Goal: Information Seeking & Learning: Check status

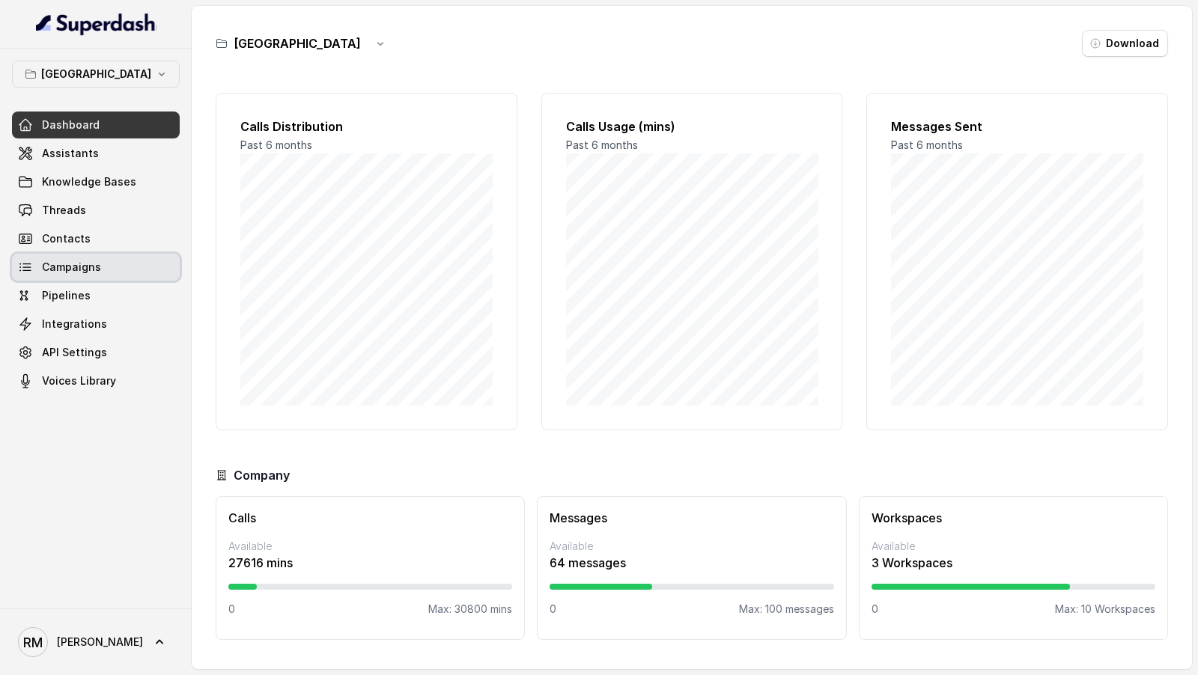
click at [96, 267] on span "Campaigns" at bounding box center [71, 267] width 59 height 15
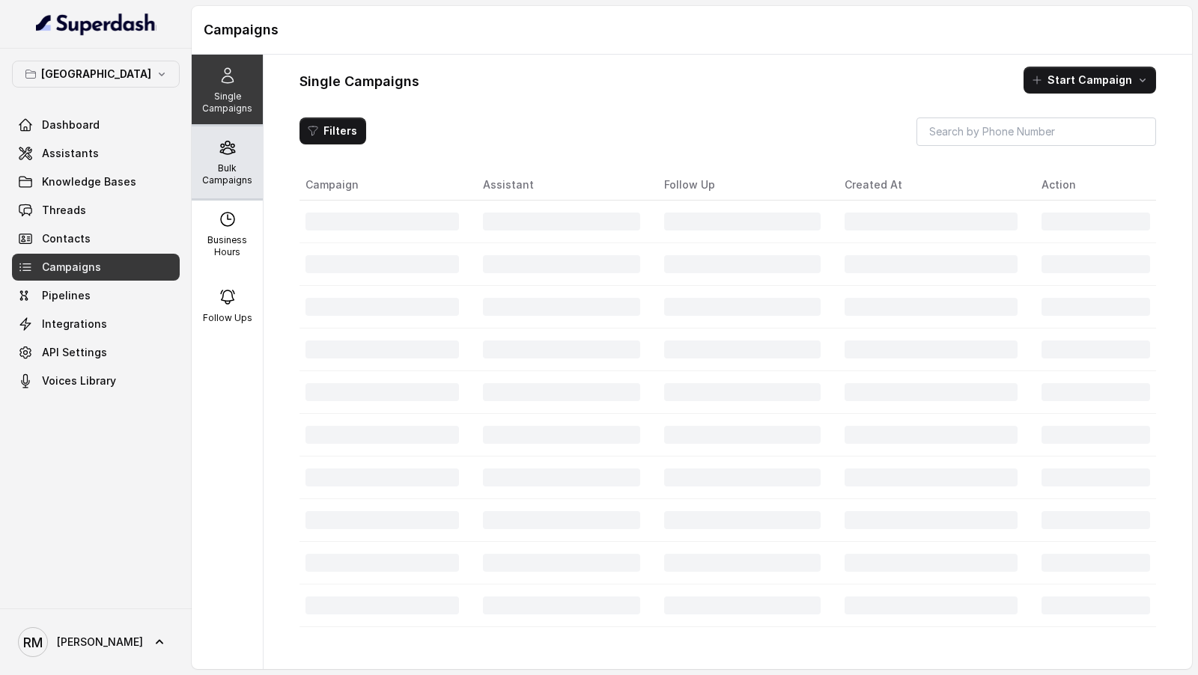
click at [222, 167] on p "Bulk Campaigns" at bounding box center [227, 174] width 59 height 24
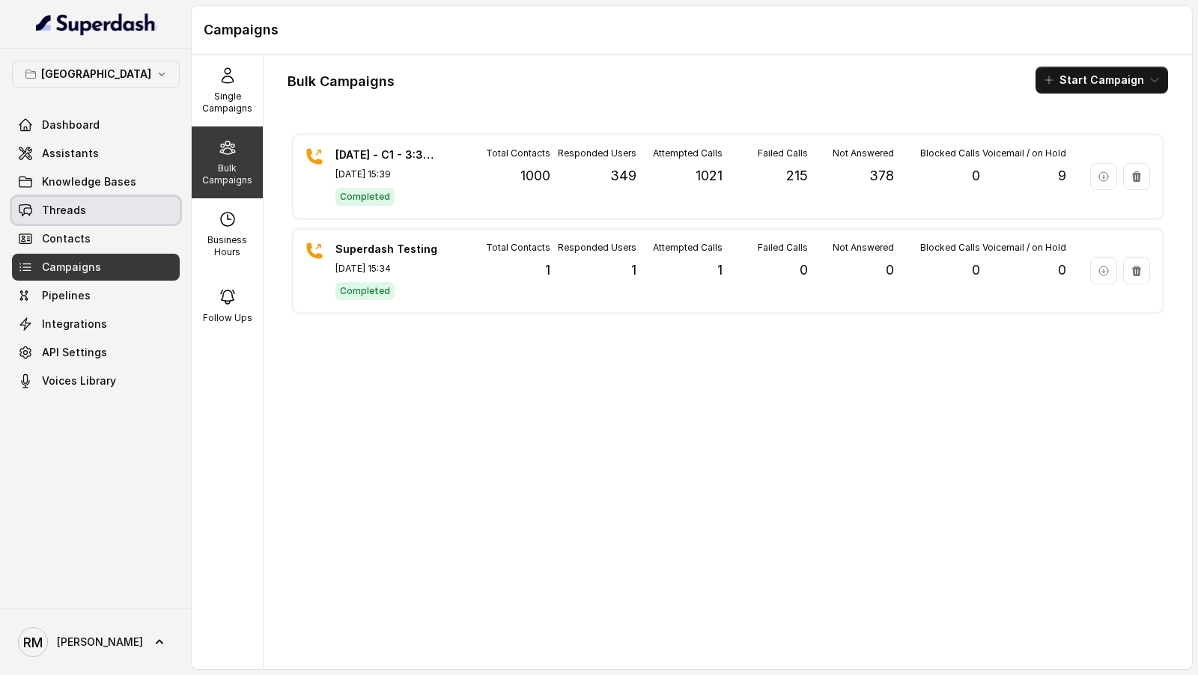
click at [106, 207] on link "Threads" at bounding box center [96, 210] width 168 height 27
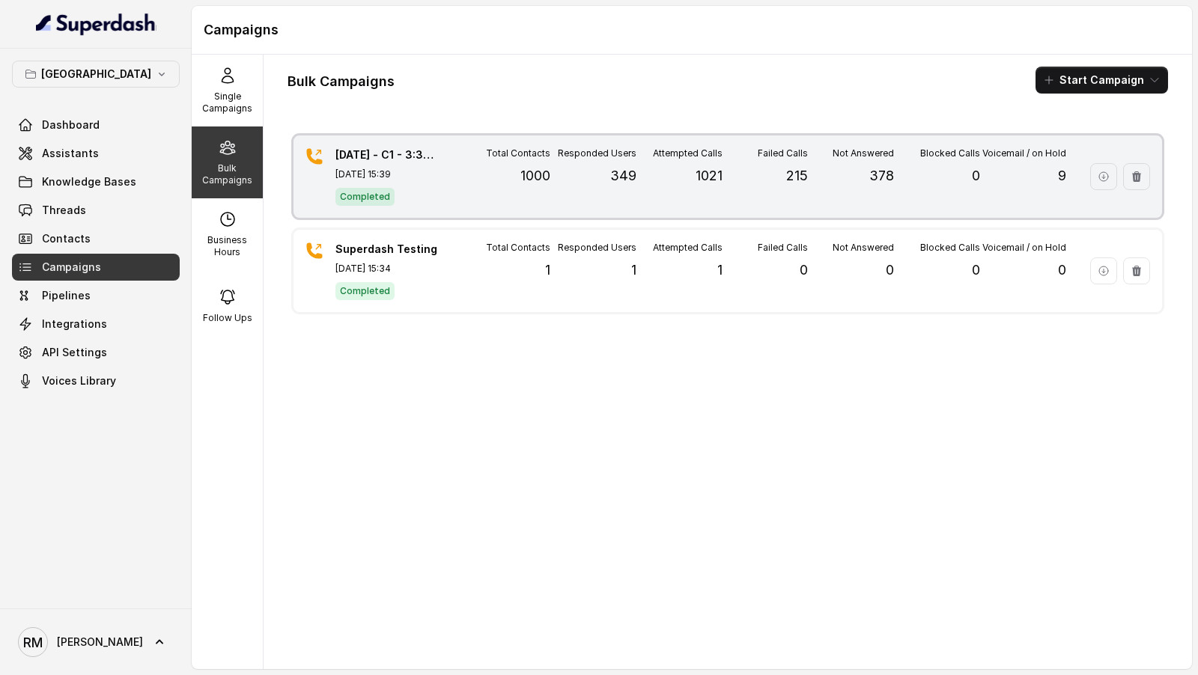
click at [554, 195] on div "Responded Users 349" at bounding box center [593, 177] width 86 height 58
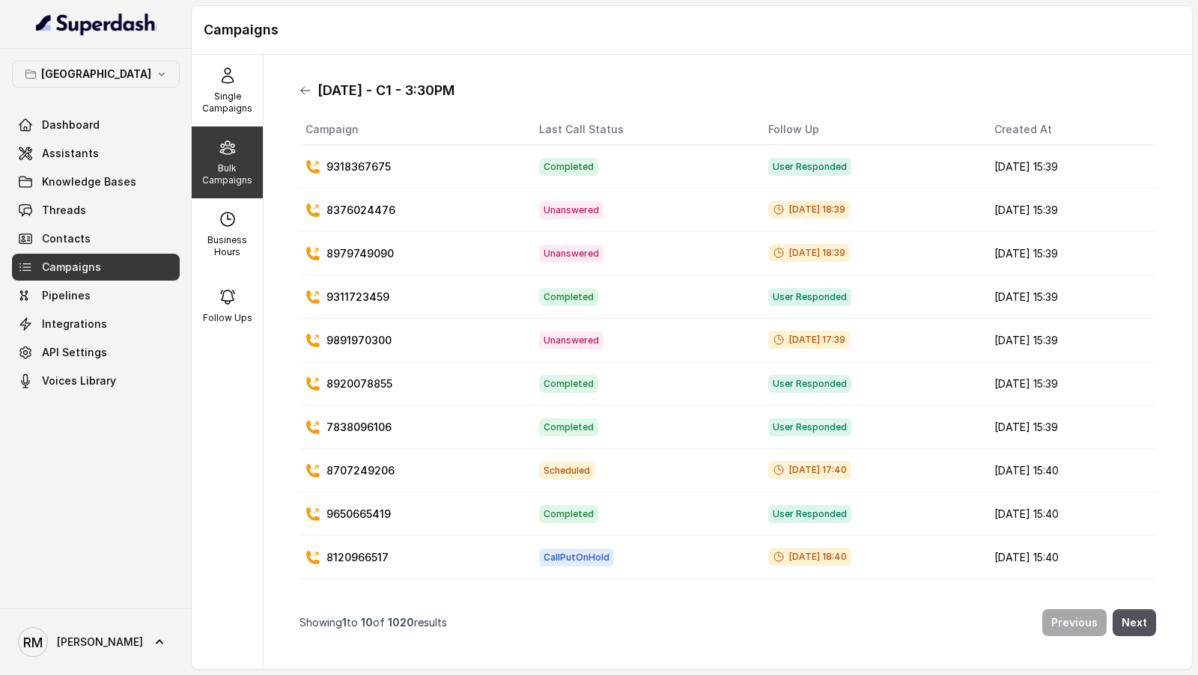
click at [299, 96] on icon at bounding box center [305, 91] width 12 height 12
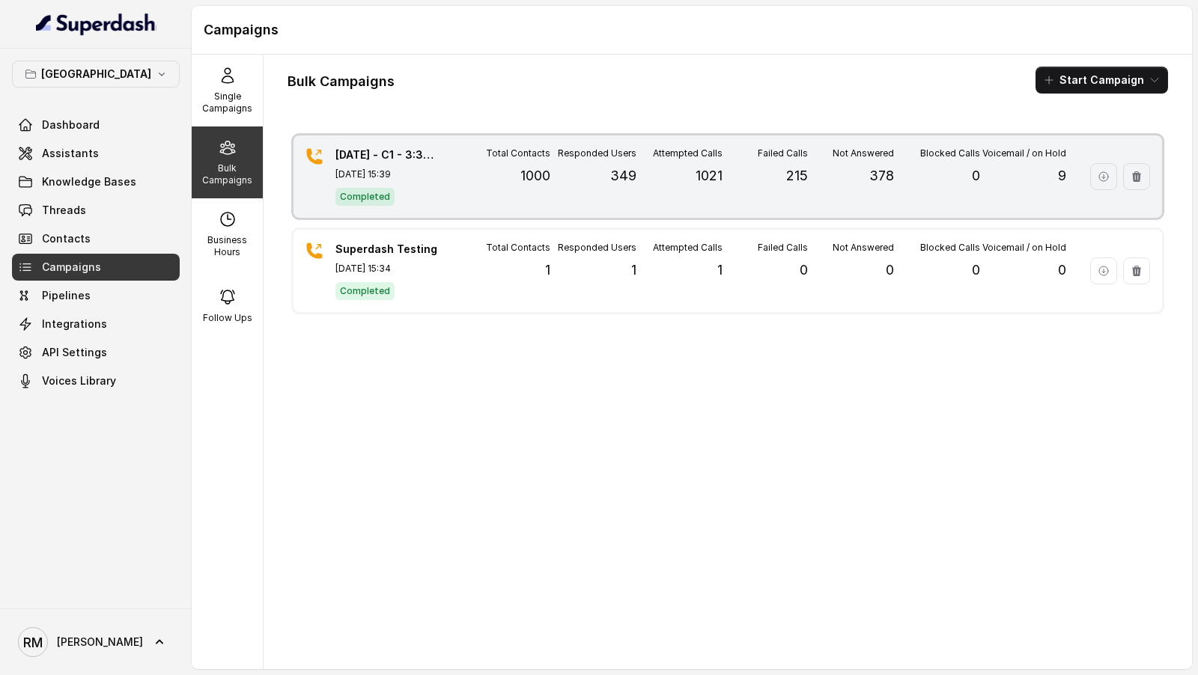
click at [574, 198] on div "Responded Users 349" at bounding box center [593, 177] width 86 height 58
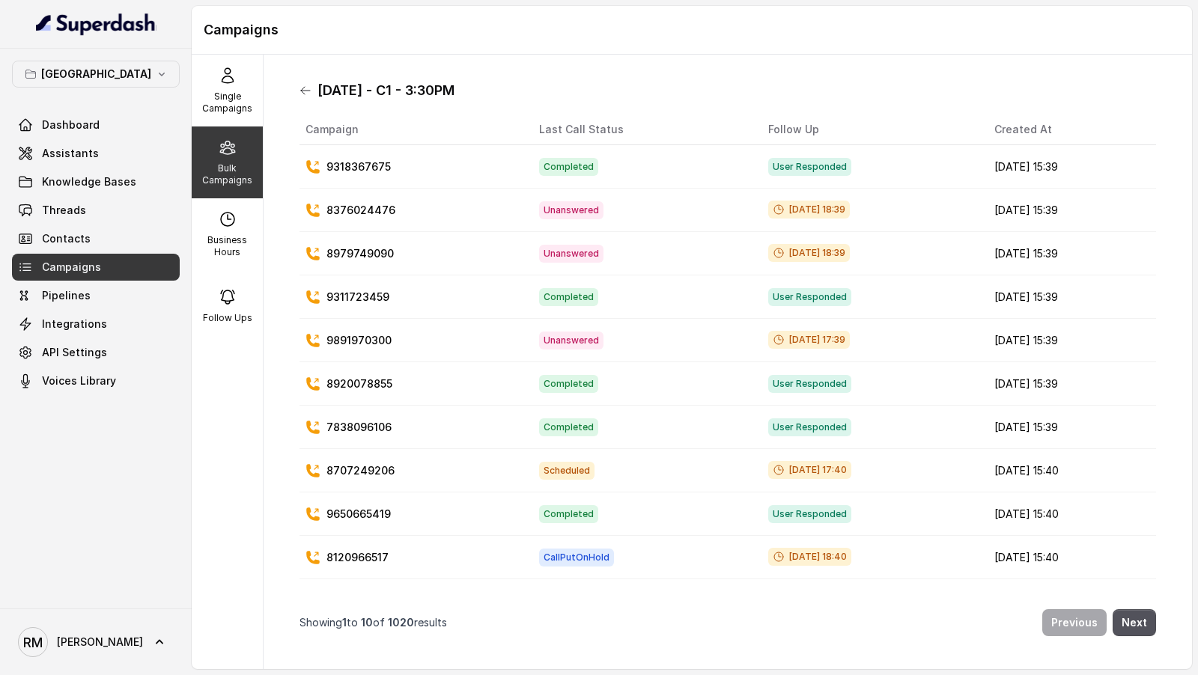
click at [306, 95] on icon at bounding box center [305, 91] width 12 height 12
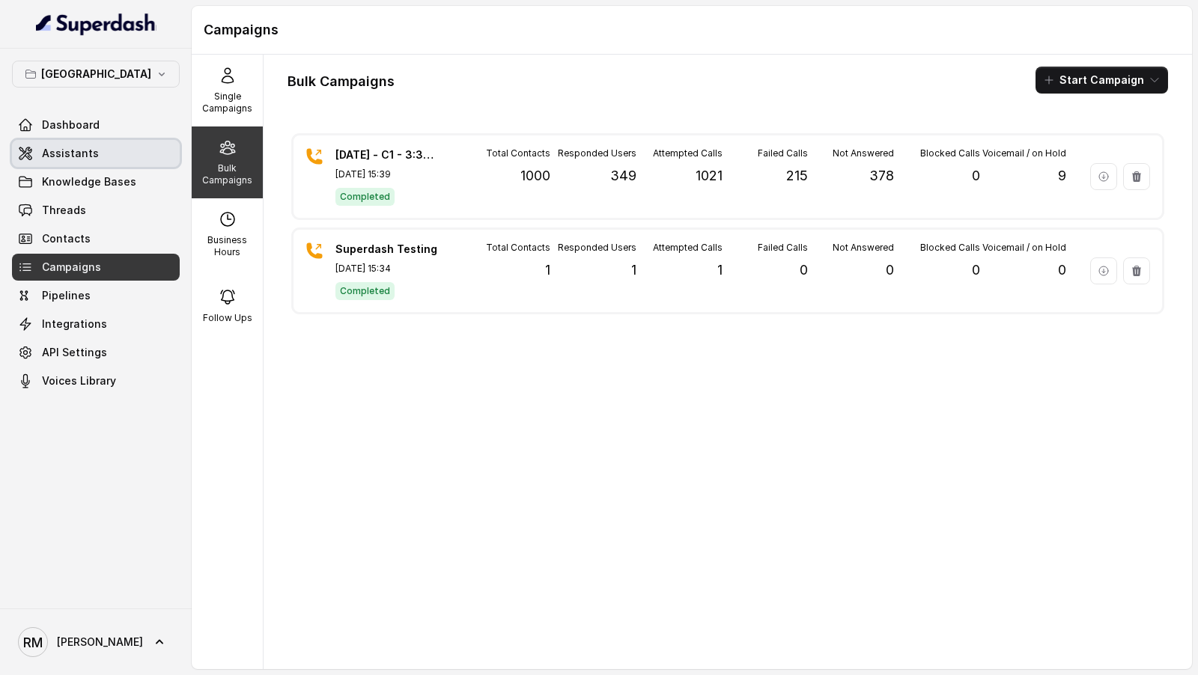
click at [61, 149] on span "Assistants" at bounding box center [70, 153] width 57 height 15
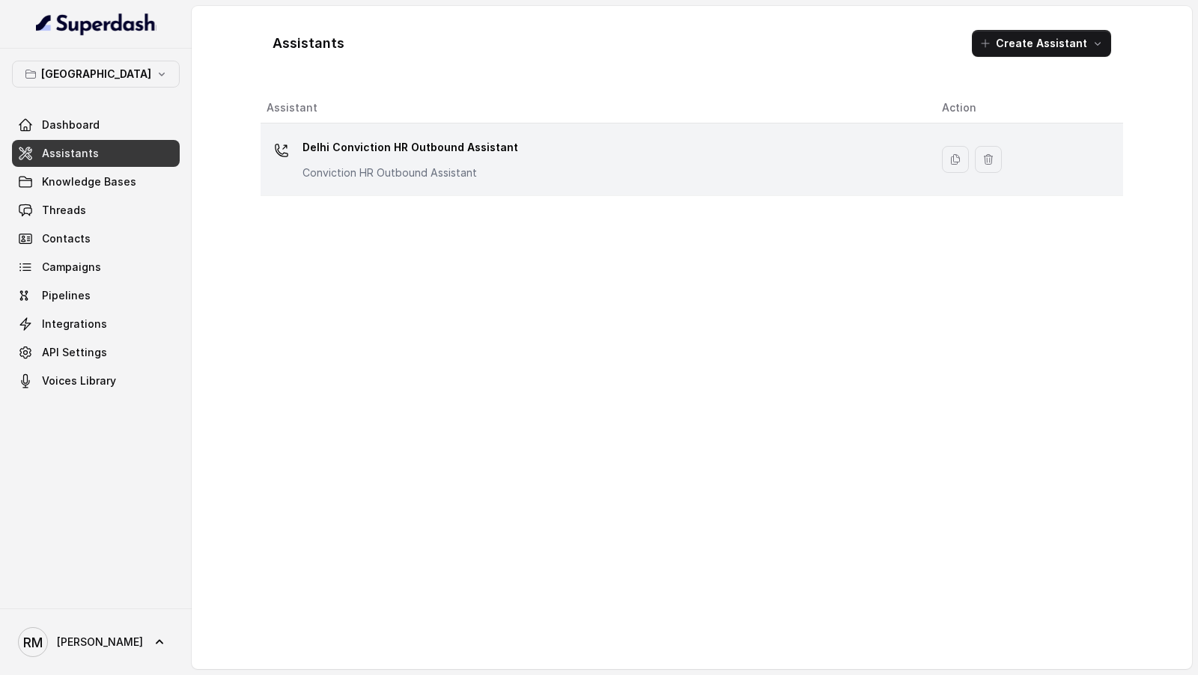
click at [446, 172] on p "Conviction HR Outbound Assistant" at bounding box center [410, 172] width 216 height 15
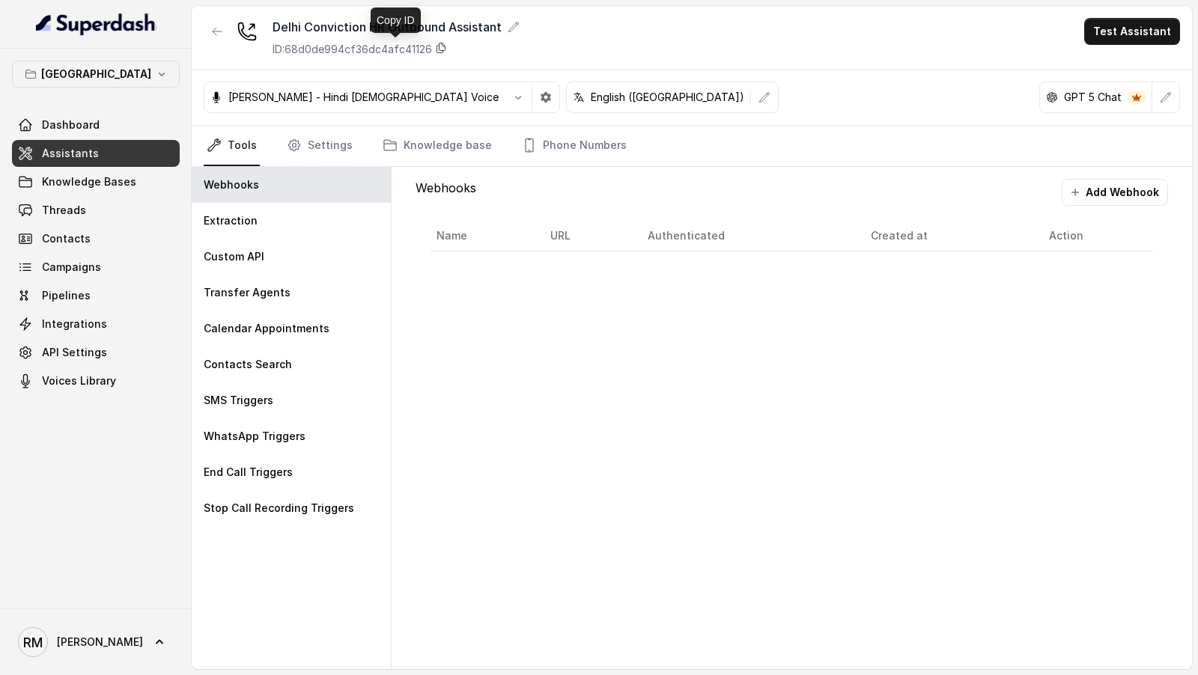
click at [445, 51] on icon at bounding box center [441, 48] width 12 height 12
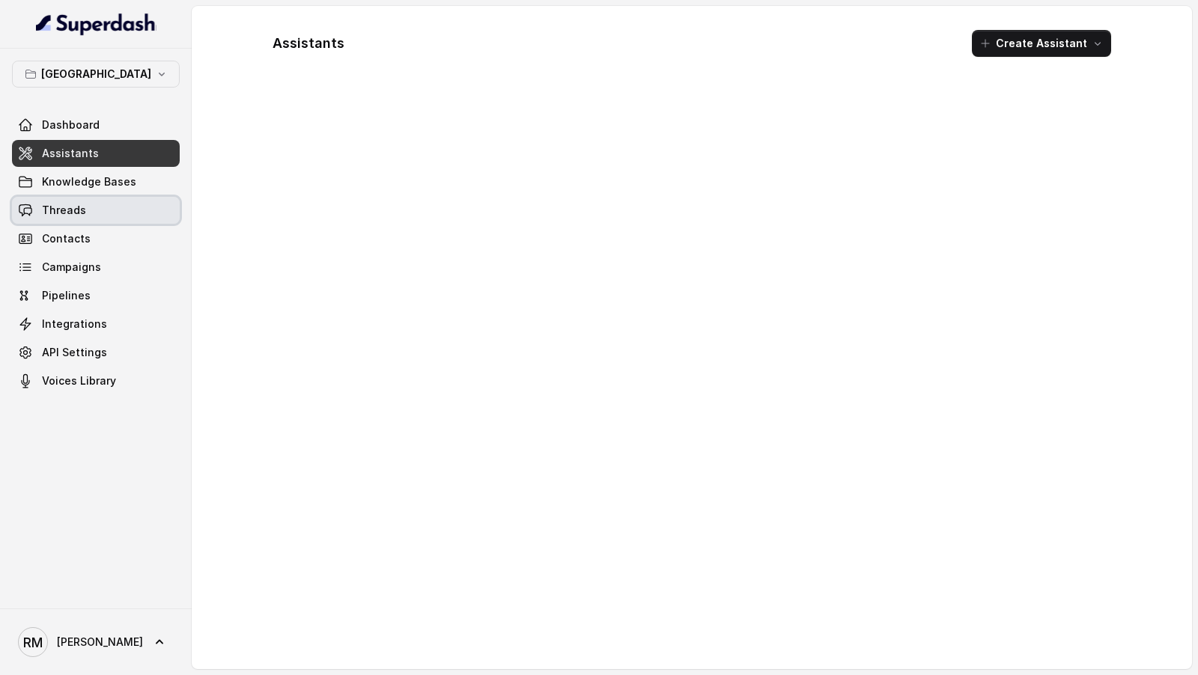
click at [92, 213] on link "Threads" at bounding box center [96, 210] width 168 height 27
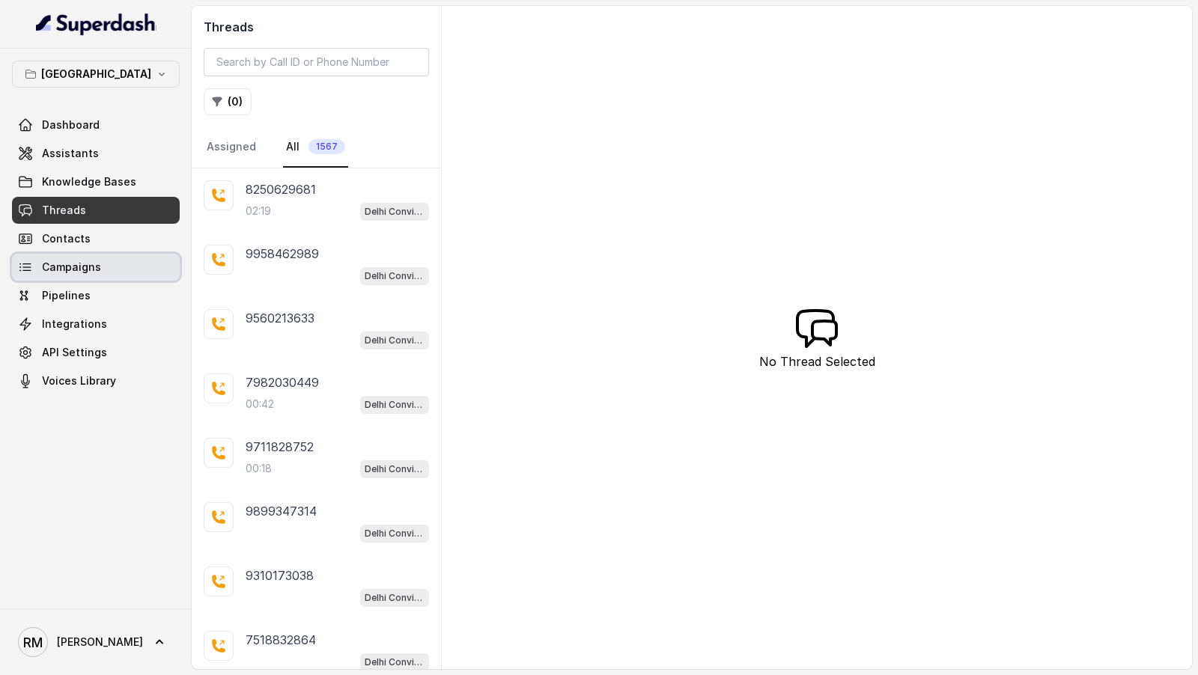
click at [97, 273] on span "Campaigns" at bounding box center [71, 267] width 59 height 15
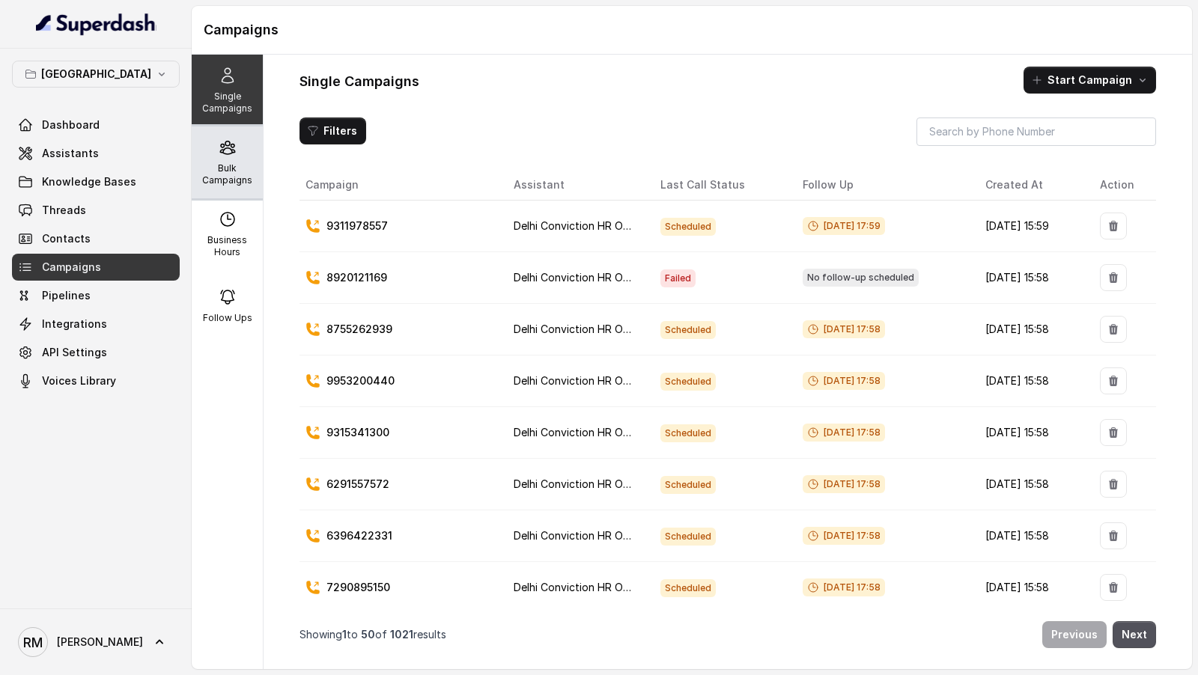
click at [222, 165] on p "Bulk Campaigns" at bounding box center [227, 174] width 59 height 24
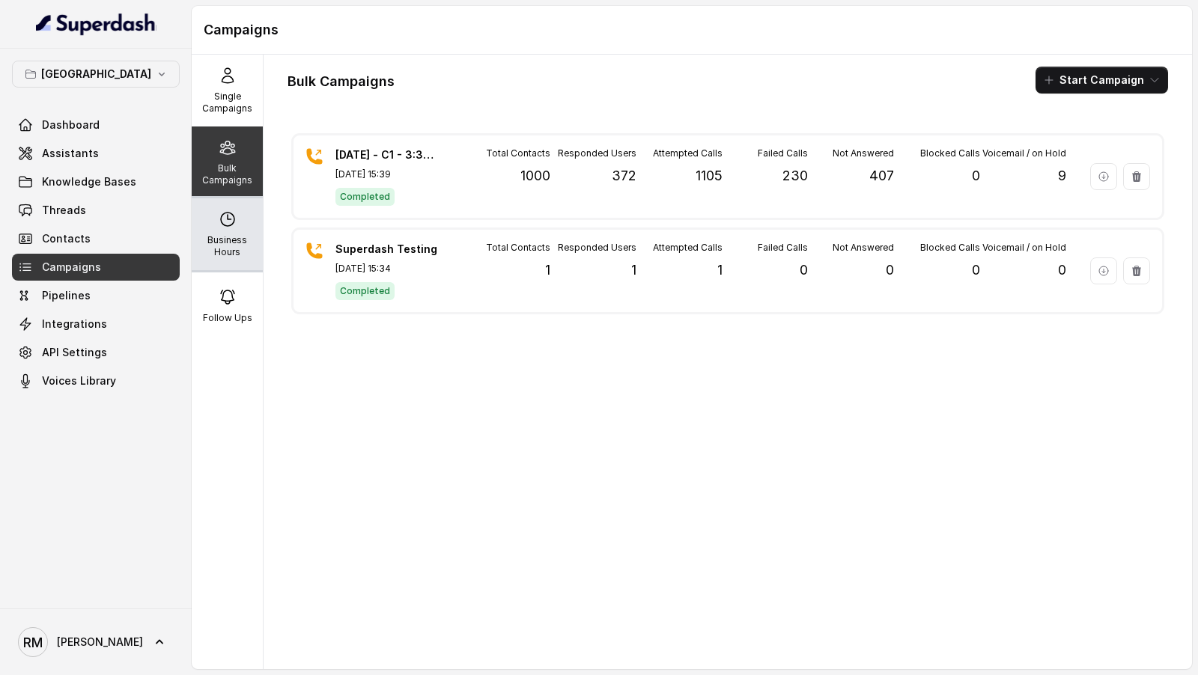
click at [240, 237] on p "Business Hours" at bounding box center [227, 246] width 59 height 24
select select "[GEOGRAPHIC_DATA]/[GEOGRAPHIC_DATA]"
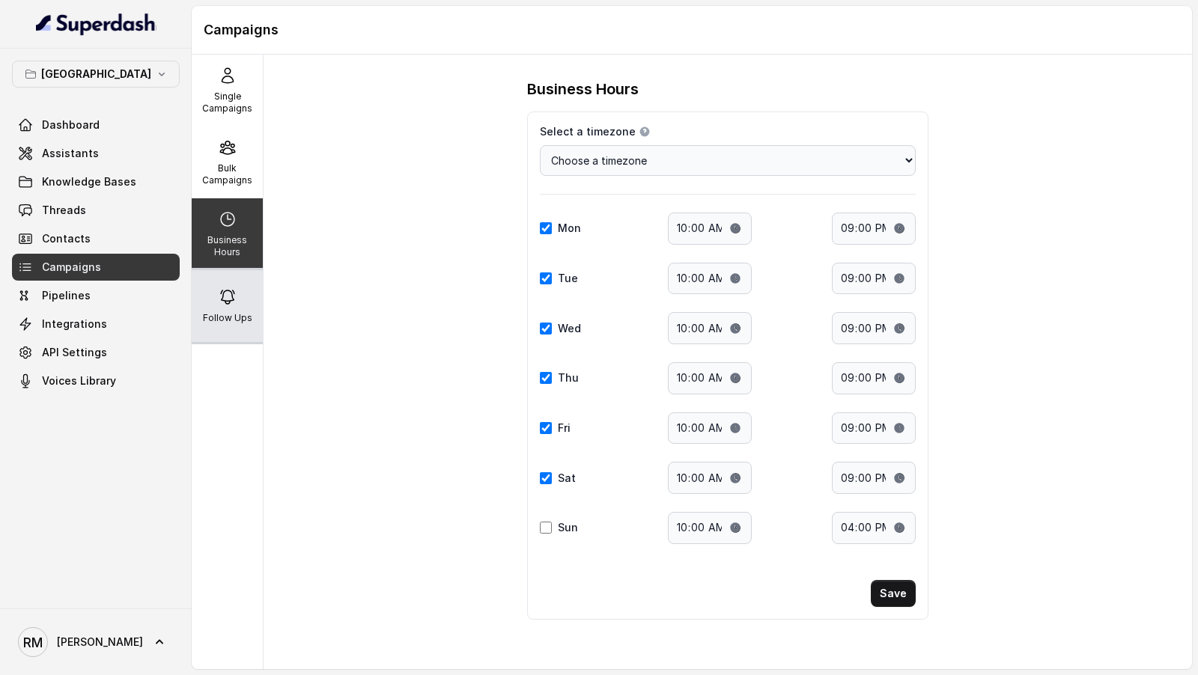
click at [240, 298] on div "Follow Ups" at bounding box center [227, 306] width 71 height 72
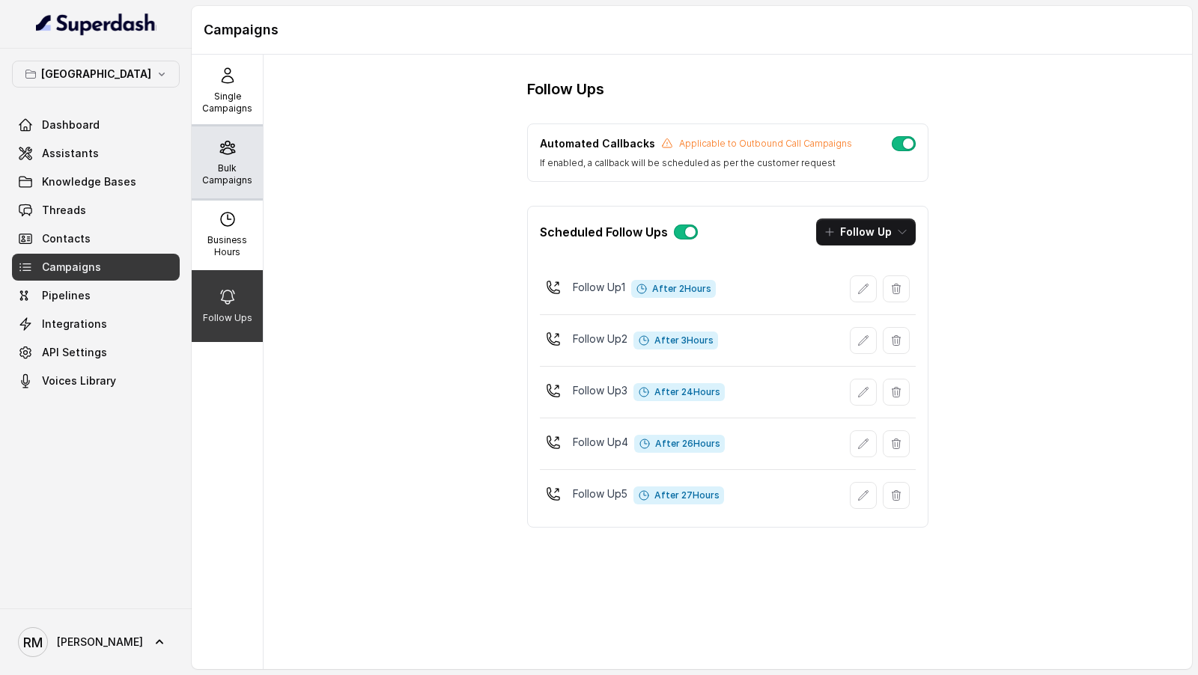
click at [255, 148] on div "Bulk Campaigns" at bounding box center [227, 163] width 71 height 72
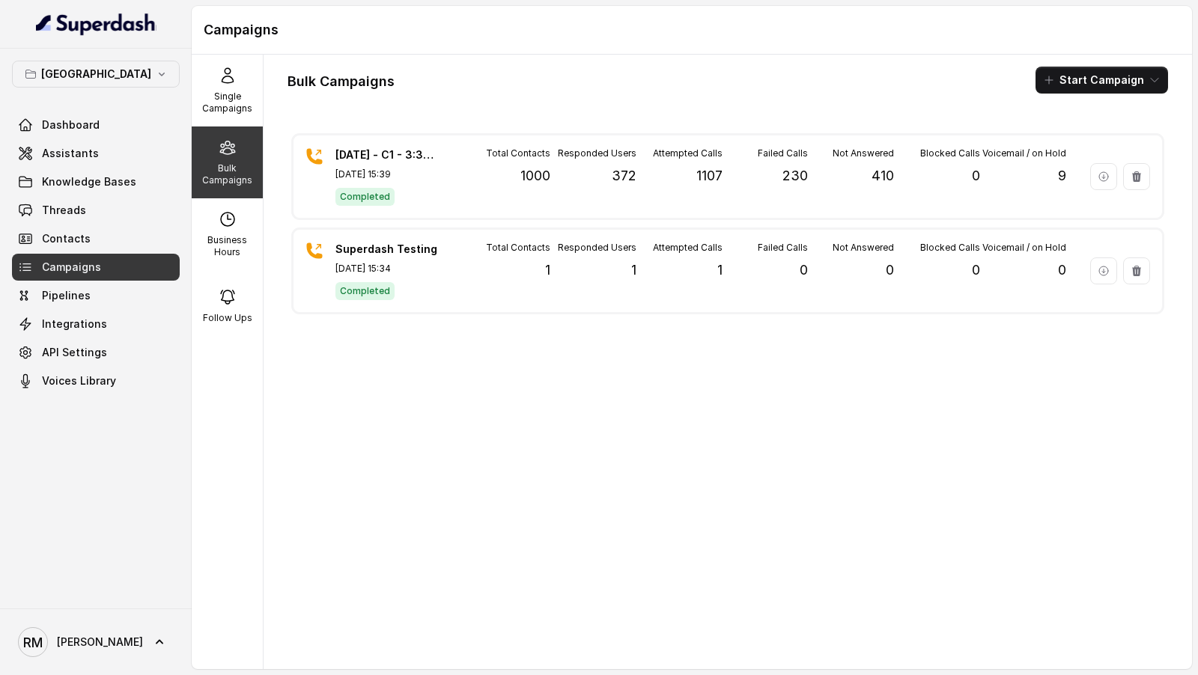
click at [85, 85] on button "[GEOGRAPHIC_DATA]" at bounding box center [96, 74] width 168 height 27
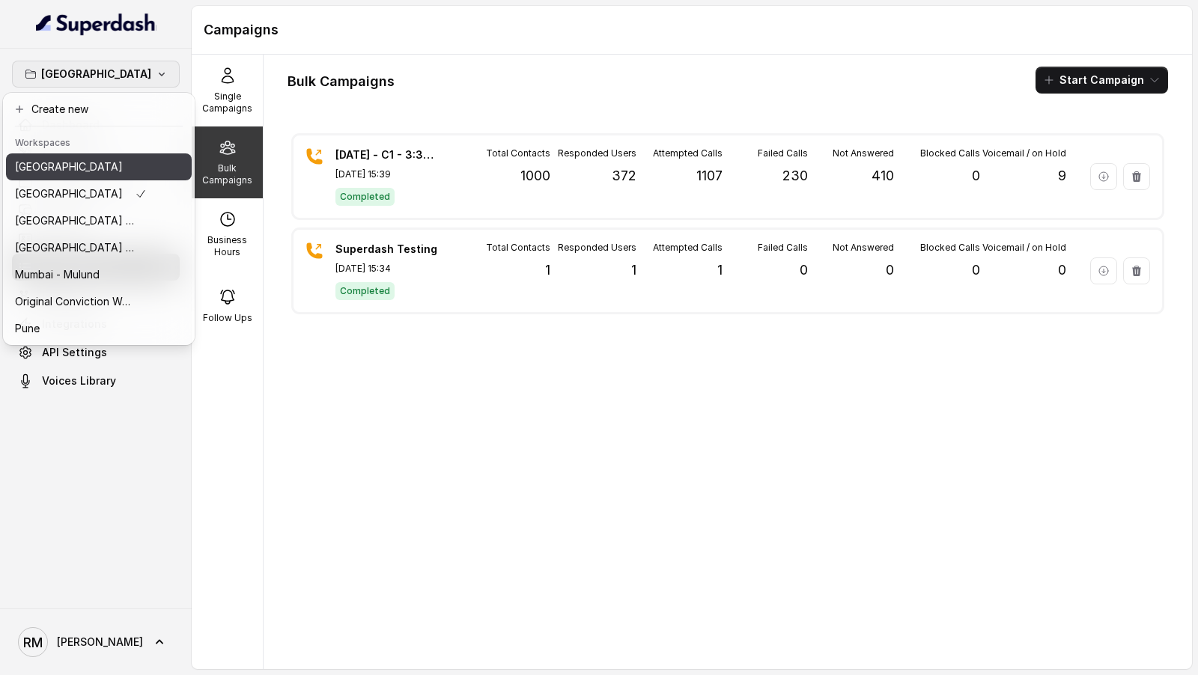
click at [97, 163] on div "[GEOGRAPHIC_DATA]" at bounding box center [81, 167] width 132 height 18
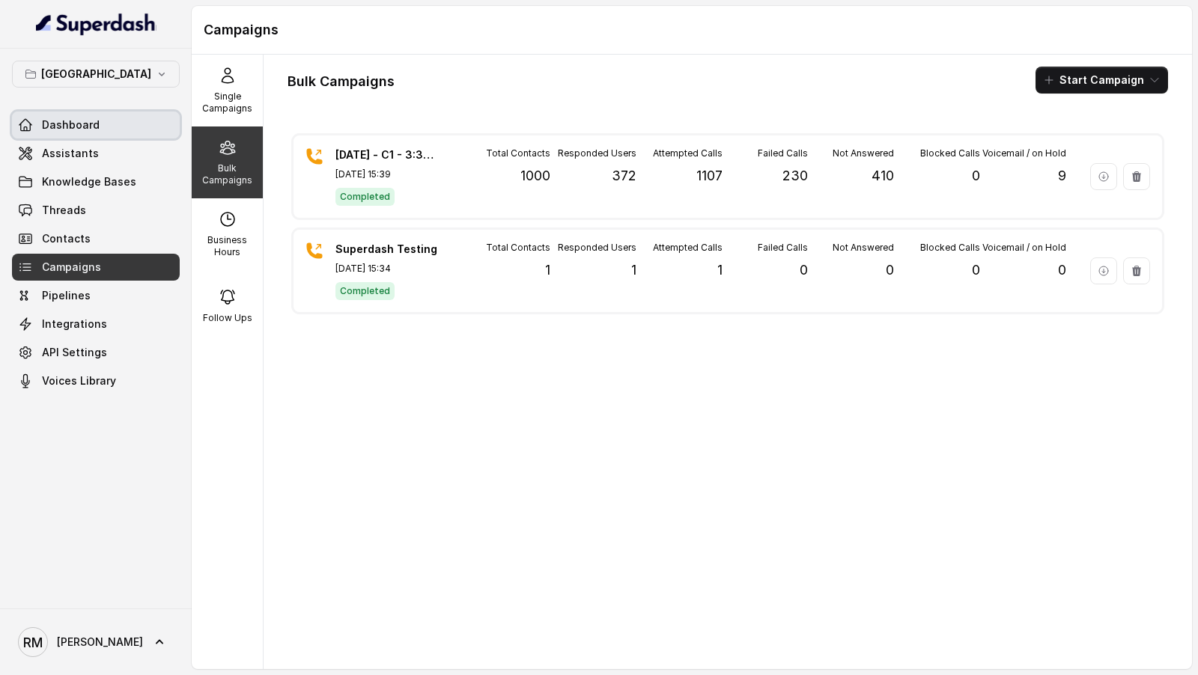
click at [103, 121] on link "Dashboard" at bounding box center [96, 125] width 168 height 27
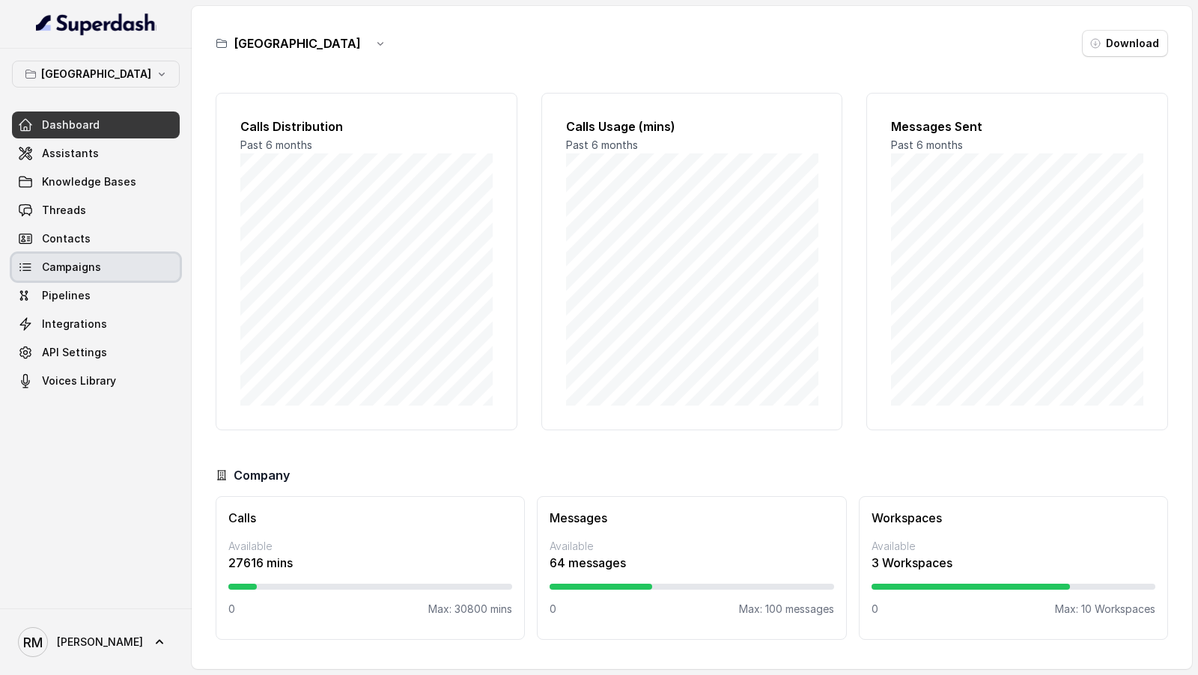
click at [74, 271] on span "Campaigns" at bounding box center [71, 267] width 59 height 15
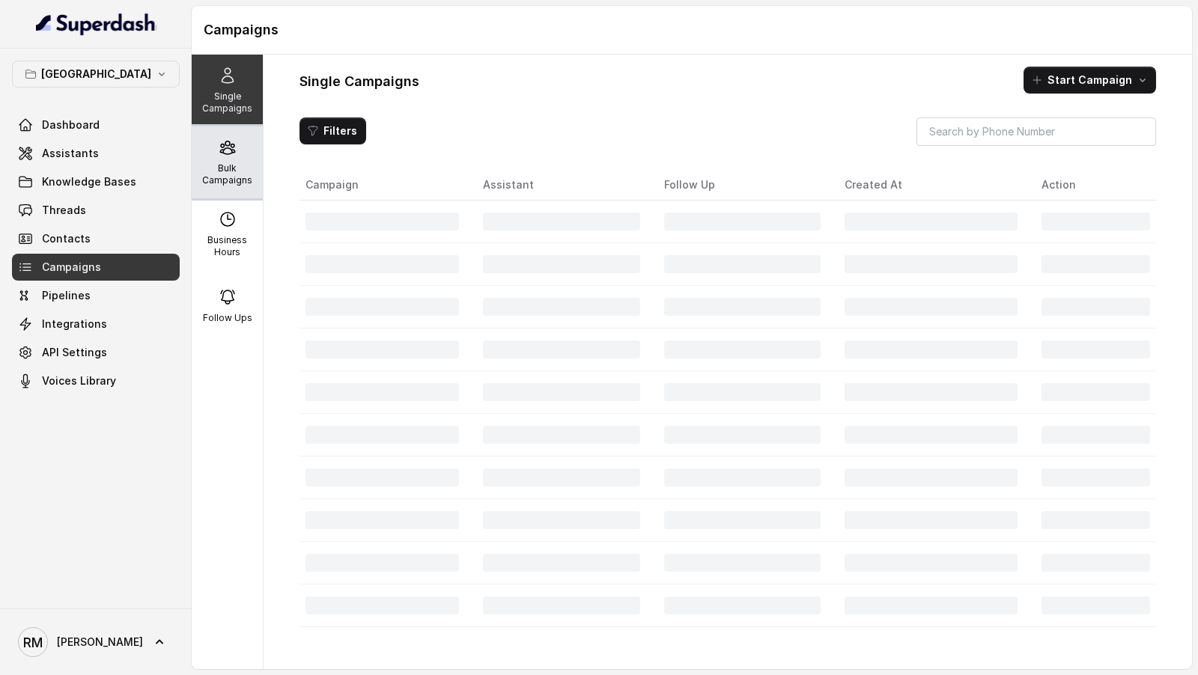
click at [234, 145] on icon at bounding box center [228, 148] width 18 height 18
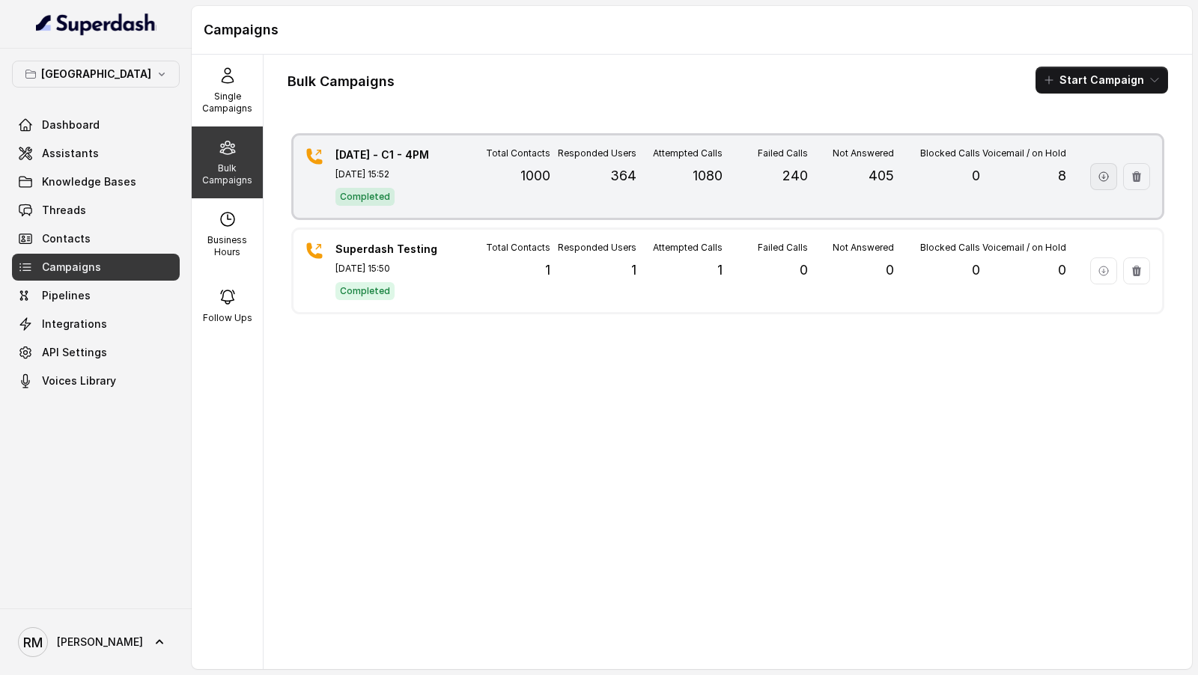
click at [1106, 177] on icon "button" at bounding box center [1104, 177] width 12 height 12
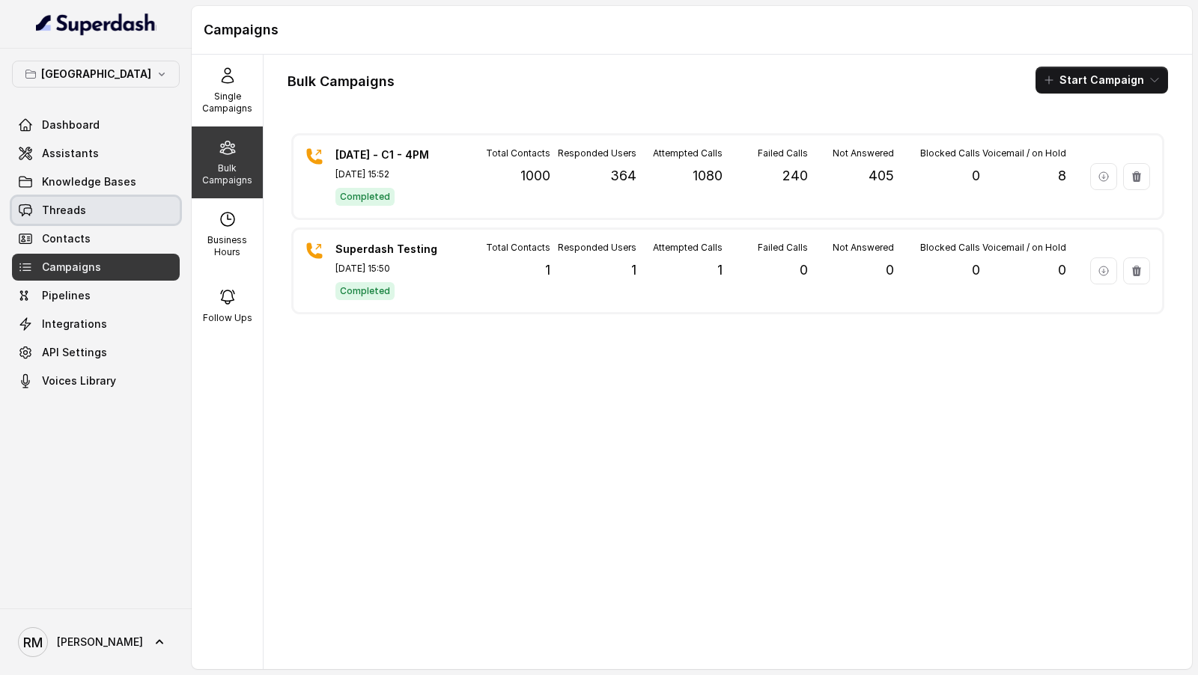
click at [103, 206] on link "Threads" at bounding box center [96, 210] width 168 height 27
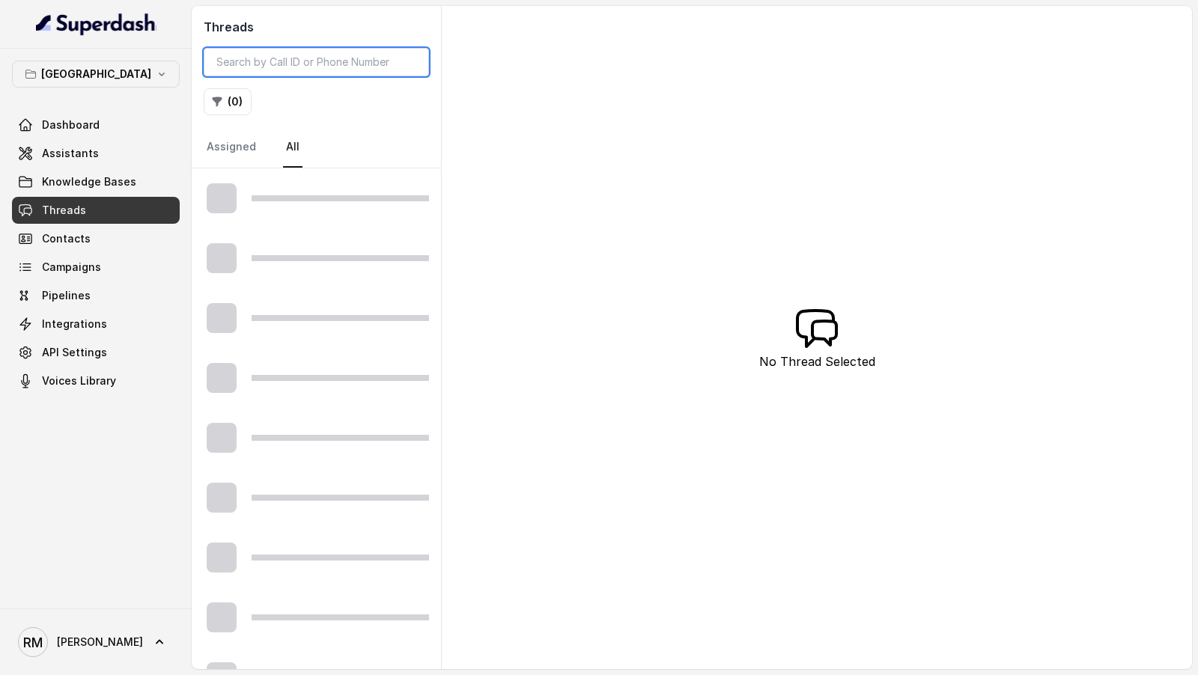
click at [313, 62] on input "search" at bounding box center [316, 62] width 225 height 28
paste input "7795469292"
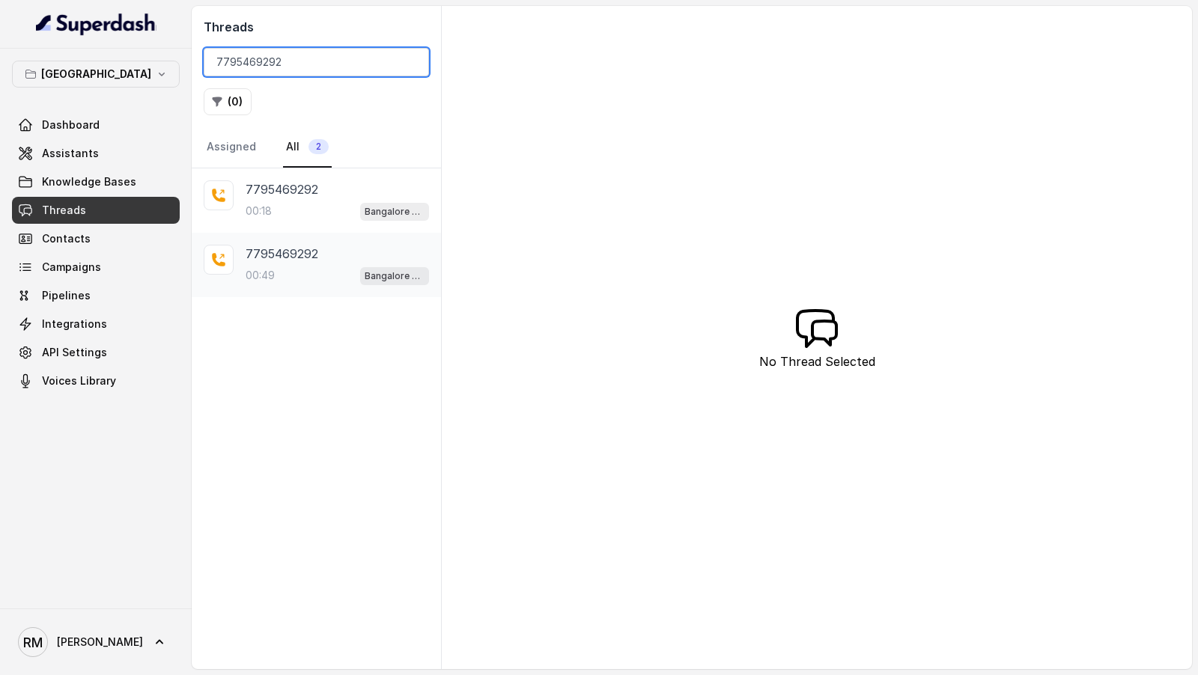
type input "7795469292"
click at [324, 251] on div "7795469292" at bounding box center [337, 254] width 183 height 18
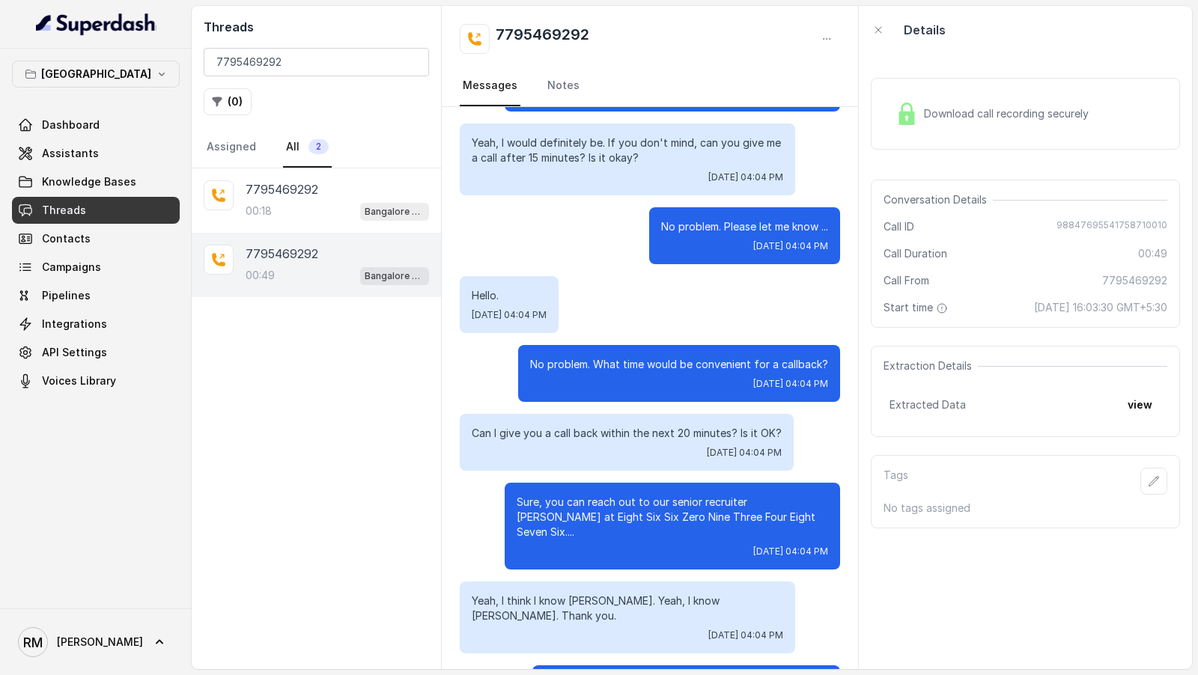
scroll to position [278, 0]
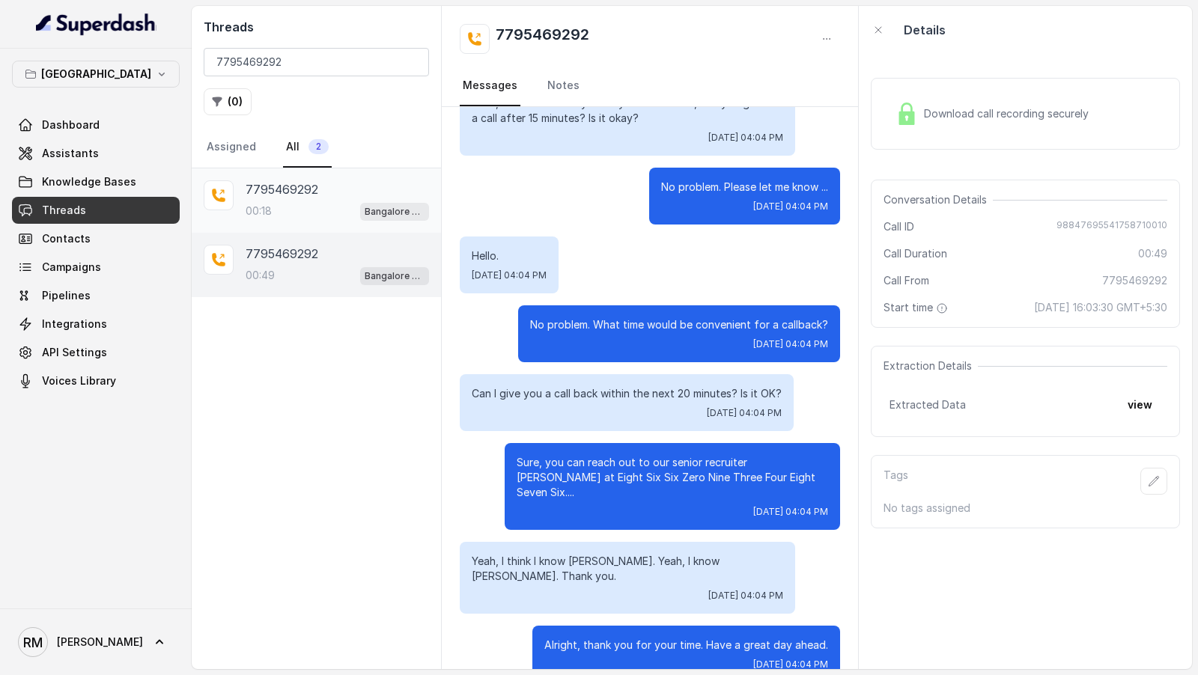
click at [318, 197] on div "7795469292 00:18 Bangalore Conviction HR Outbound Assistant" at bounding box center [337, 200] width 183 height 40
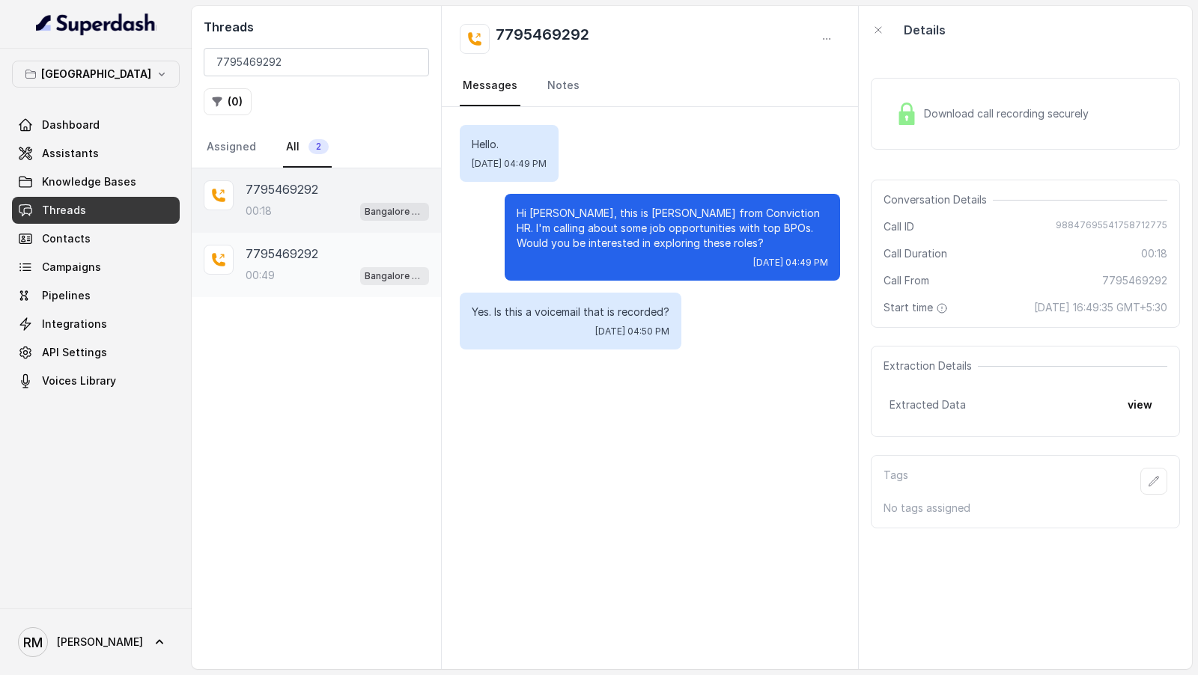
click at [305, 273] on div "00:49 Bangalore Conviction HR Outbound Assistant" at bounding box center [337, 275] width 183 height 19
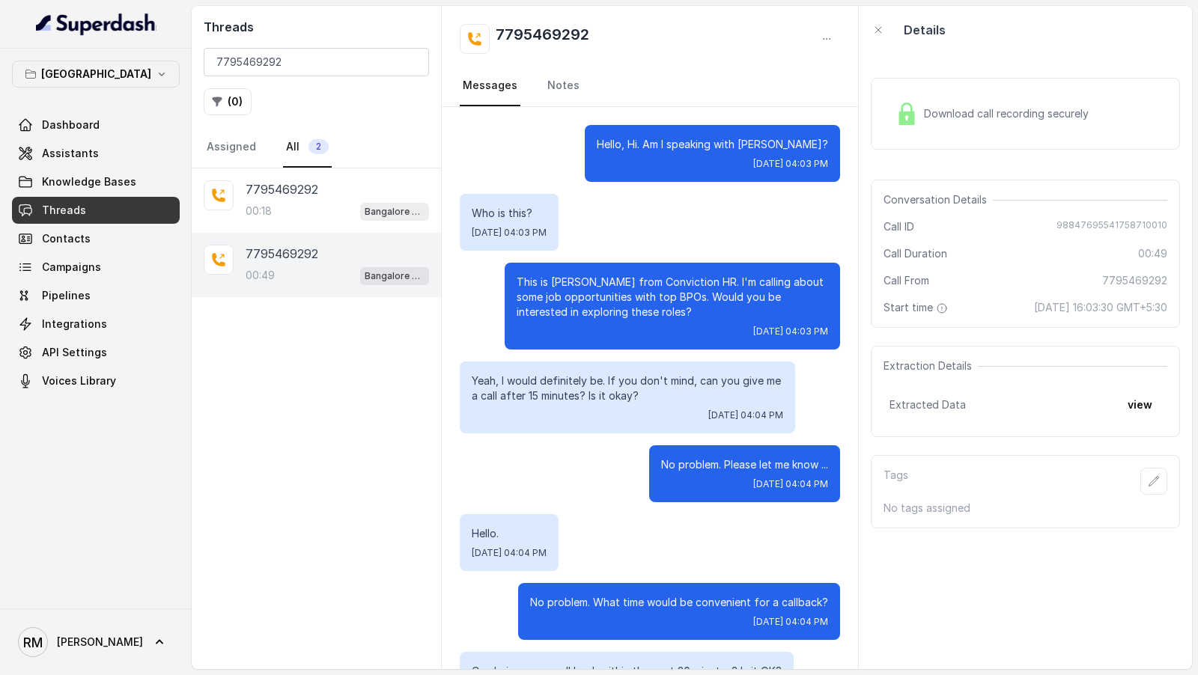
click at [1086, 221] on span "98847695541758710010" at bounding box center [1111, 226] width 111 height 15
click at [307, 195] on p "7795469292" at bounding box center [282, 189] width 73 height 18
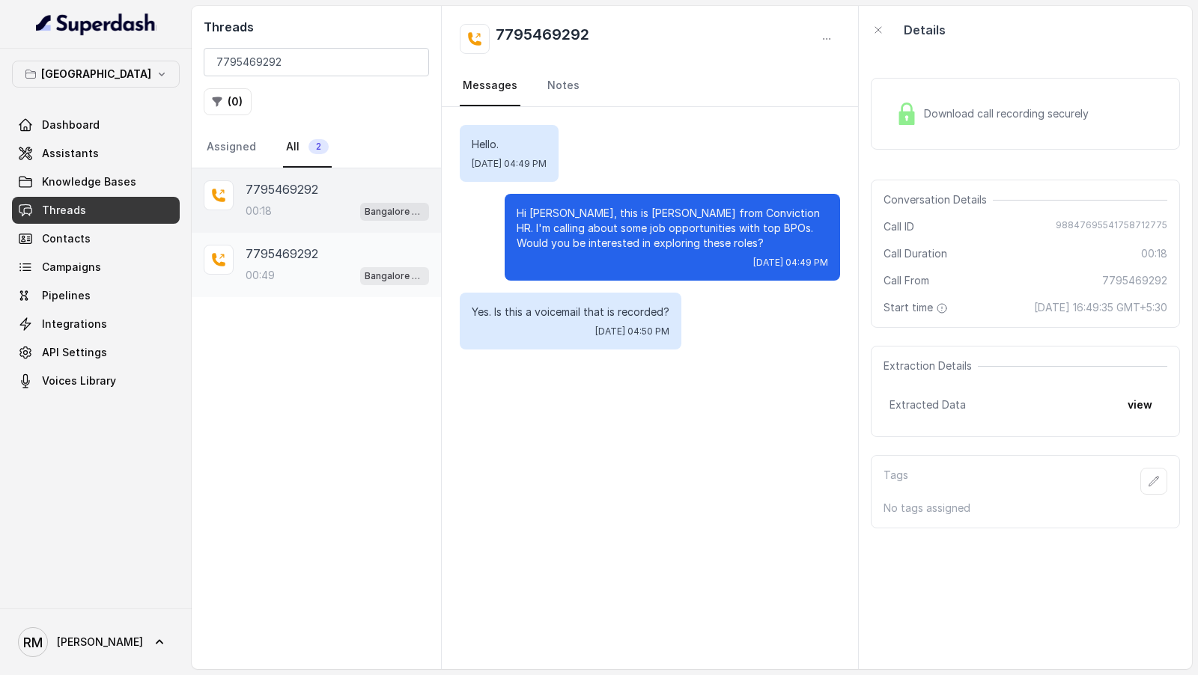
click at [298, 266] on div "00:49 Bangalore Conviction HR Outbound Assistant" at bounding box center [337, 275] width 183 height 19
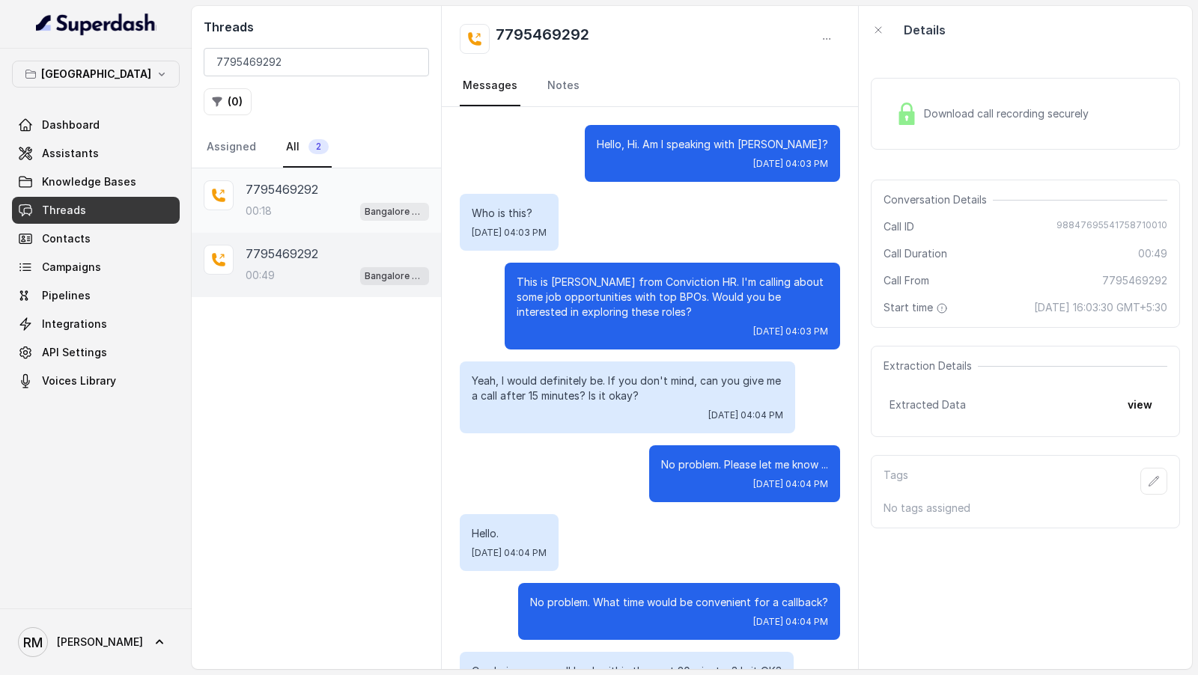
click at [286, 198] on div "7795469292 00:18 Bangalore Conviction HR Outbound Assistant" at bounding box center [337, 200] width 183 height 40
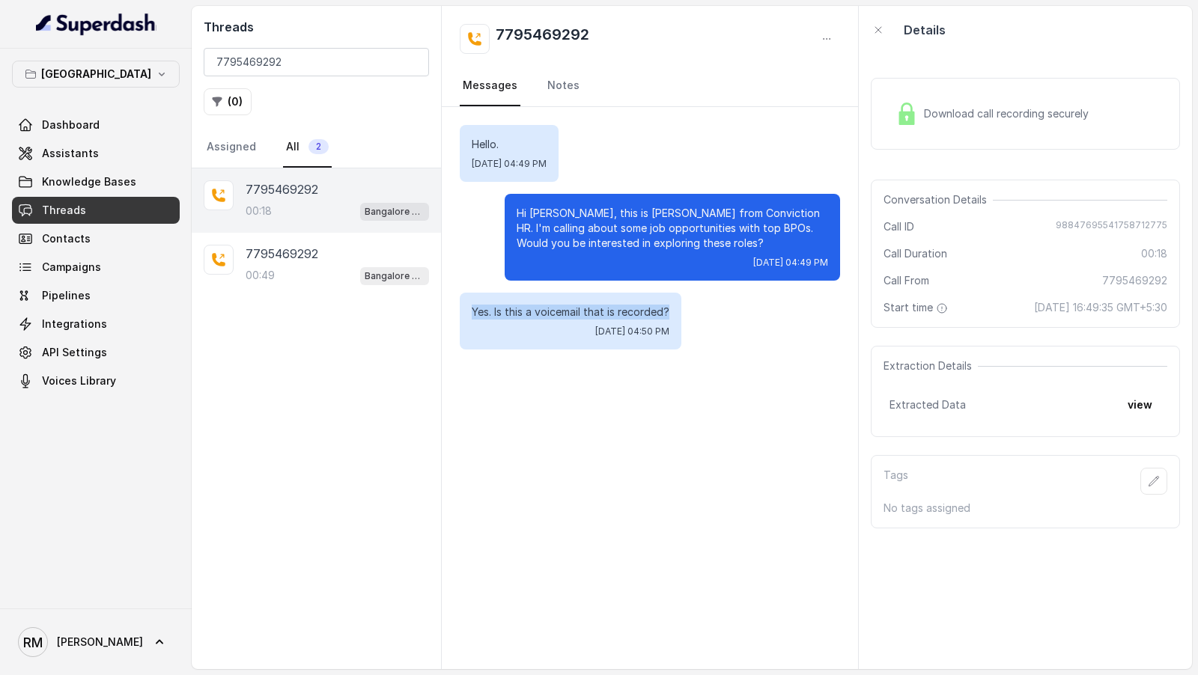
drag, startPoint x: 671, startPoint y: 313, endPoint x: 463, endPoint y: 306, distance: 207.5
click at [463, 307] on div "Yes. Is this a voicemail that is recorded? [DATE] 04:50 PM" at bounding box center [571, 321] width 222 height 57
click at [269, 270] on p "00:49" at bounding box center [260, 275] width 29 height 15
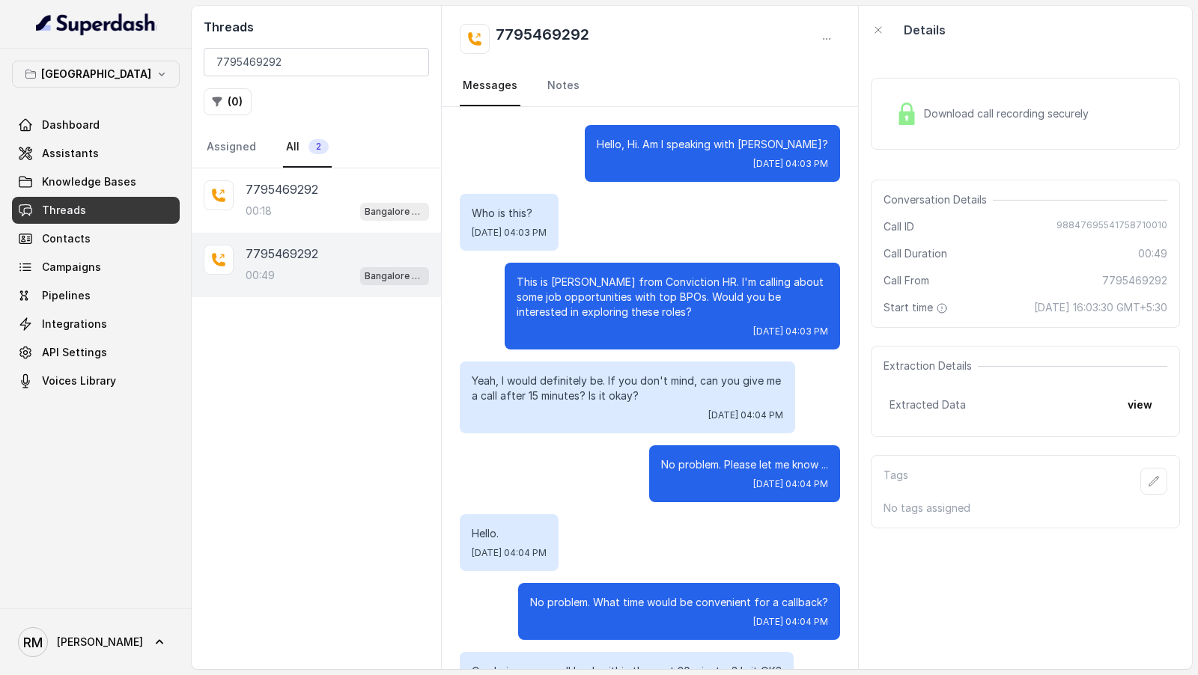
scroll to position [278, 0]
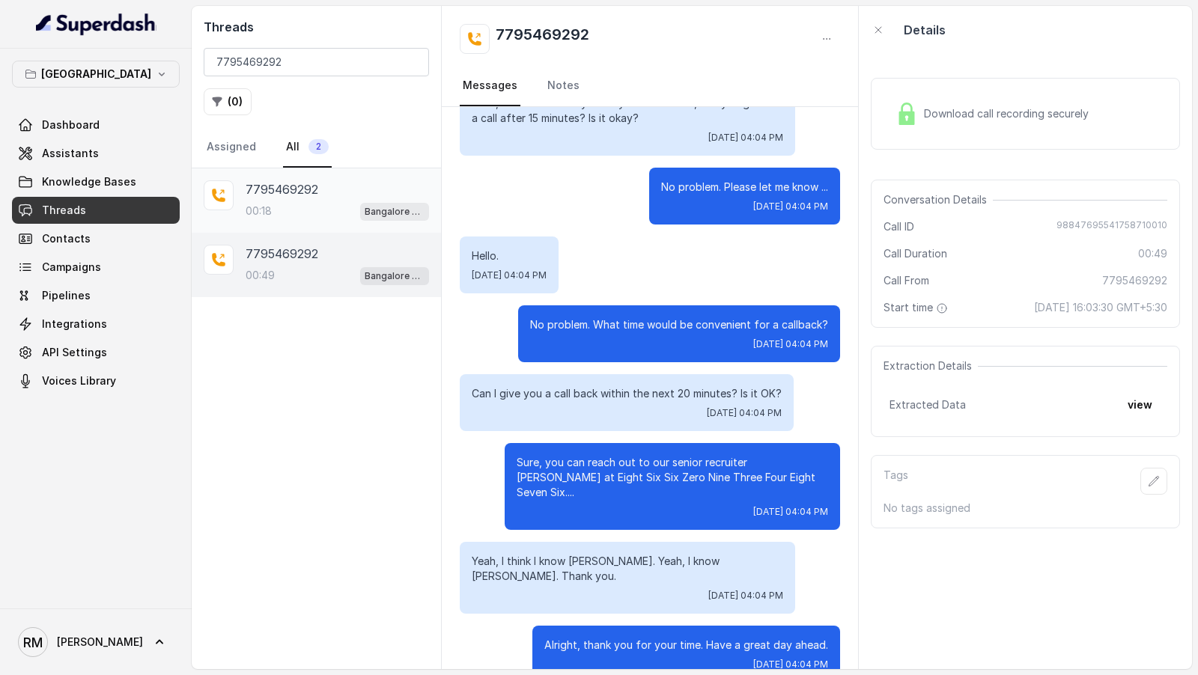
click at [307, 201] on div "00:18 Bangalore Conviction HR Outbound Assistant" at bounding box center [337, 210] width 183 height 19
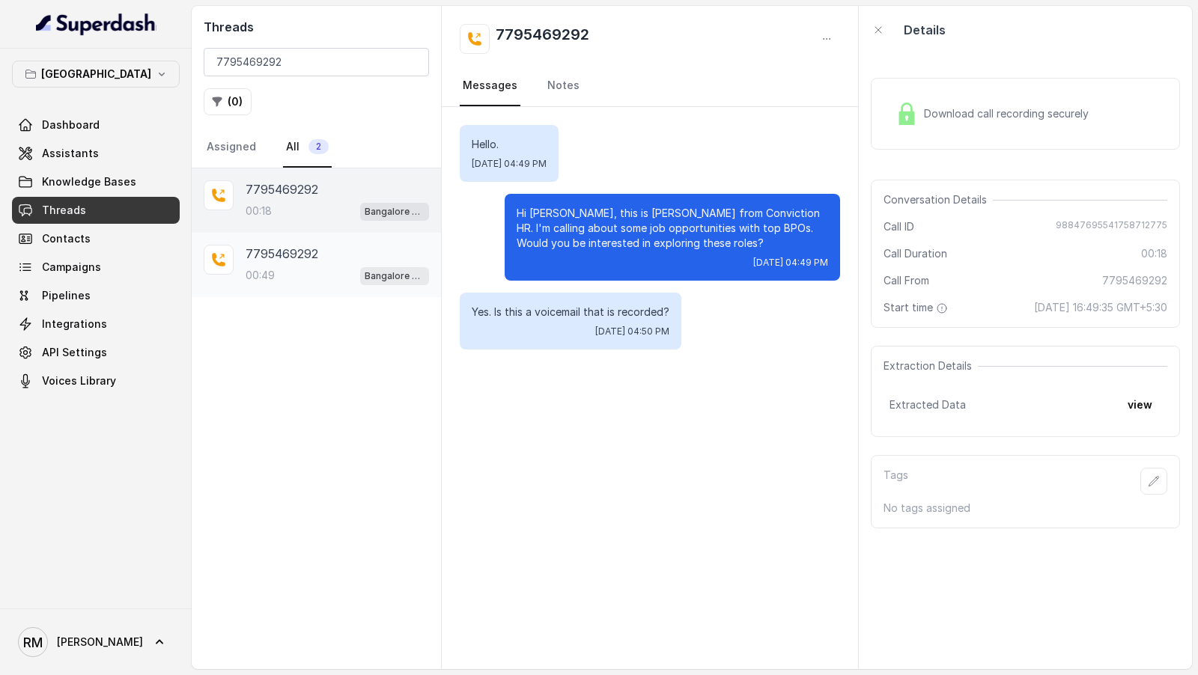
click at [311, 266] on div "00:49 Bangalore Conviction HR Outbound Assistant" at bounding box center [337, 275] width 183 height 19
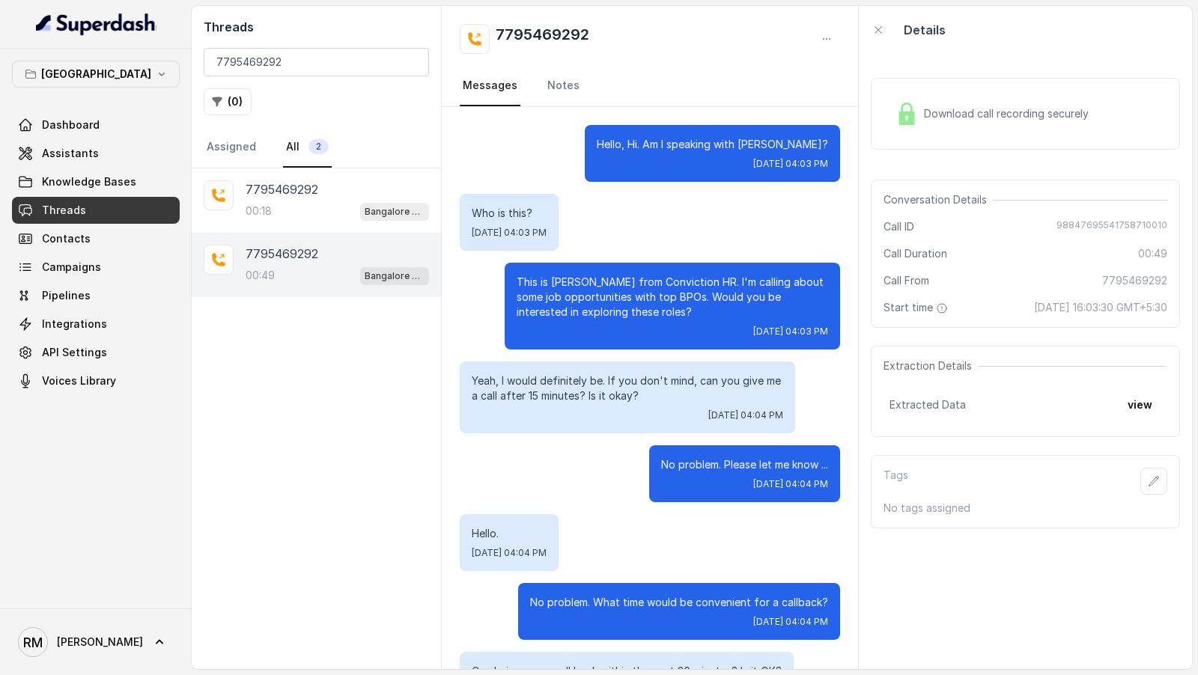
scroll to position [278, 0]
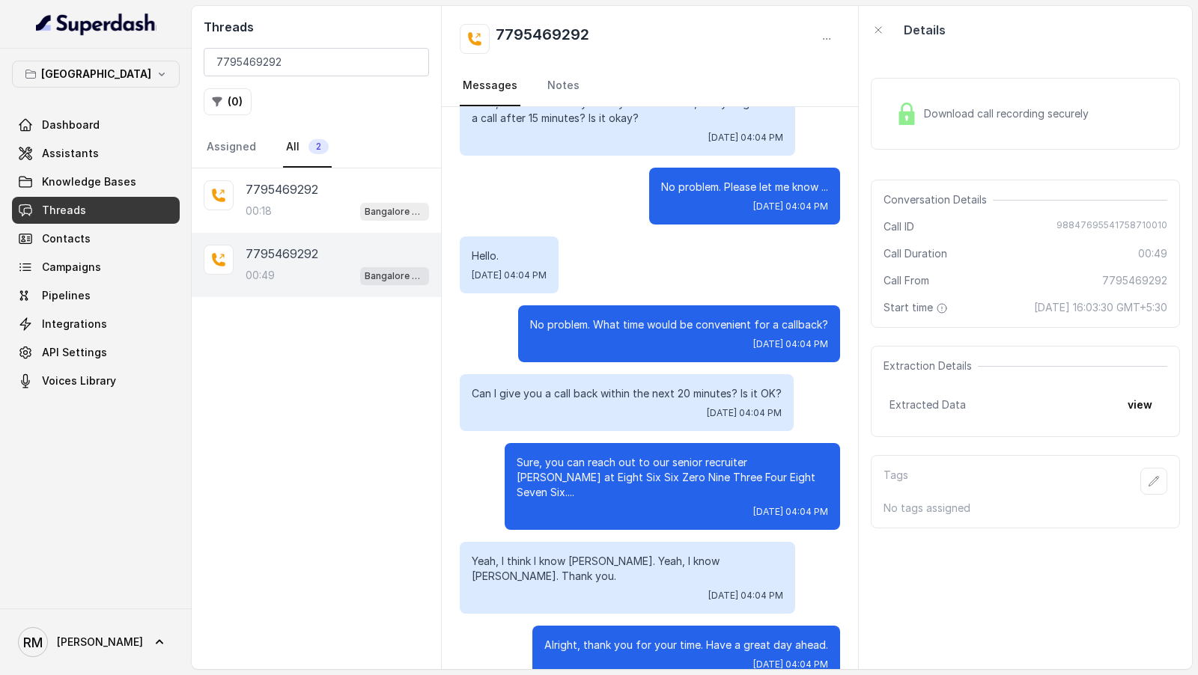
click at [1097, 224] on span "98847695541758710010" at bounding box center [1111, 226] width 111 height 15
copy span "98847695541758710010"
click at [298, 202] on div "00:18 Bangalore Conviction HR Outbound Assistant" at bounding box center [337, 210] width 183 height 19
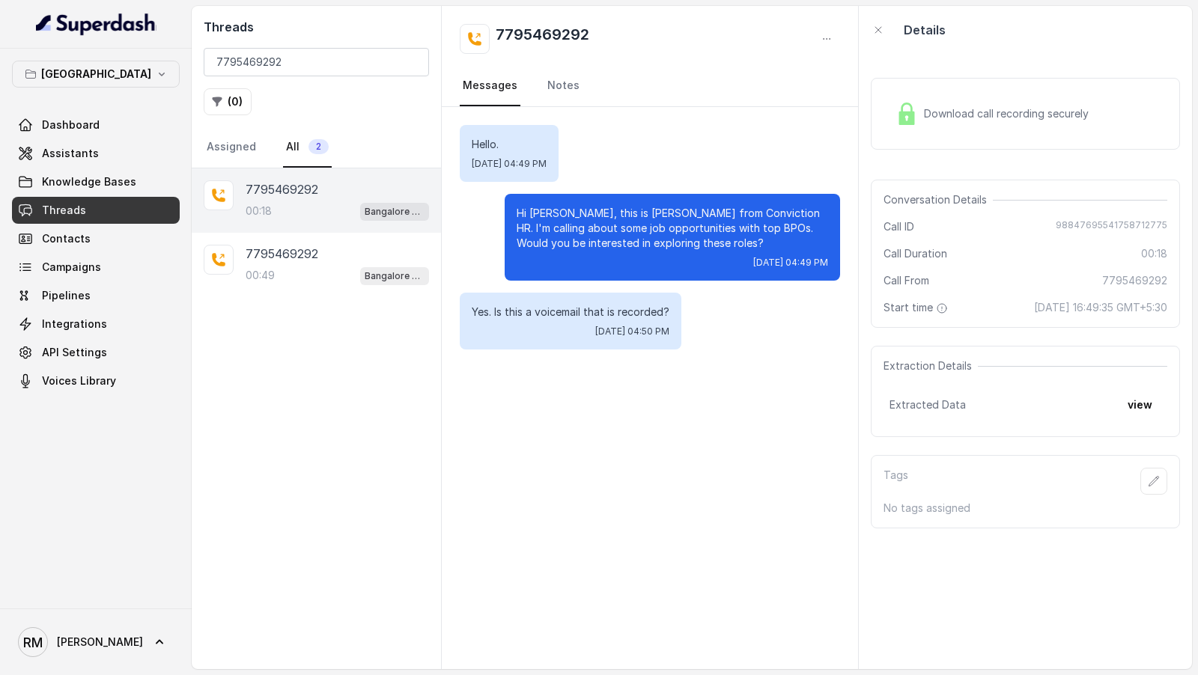
click at [110, 252] on div "Dashboard Assistants Knowledge Bases Threads Contacts Campaigns Pipelines Integ…" at bounding box center [96, 253] width 168 height 283
click at [110, 269] on link "Campaigns" at bounding box center [96, 267] width 168 height 27
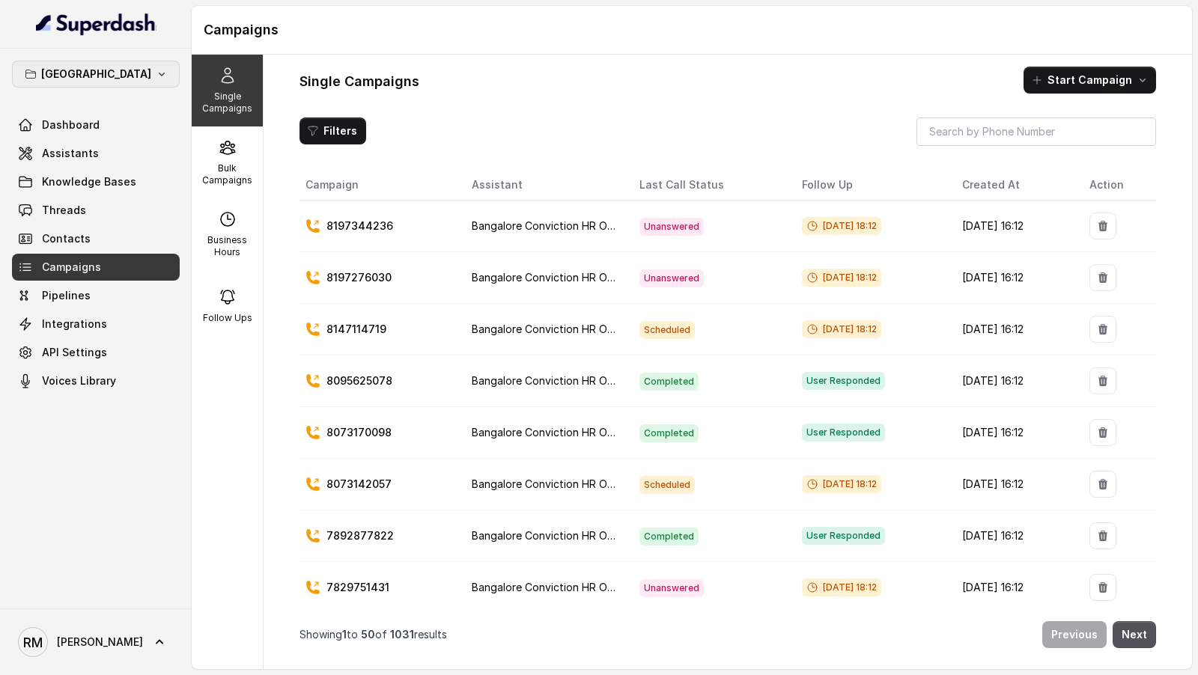
click at [116, 72] on p "[GEOGRAPHIC_DATA]" at bounding box center [96, 74] width 110 height 18
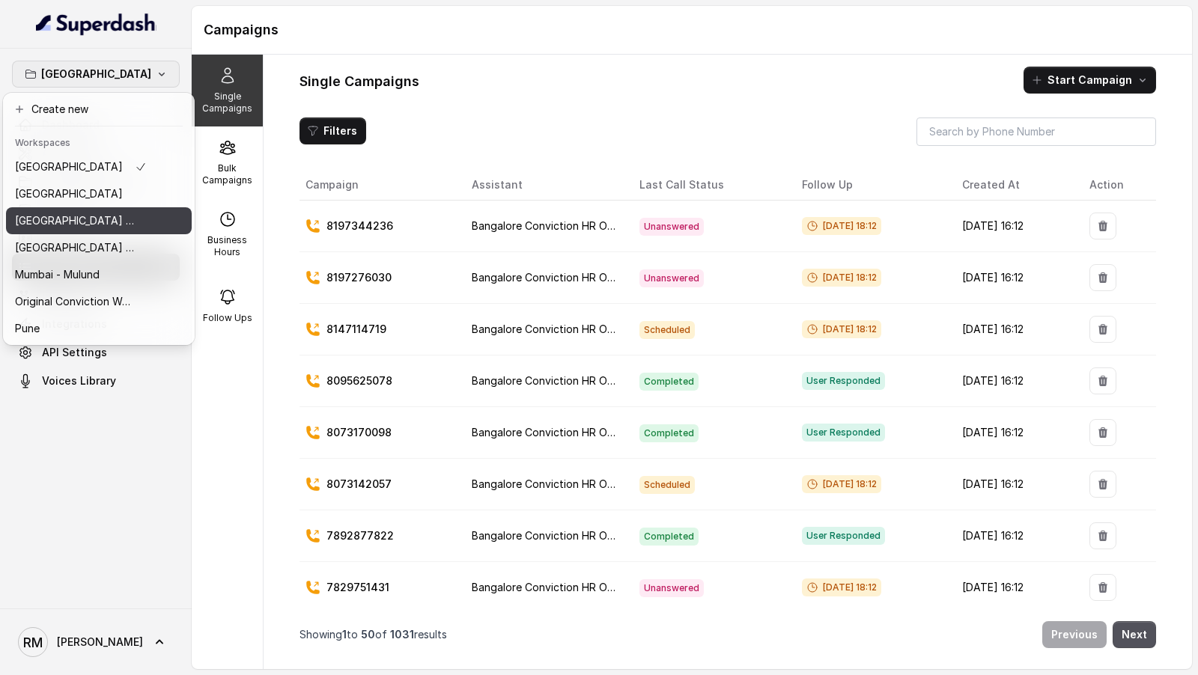
click at [164, 220] on button "⁠⁠[GEOGRAPHIC_DATA] - Ijmima - [GEOGRAPHIC_DATA]" at bounding box center [99, 220] width 186 height 27
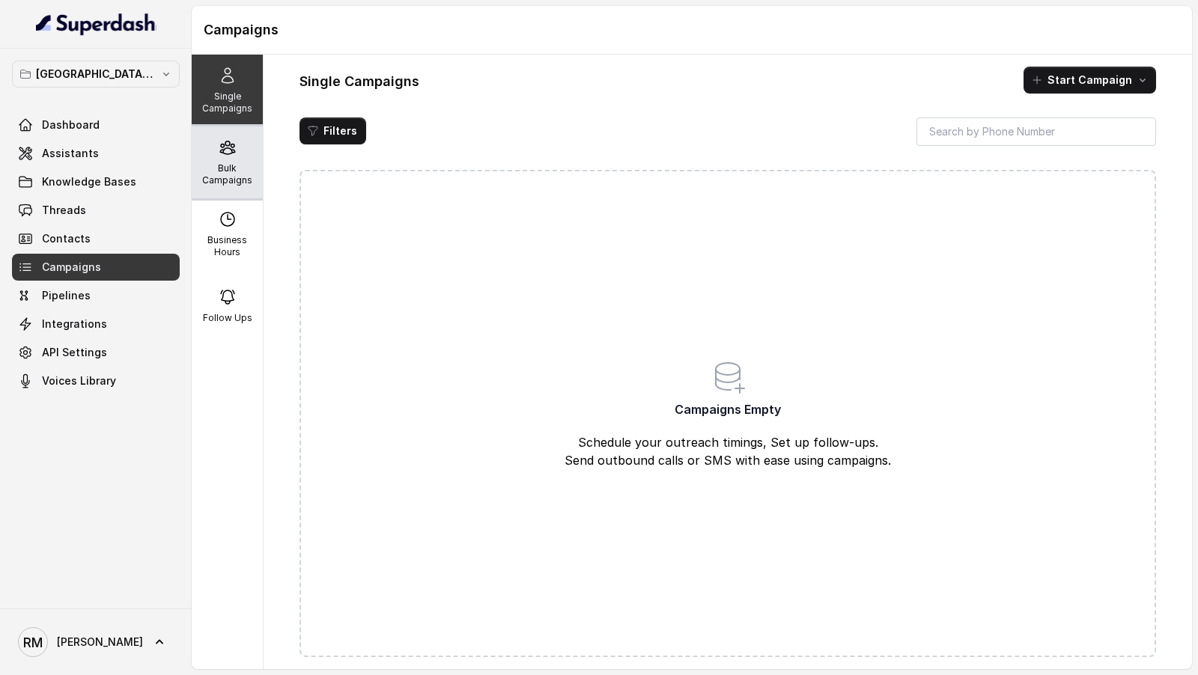
click at [220, 160] on div "Bulk Campaigns" at bounding box center [227, 163] width 71 height 72
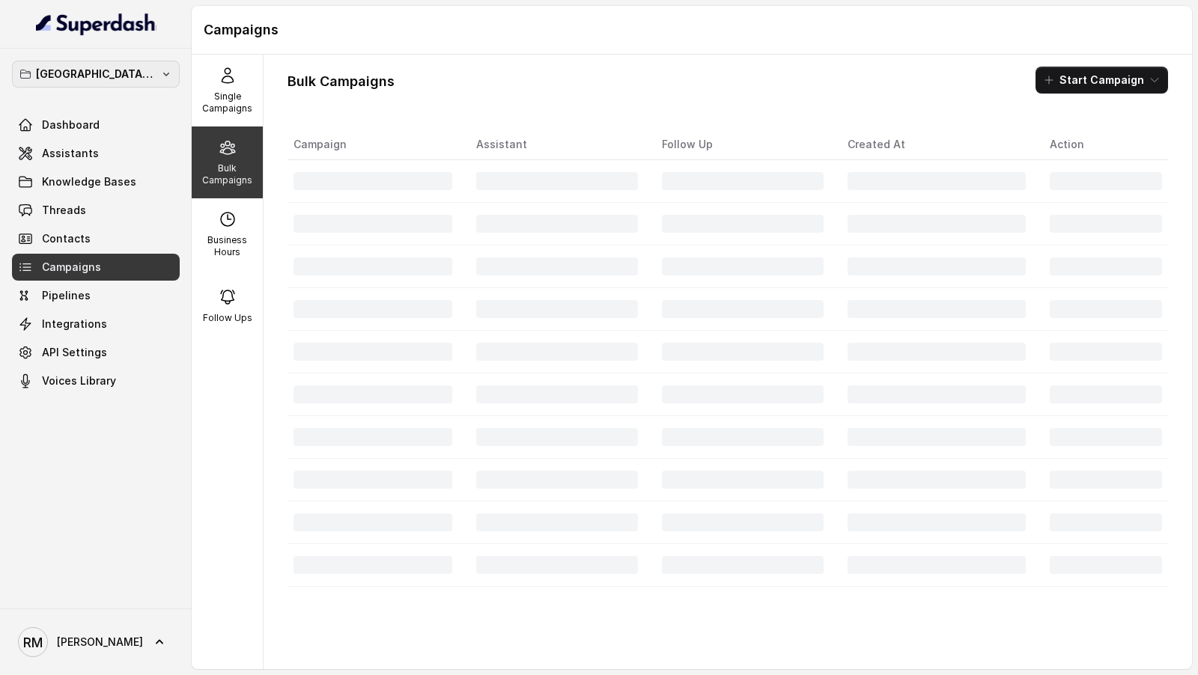
click at [103, 82] on p "⁠⁠[GEOGRAPHIC_DATA] - Ijmima - [GEOGRAPHIC_DATA]" at bounding box center [96, 74] width 120 height 18
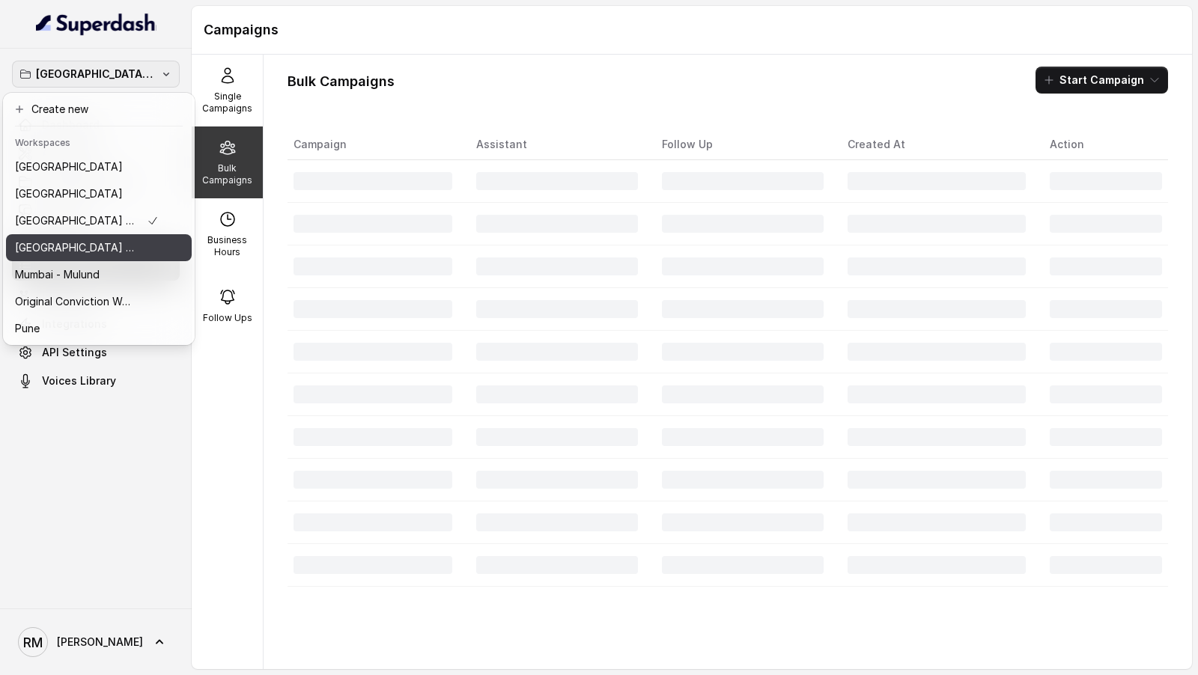
click at [115, 249] on p "[GEOGRAPHIC_DATA] - [GEOGRAPHIC_DATA] - [GEOGRAPHIC_DATA]" at bounding box center [75, 248] width 120 height 18
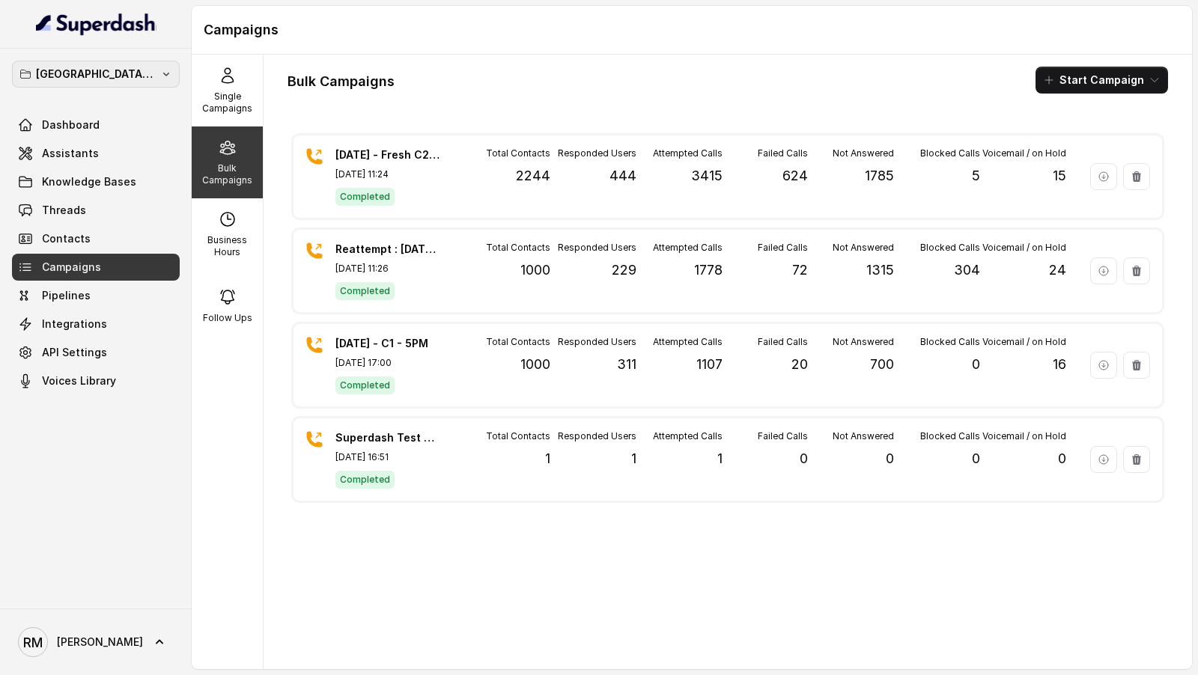
click at [94, 79] on p "[GEOGRAPHIC_DATA] - [GEOGRAPHIC_DATA] - [GEOGRAPHIC_DATA]" at bounding box center [96, 74] width 120 height 18
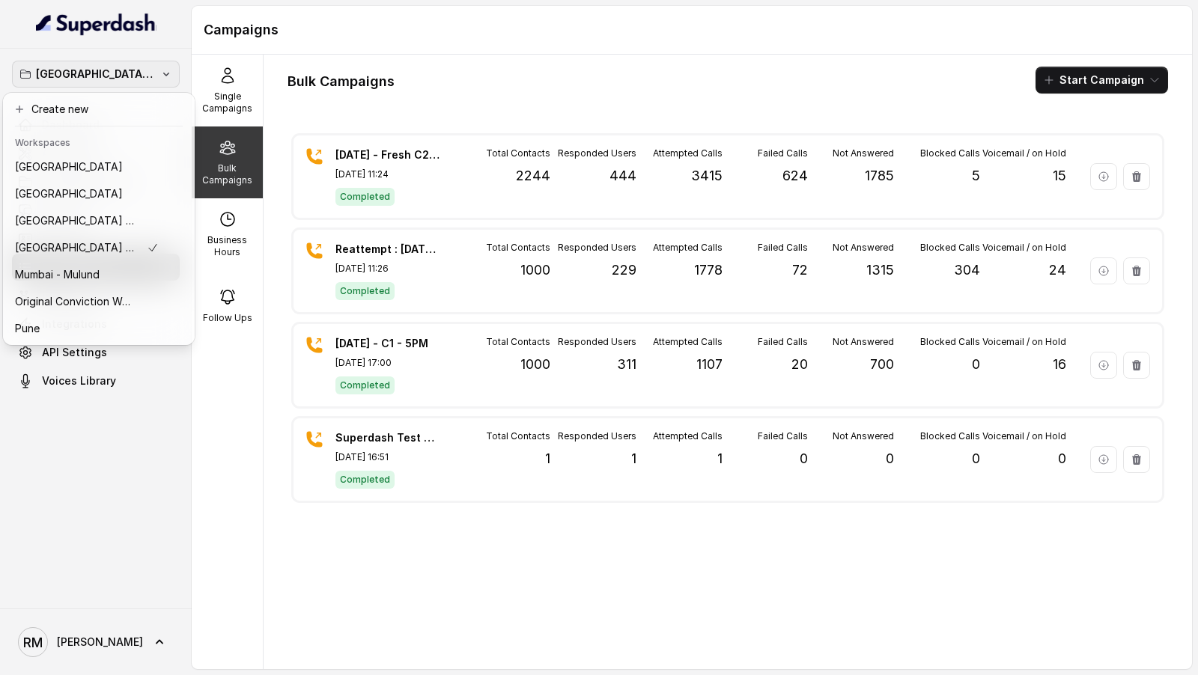
click at [638, 506] on div "[GEOGRAPHIC_DATA] - [PERSON_NAME] - Malad Dashboard Assistants Knowledge Bases …" at bounding box center [599, 337] width 1198 height 675
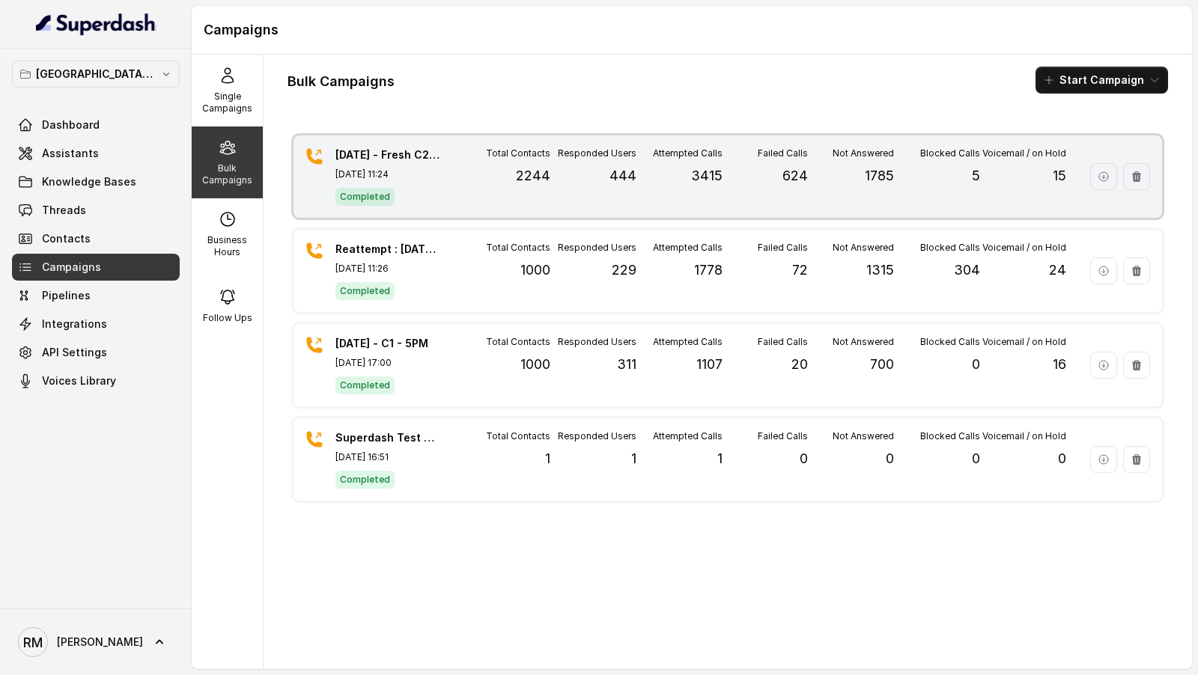
click at [419, 168] on p "[DATE] 11:24" at bounding box center [387, 174] width 105 height 12
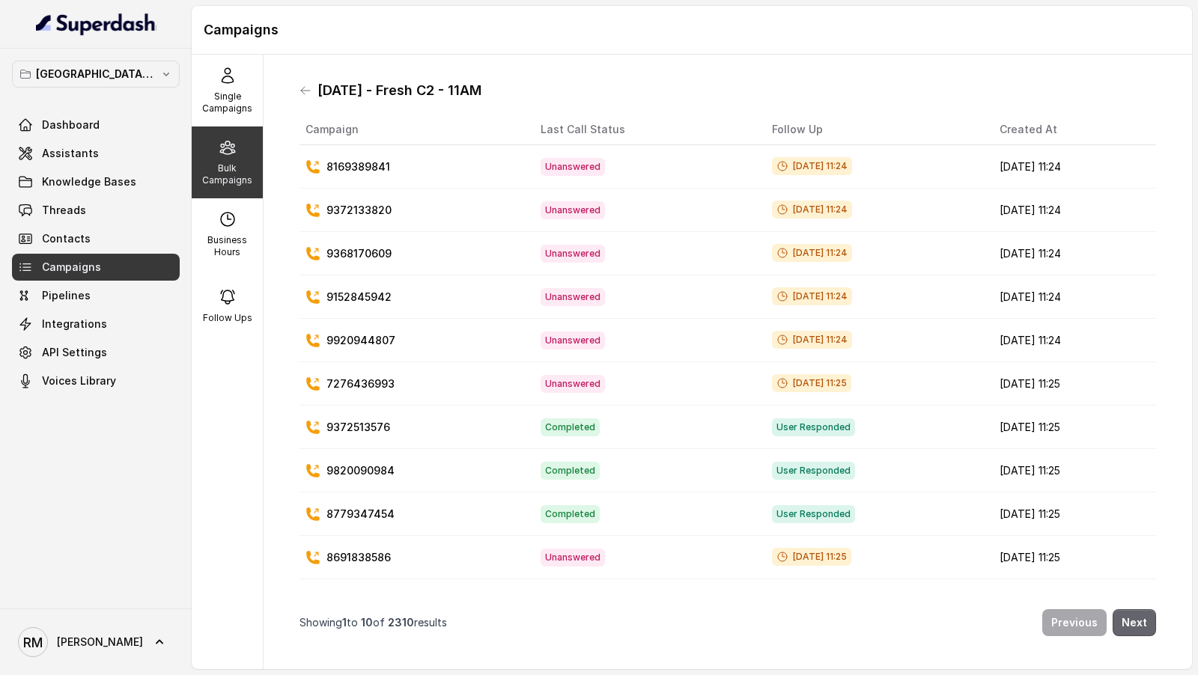
click at [1137, 621] on button "Next" at bounding box center [1134, 622] width 43 height 27
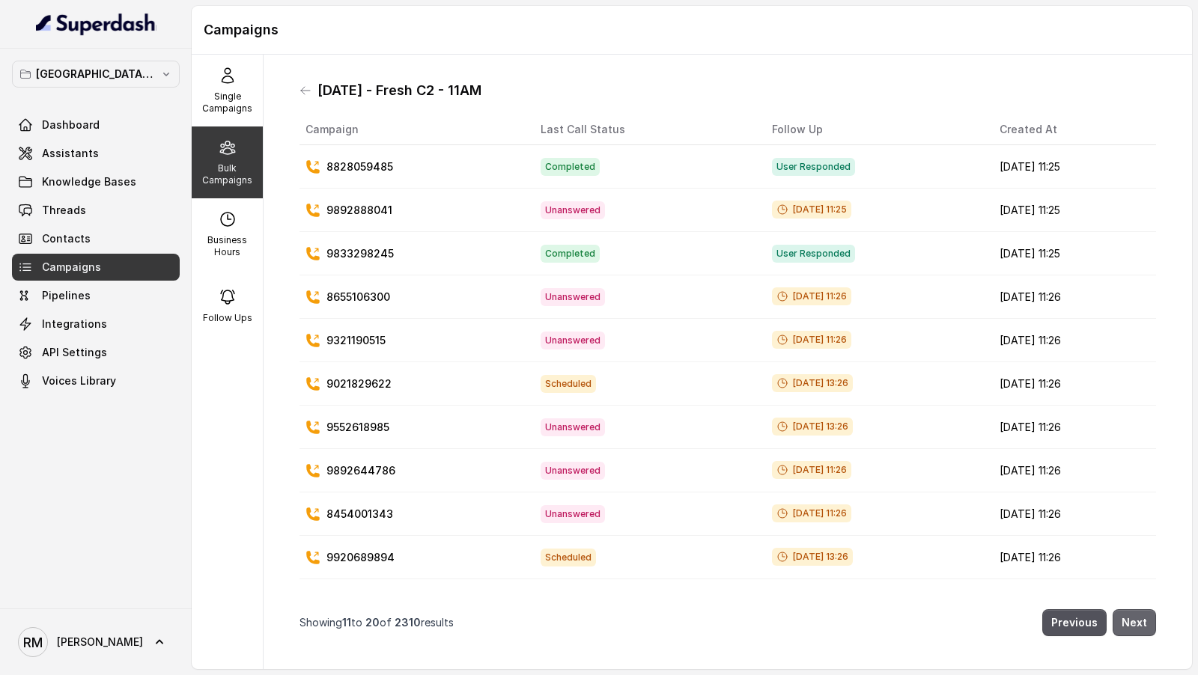
click at [1137, 621] on button "Next" at bounding box center [1134, 622] width 43 height 27
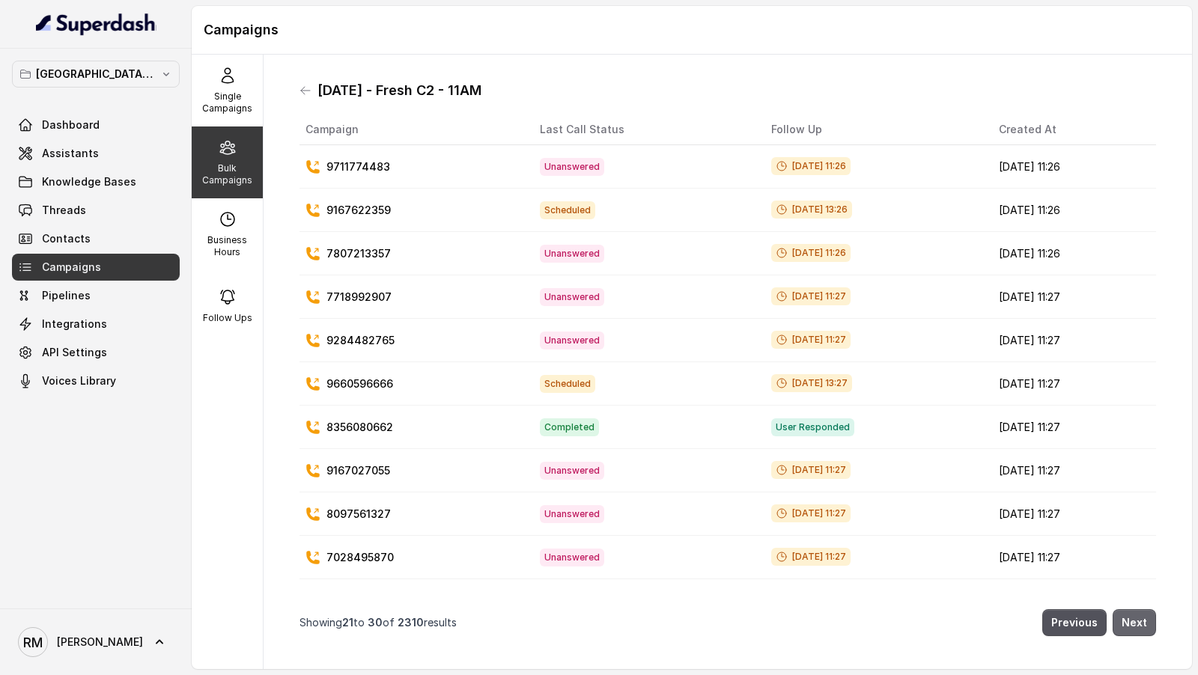
click at [1137, 621] on button "Next" at bounding box center [1134, 622] width 43 height 27
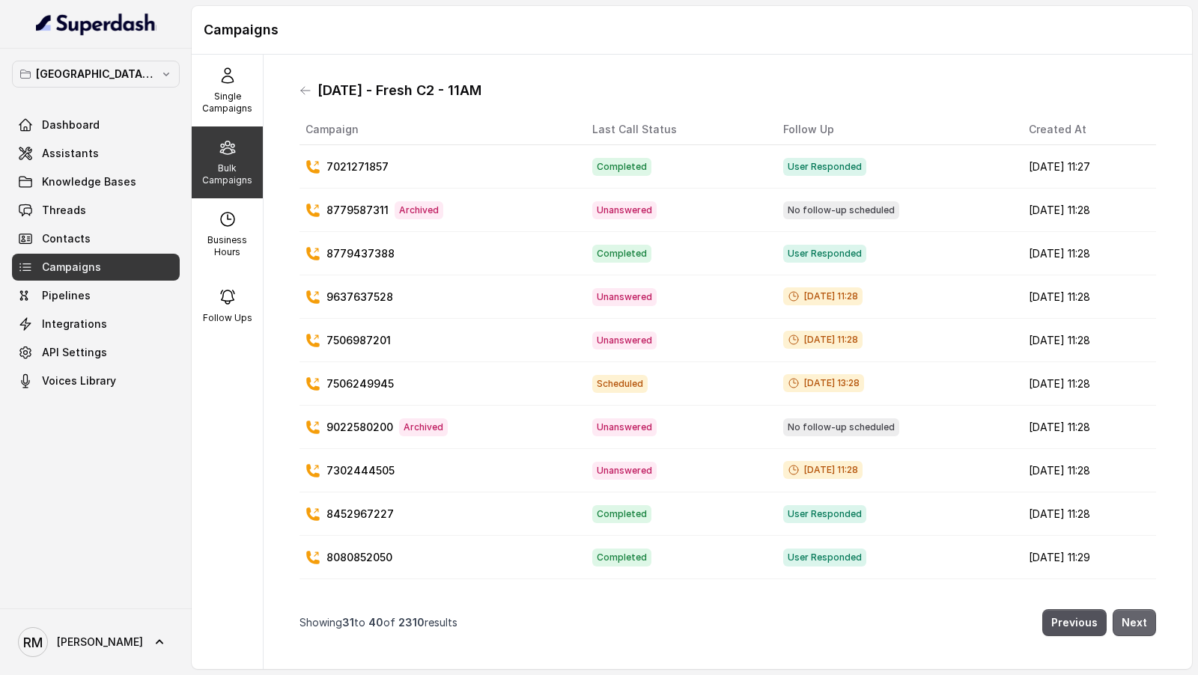
click at [1137, 621] on button "Next" at bounding box center [1134, 622] width 43 height 27
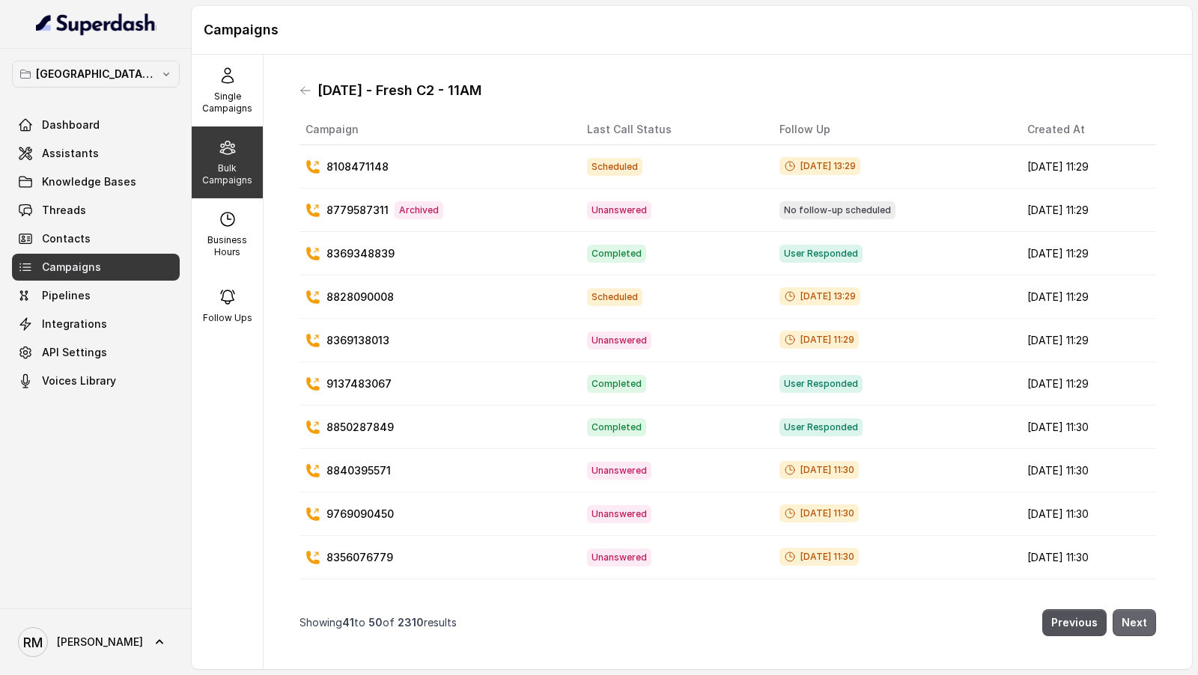
click at [1137, 621] on button "Next" at bounding box center [1134, 622] width 43 height 27
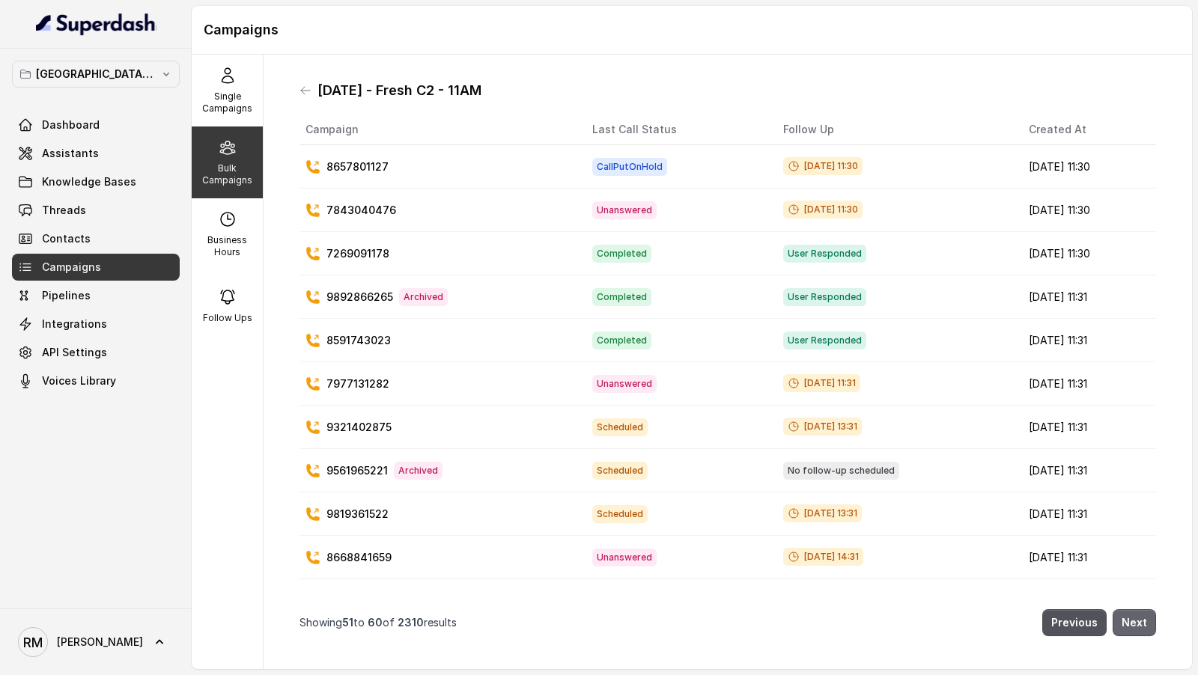
click at [1137, 621] on button "Next" at bounding box center [1134, 622] width 43 height 27
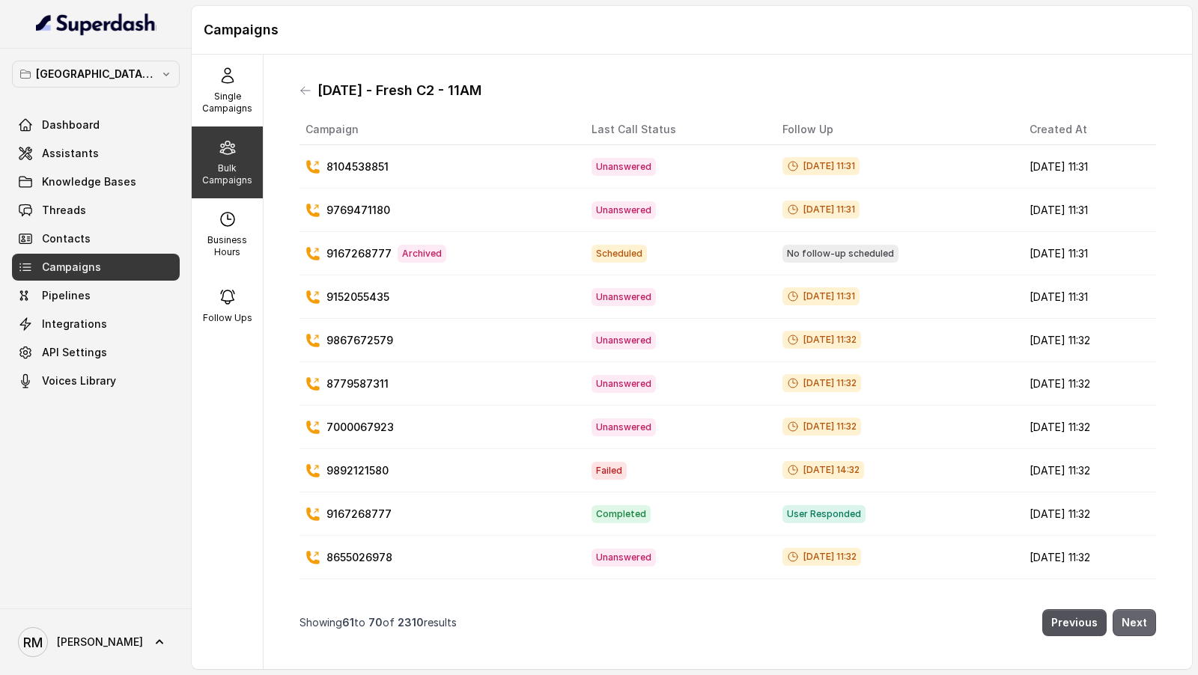
click at [1137, 621] on button "Next" at bounding box center [1134, 622] width 43 height 27
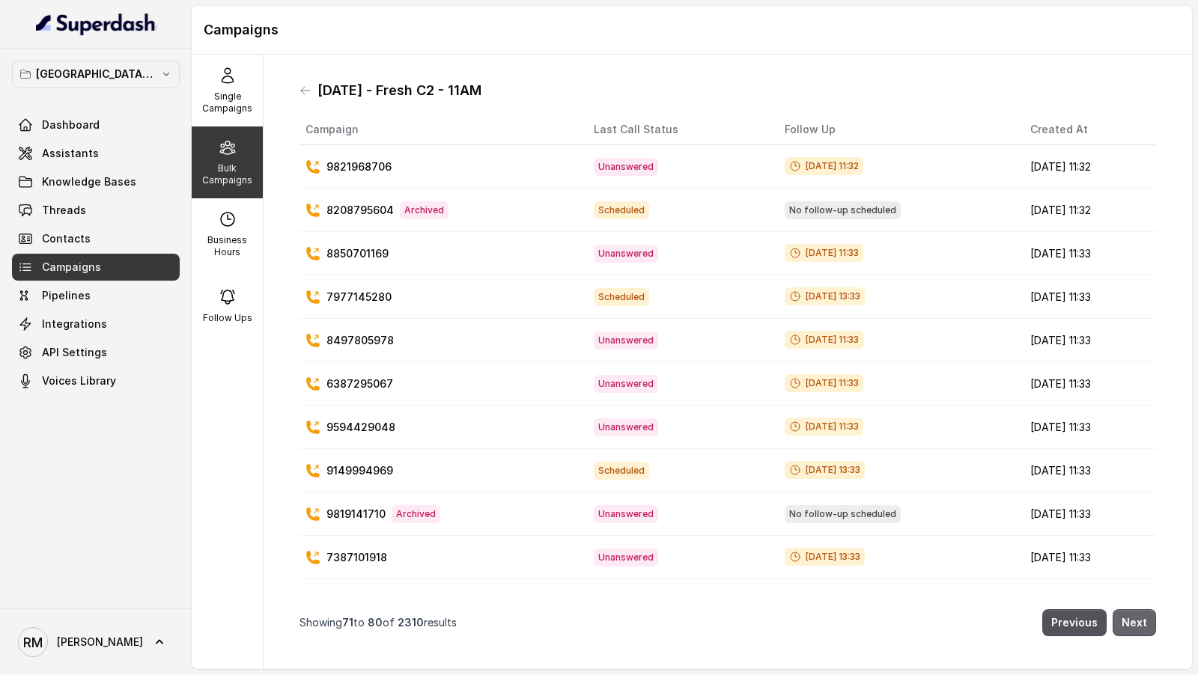
click at [1137, 621] on button "Next" at bounding box center [1134, 622] width 43 height 27
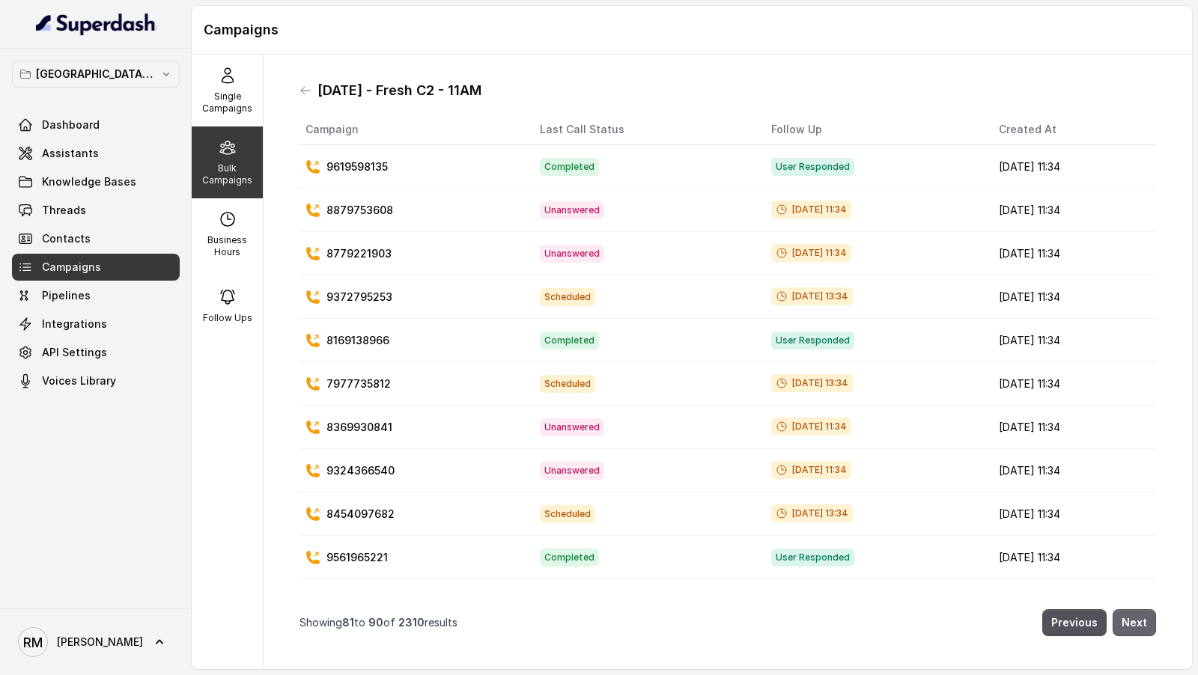
click at [1137, 620] on button "Next" at bounding box center [1134, 622] width 43 height 27
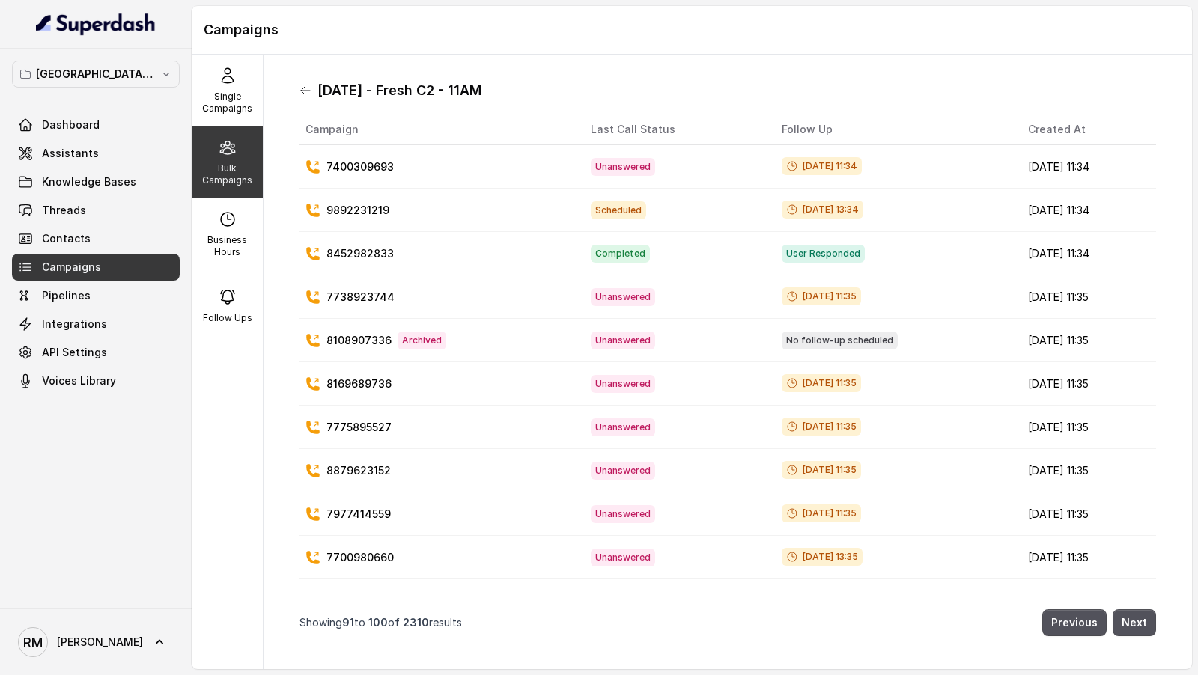
click at [304, 87] on icon at bounding box center [305, 90] width 9 height 7
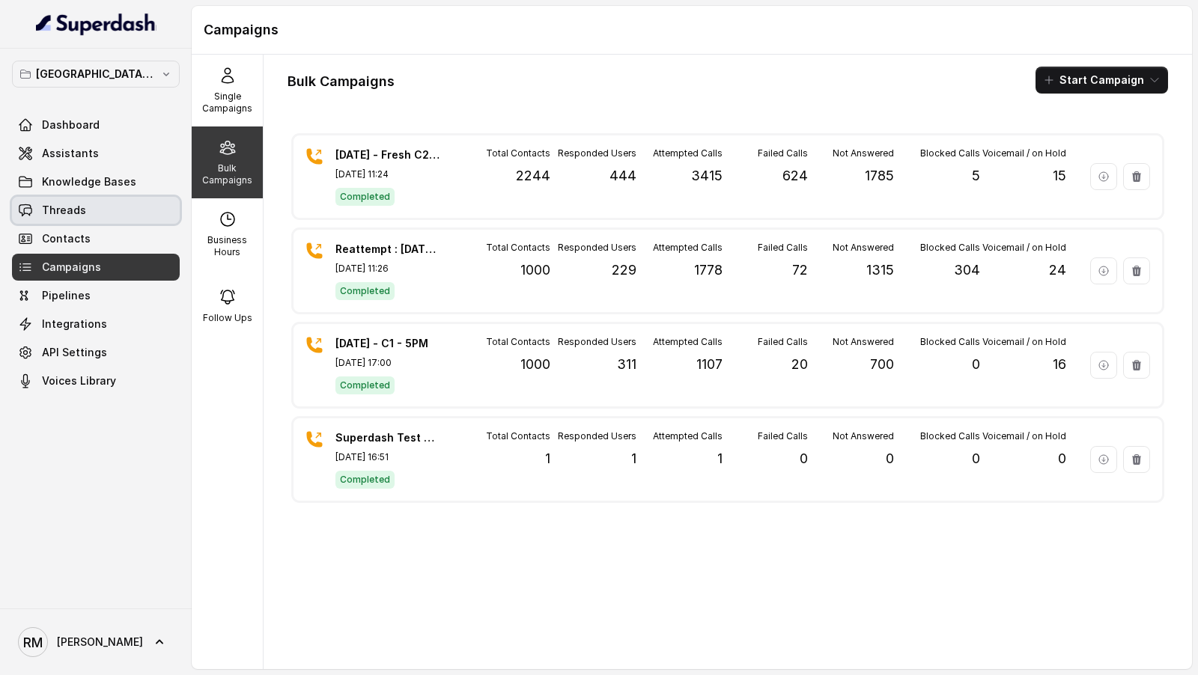
click at [86, 213] on link "Threads" at bounding box center [96, 210] width 168 height 27
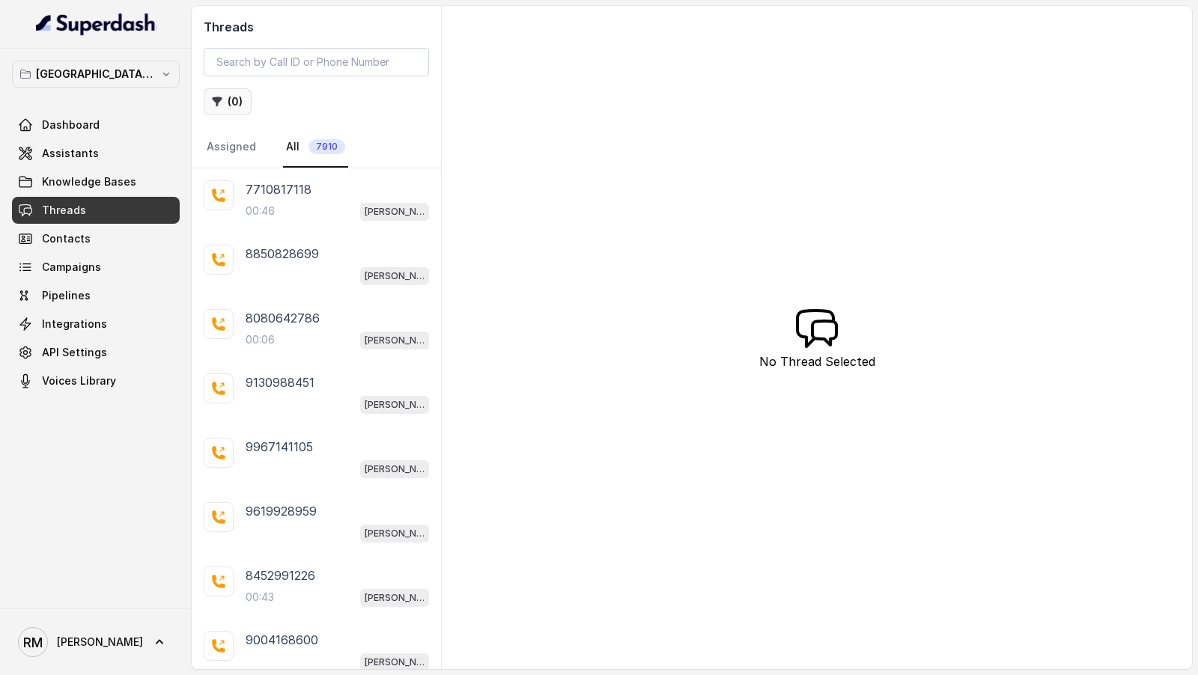
click at [237, 112] on button "( 0 )" at bounding box center [228, 101] width 48 height 27
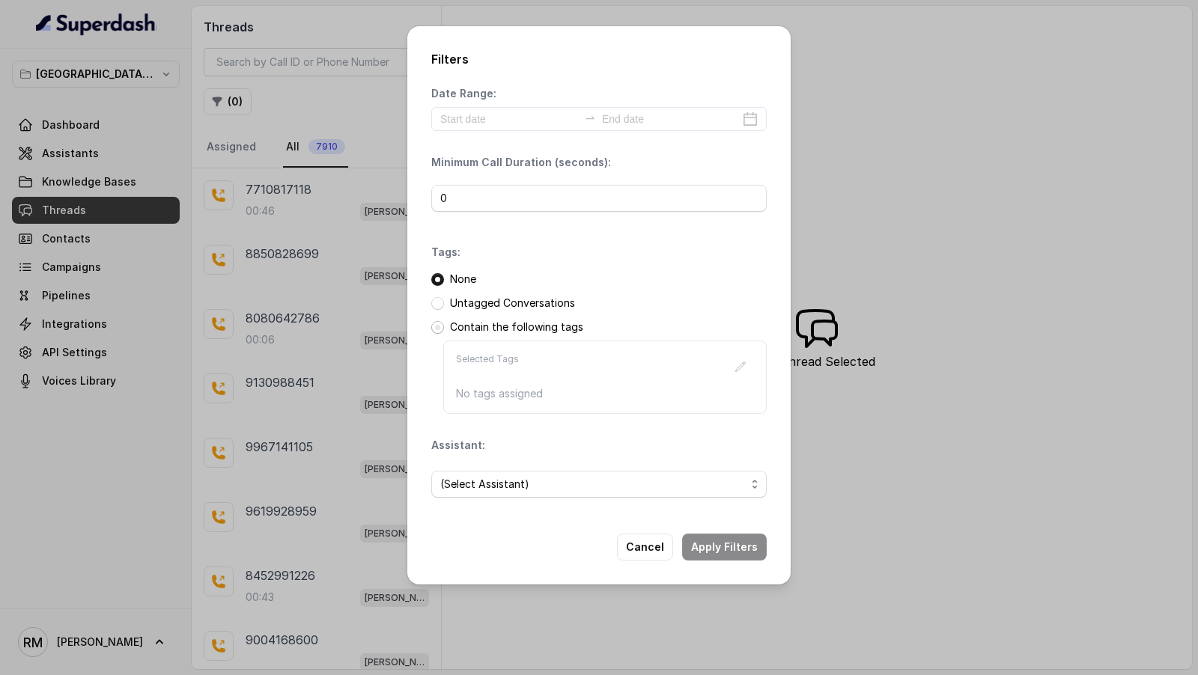
click at [437, 323] on span at bounding box center [437, 327] width 13 height 13
drag, startPoint x: 489, startPoint y: 198, endPoint x: 383, endPoint y: 202, distance: 106.4
click at [383, 202] on div "Filters Date Range: Minimum Call Duration (seconds): 0 Tags: None Untagged Conv…" at bounding box center [599, 337] width 1198 height 675
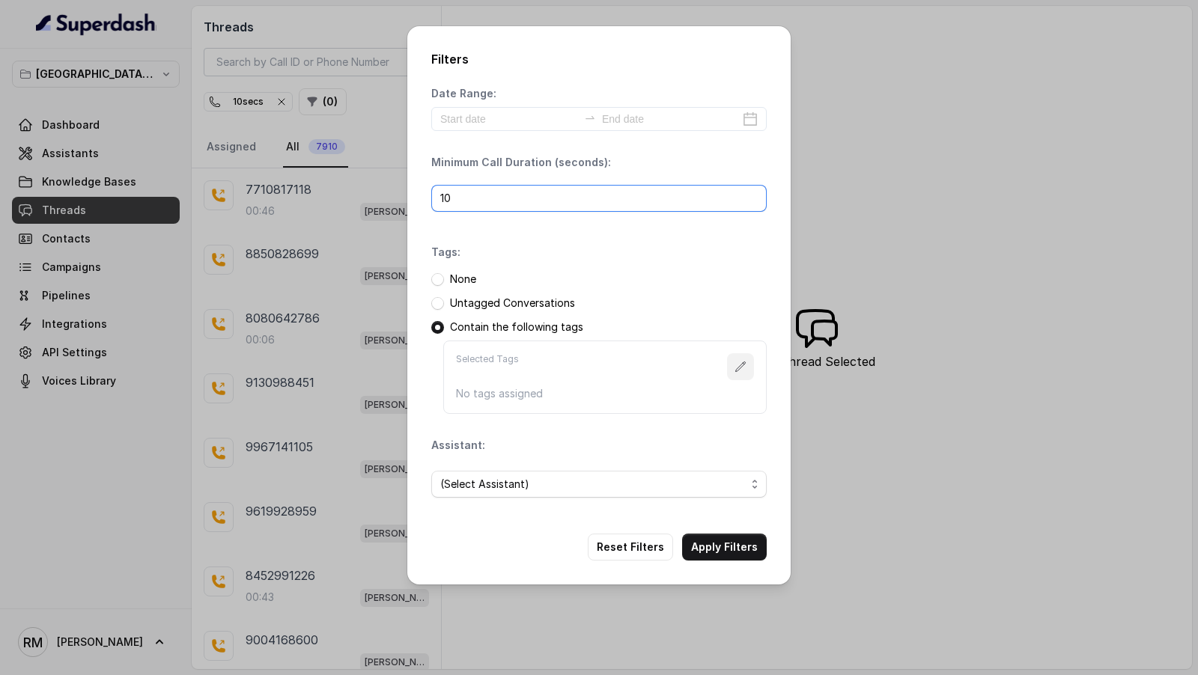
type input "10"
click at [744, 369] on icon "button" at bounding box center [741, 367] width 12 height 12
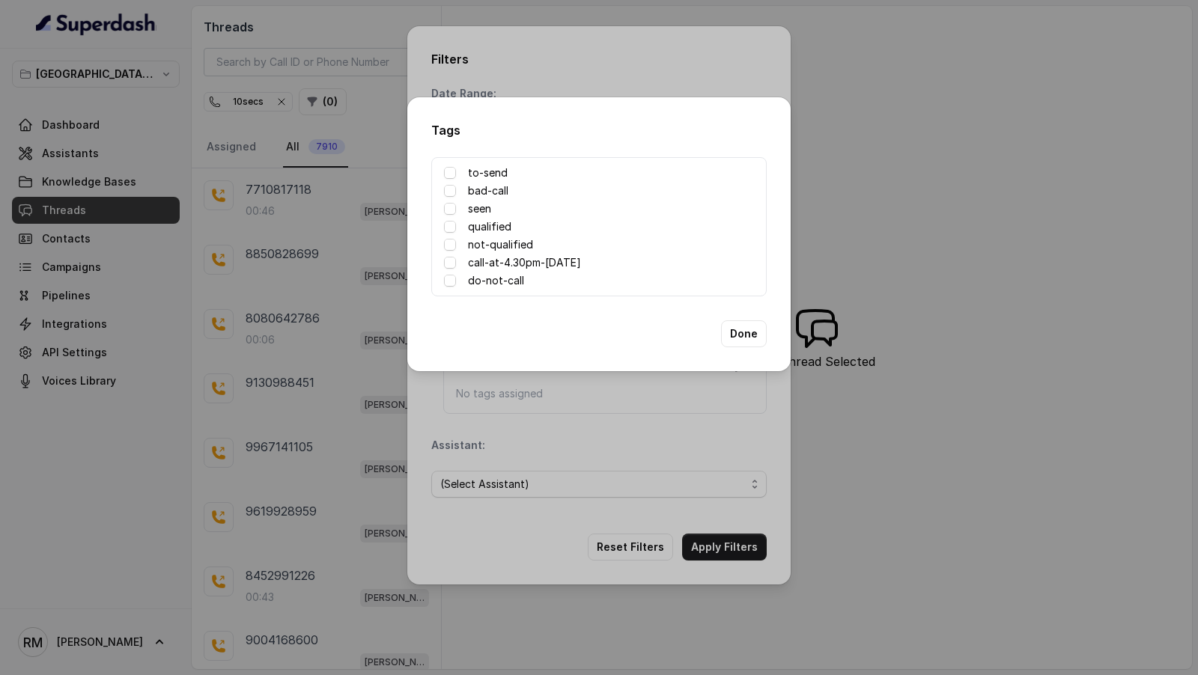
click at [712, 419] on div "Tags to-send bad-call seen qualified not-qualified call-at-4.30pm-[DATE] do-not…" at bounding box center [599, 337] width 1198 height 675
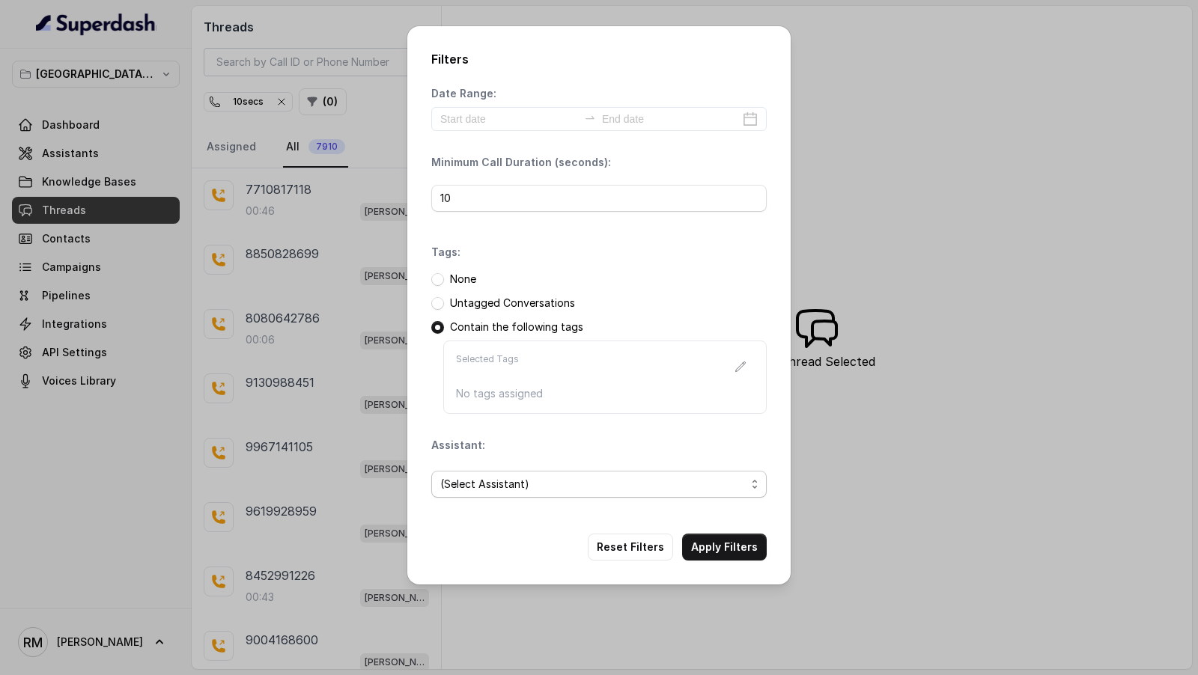
click at [627, 478] on span "(Select Assistant)" at bounding box center [592, 484] width 305 height 18
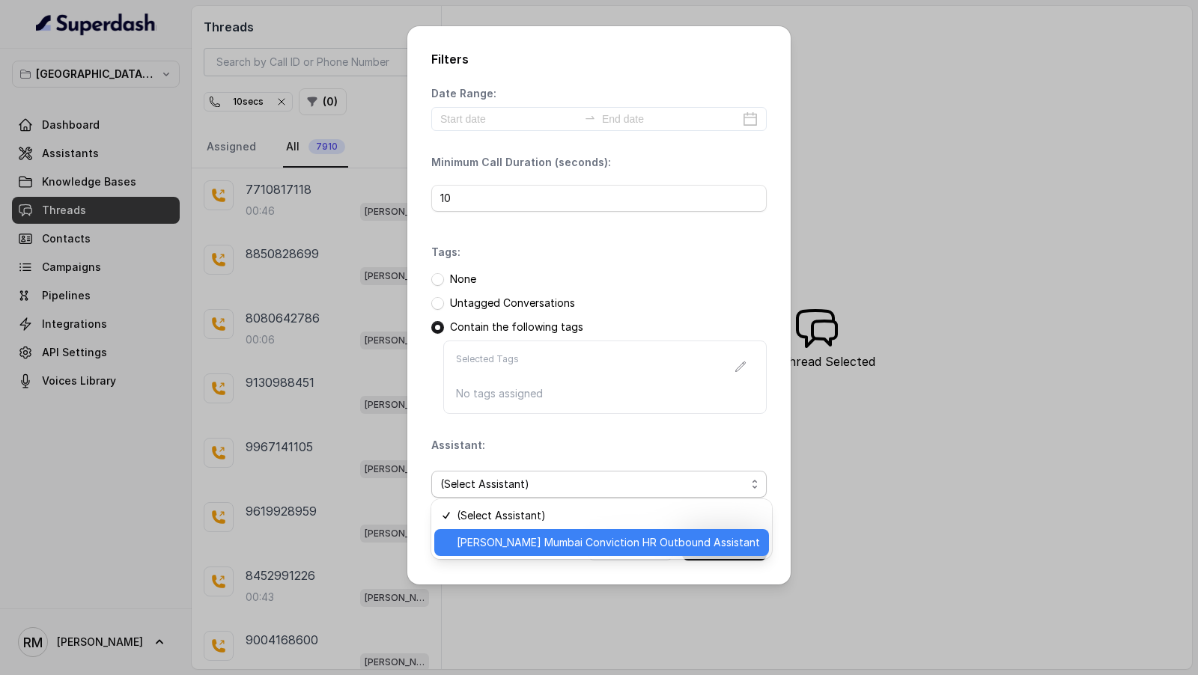
click at [586, 539] on span "[PERSON_NAME] Mumbai Conviction HR Outbound Assistant" at bounding box center [608, 543] width 303 height 18
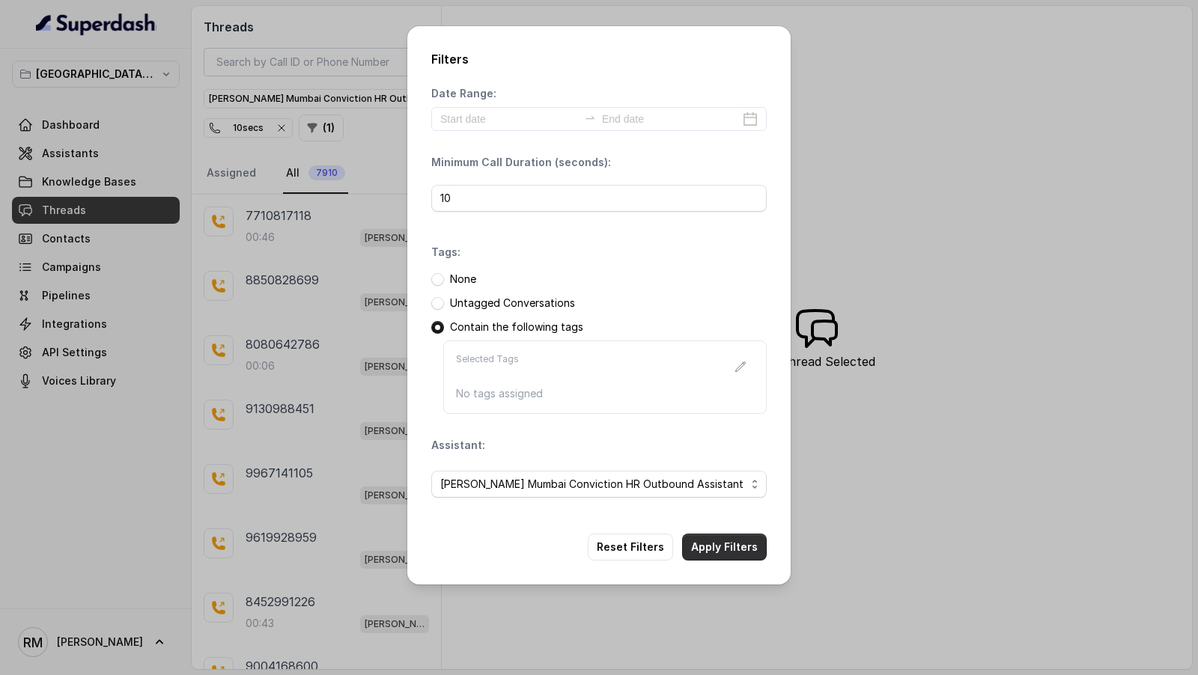
click at [725, 539] on button "Apply Filters" at bounding box center [724, 547] width 85 height 27
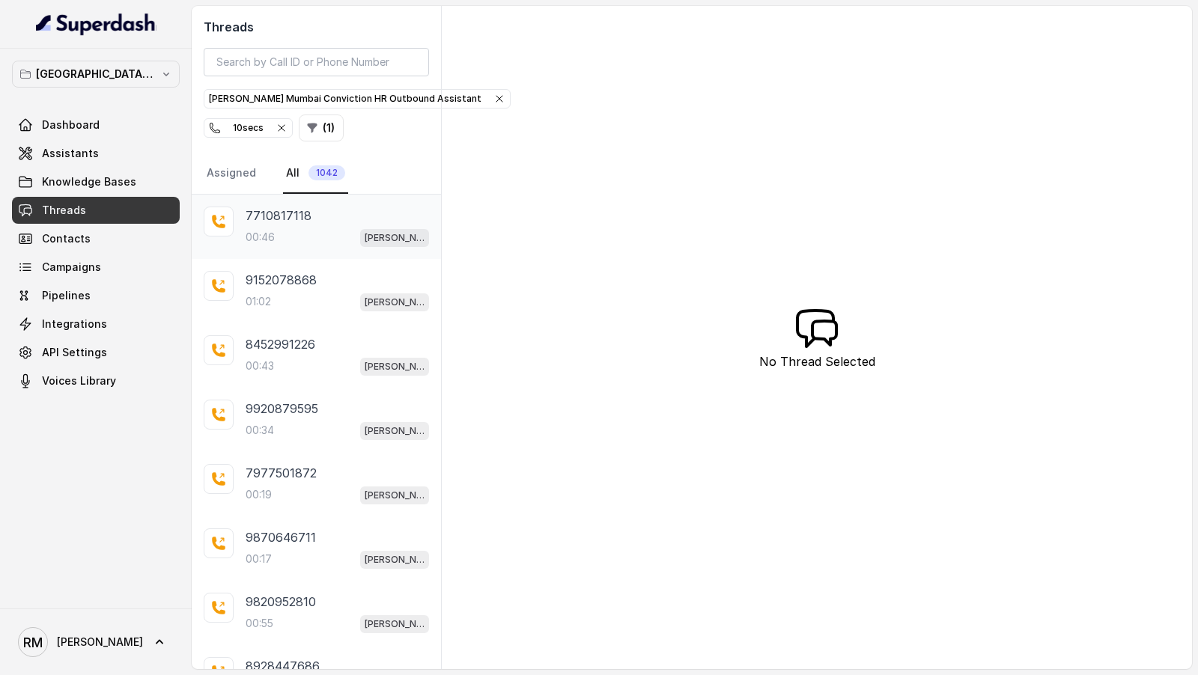
click at [305, 228] on div "00:46 [PERSON_NAME] Mumbai Conviction HR Outbound Assistant" at bounding box center [337, 237] width 183 height 19
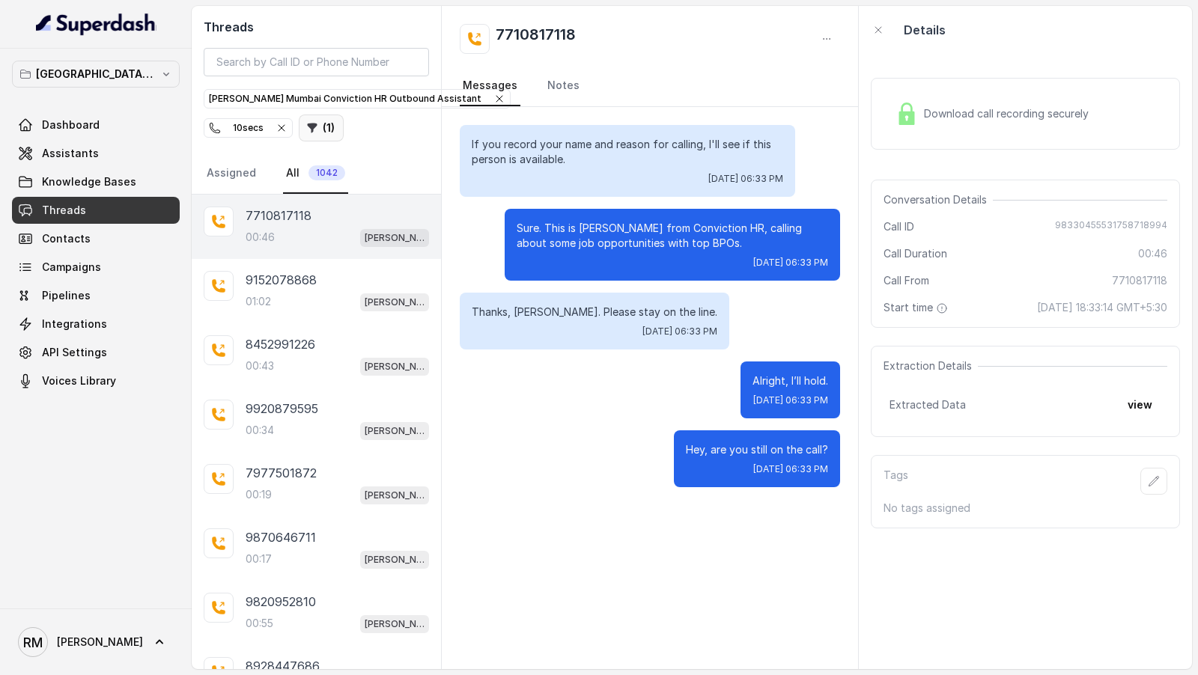
click at [314, 136] on button "( 1 )" at bounding box center [321, 128] width 45 height 27
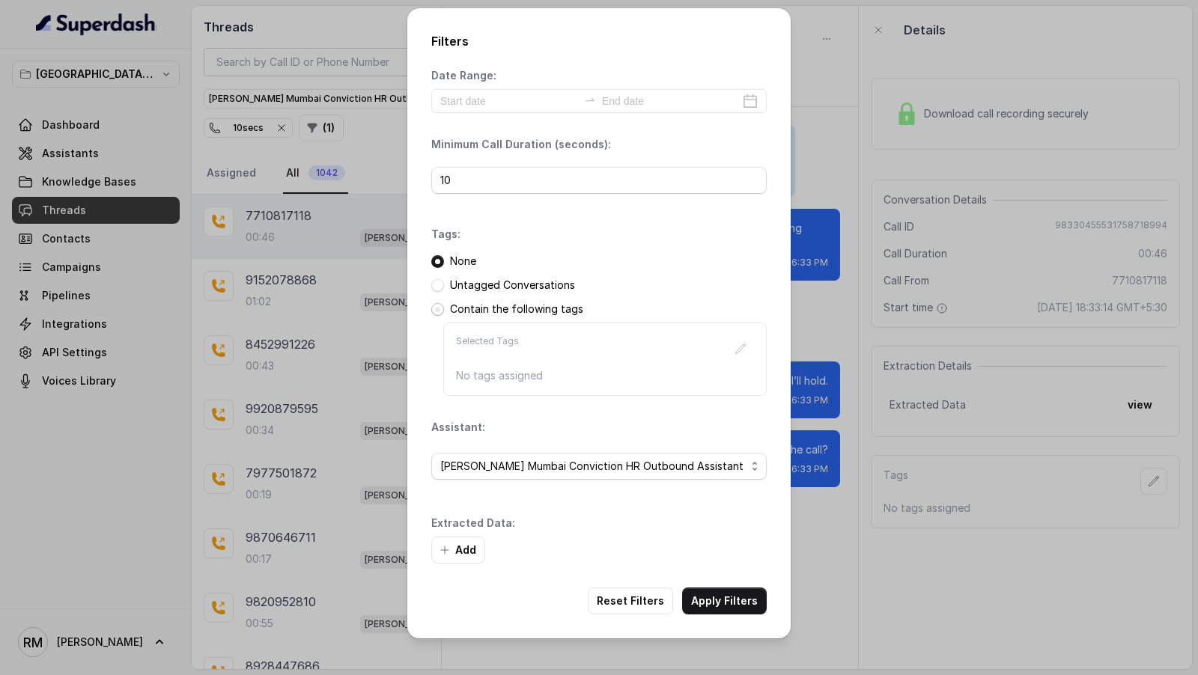
click at [434, 311] on span at bounding box center [437, 309] width 13 height 13
click at [743, 353] on icon "button" at bounding box center [741, 349] width 12 height 12
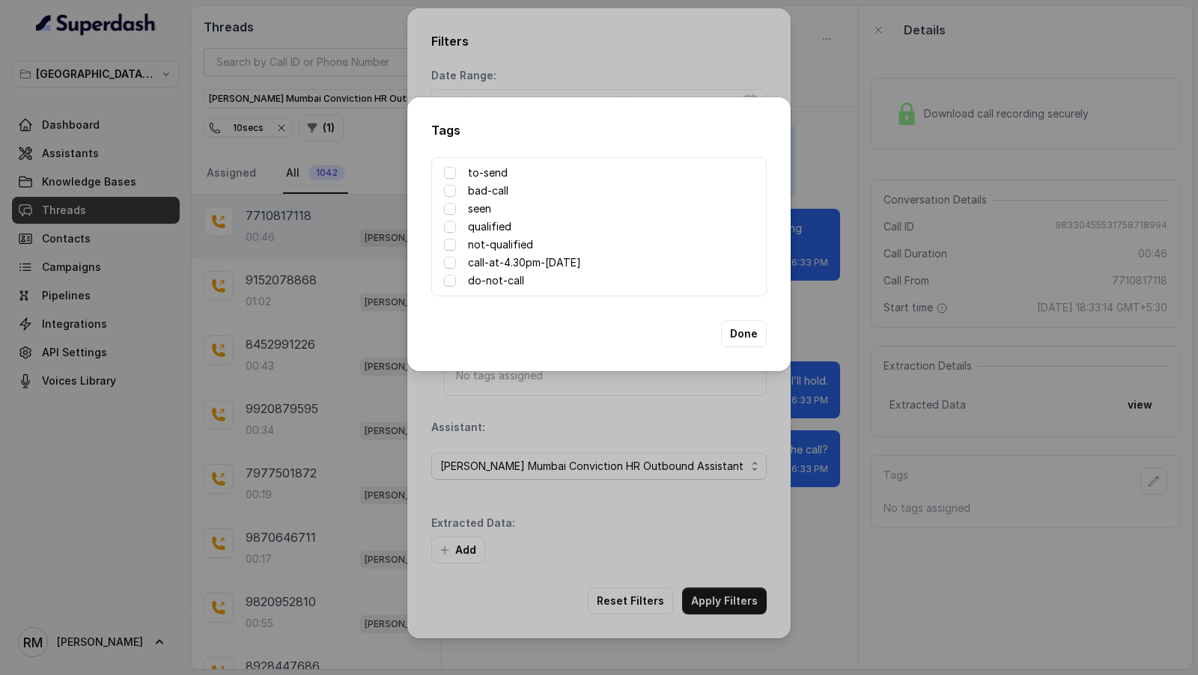
click at [458, 262] on div "call-at-4.30pm-[DATE]" at bounding box center [599, 263] width 310 height 18
click at [452, 260] on span at bounding box center [450, 263] width 12 height 12
click at [452, 229] on span at bounding box center [450, 227] width 12 height 12
click at [755, 343] on button "Done" at bounding box center [744, 333] width 46 height 27
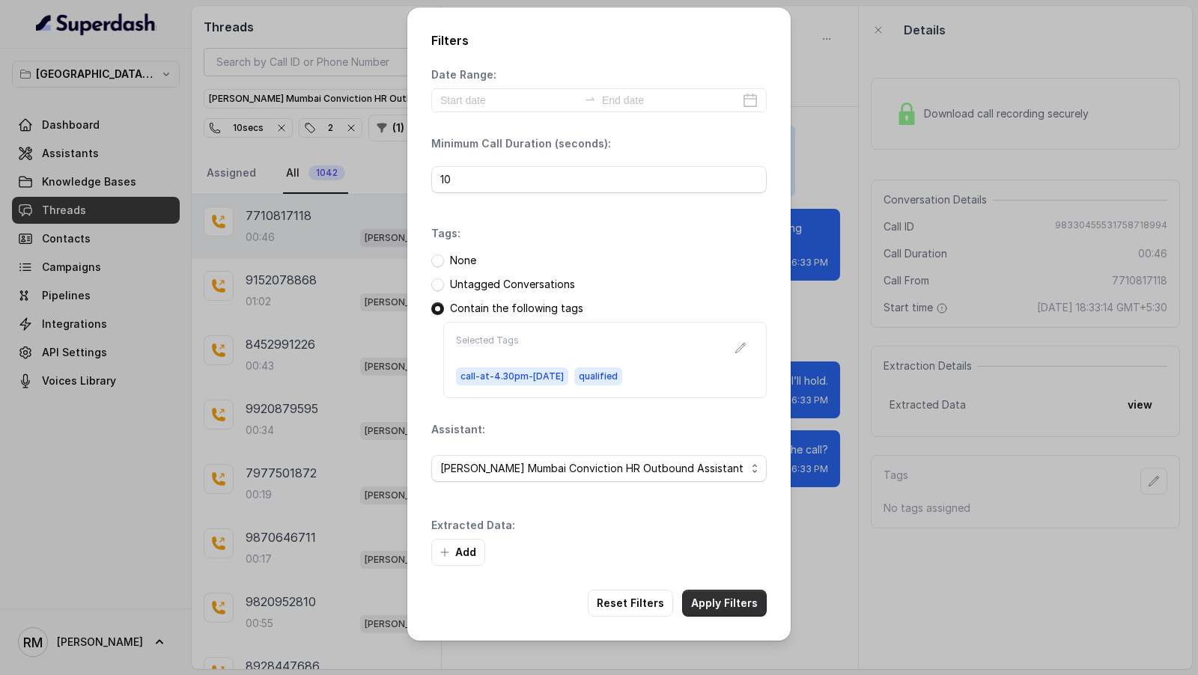
click at [741, 590] on button "Apply Filters" at bounding box center [724, 603] width 85 height 27
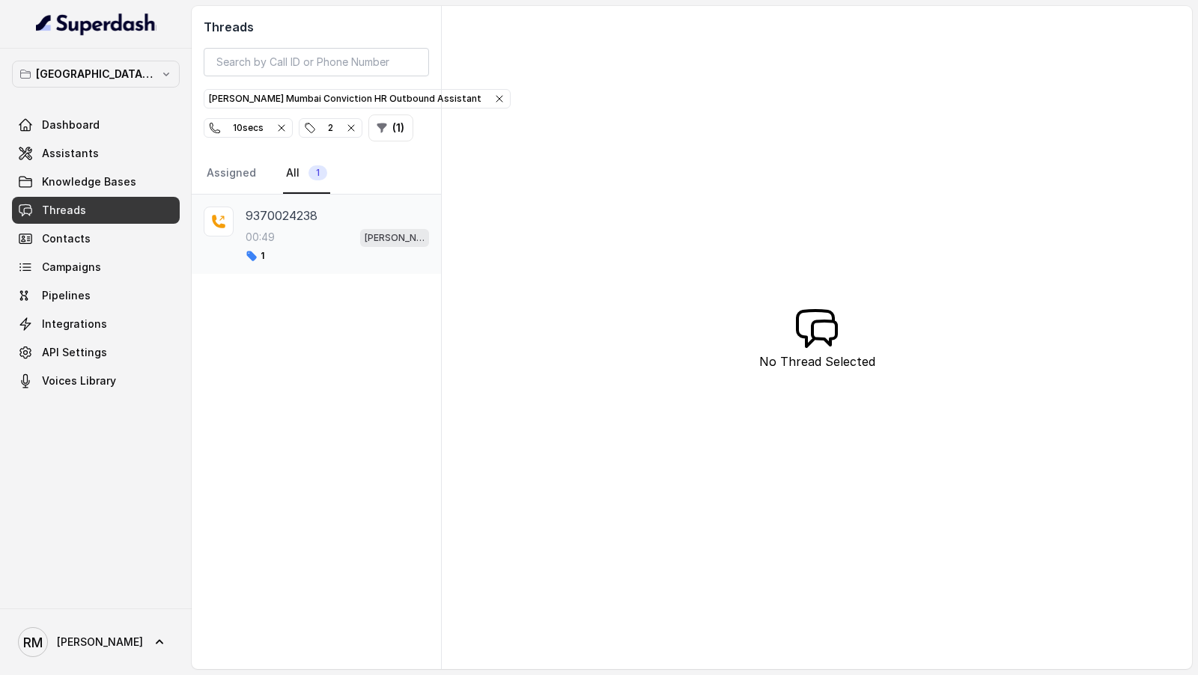
click at [295, 254] on div "1" at bounding box center [337, 256] width 183 height 12
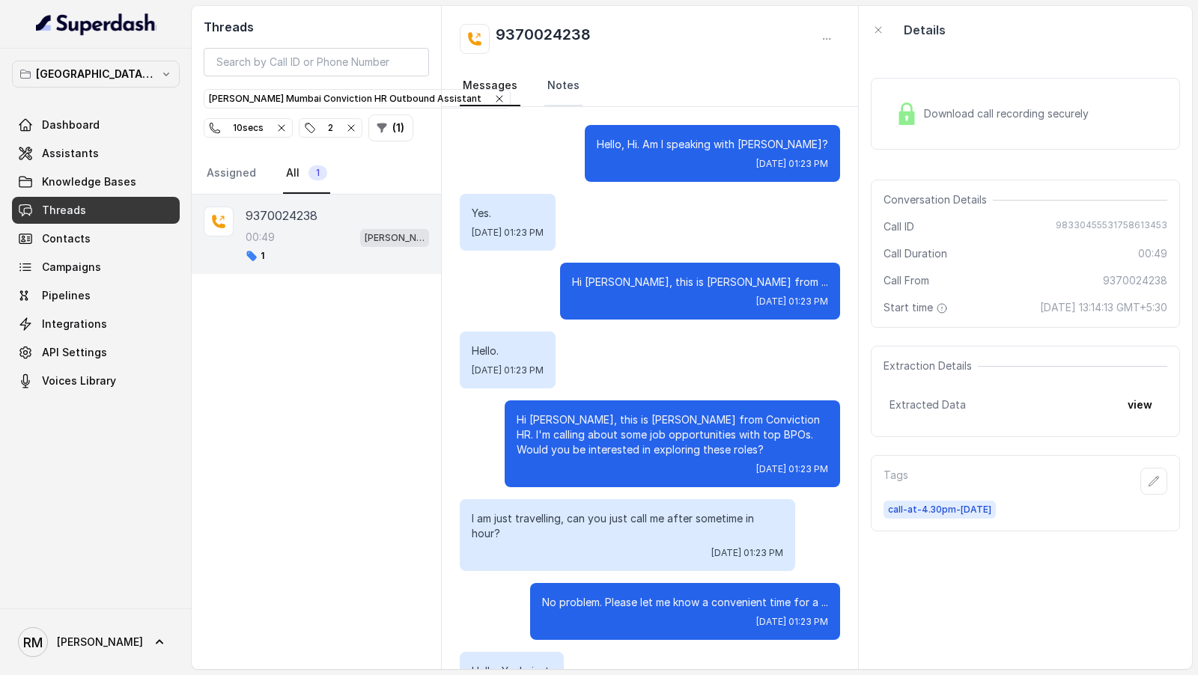
click at [547, 83] on link "Notes" at bounding box center [563, 86] width 38 height 40
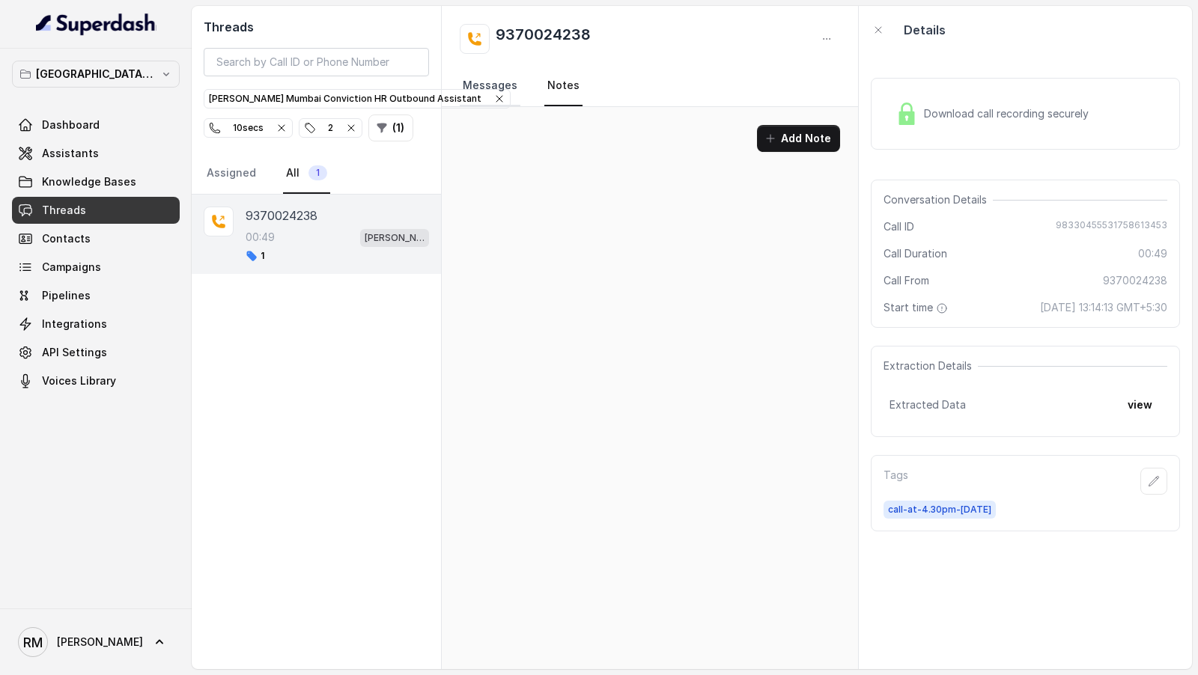
click at [478, 82] on link "Messages" at bounding box center [490, 86] width 61 height 40
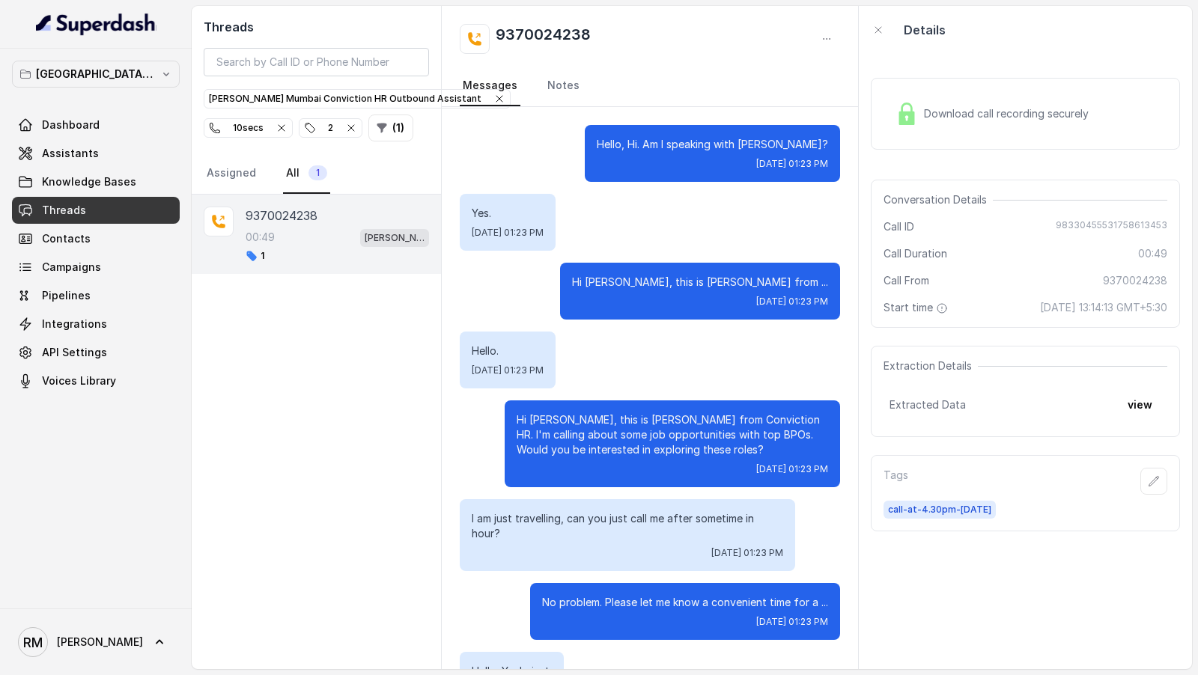
click at [350, 127] on icon "button" at bounding box center [351, 128] width 12 height 12
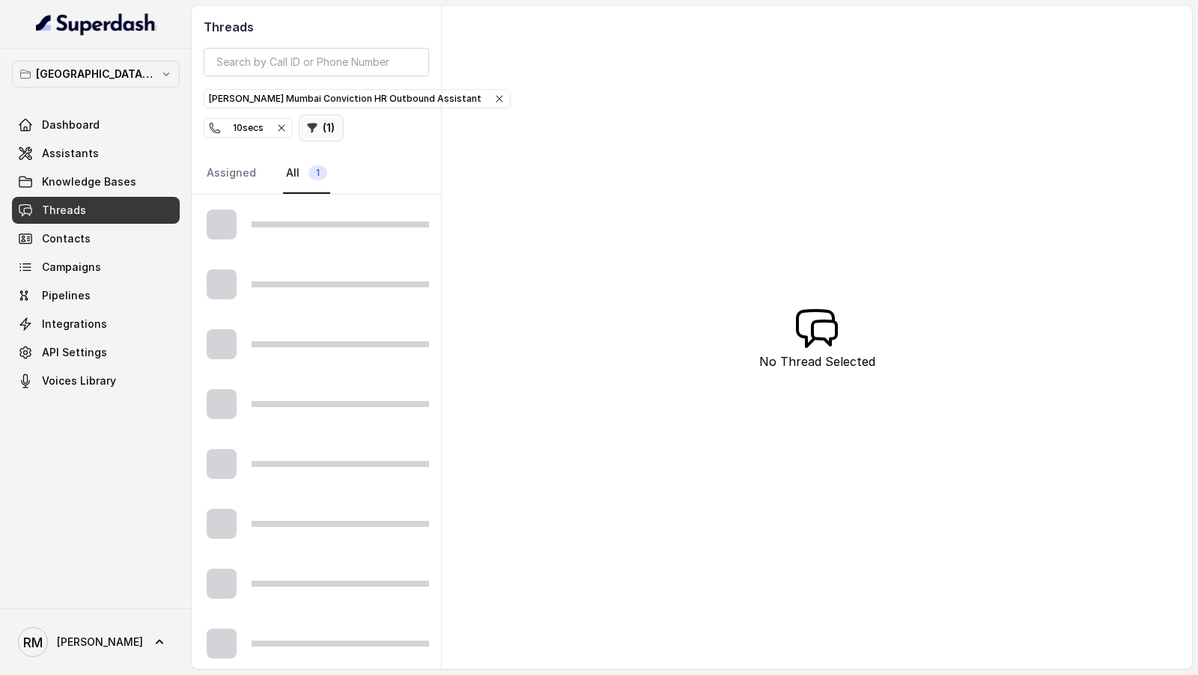
click at [323, 125] on button "( 1 )" at bounding box center [321, 128] width 45 height 27
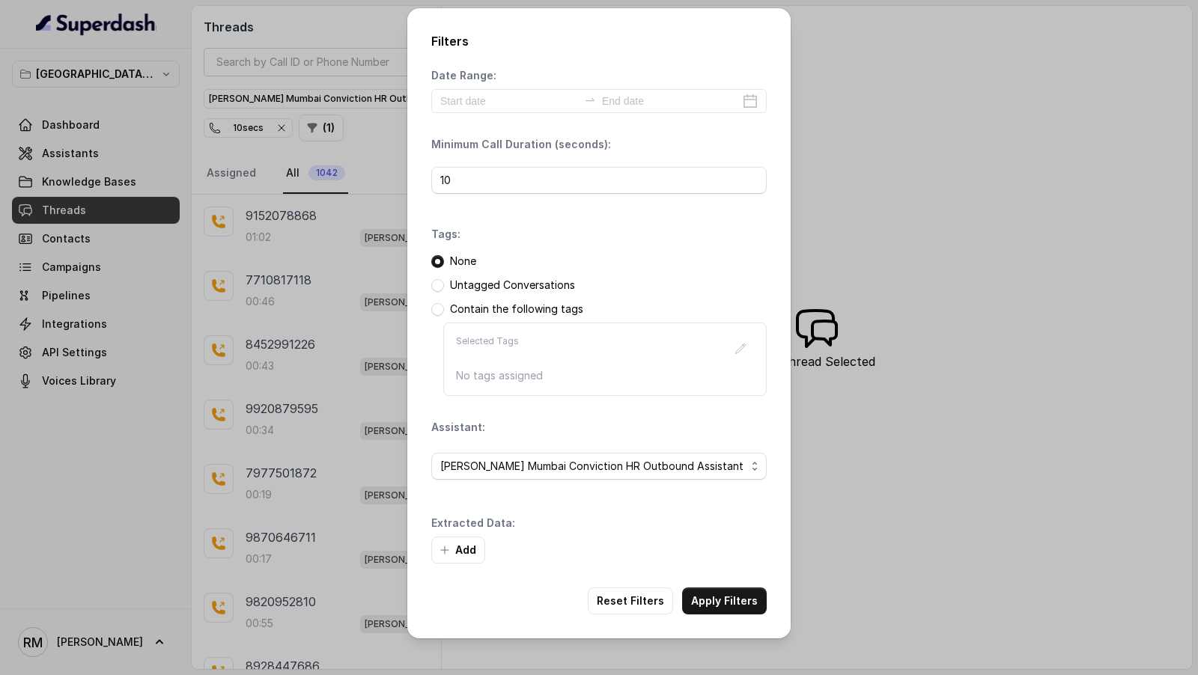
click at [906, 479] on div "Filters Date Range: Minimum Call Duration (seconds): 10 Tags: None Untagged Con…" at bounding box center [599, 337] width 1198 height 675
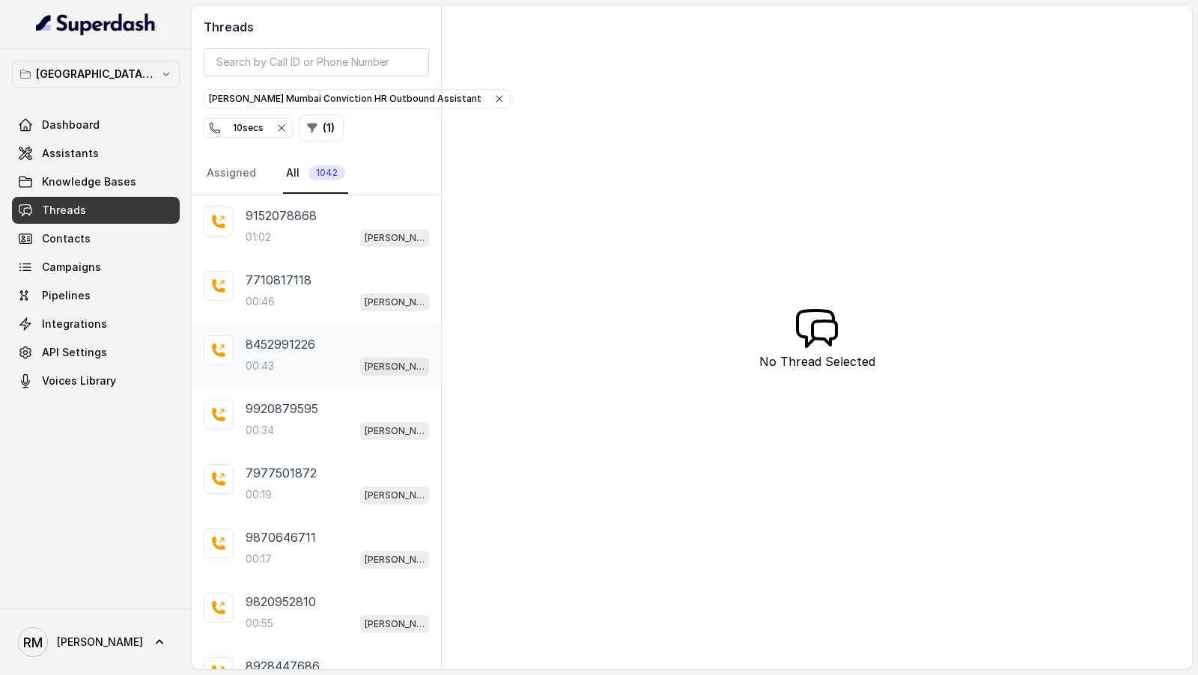
click at [286, 352] on div "8452991226 00:43 [PERSON_NAME] Mumbai Conviction HR Outbound Assistant" at bounding box center [337, 355] width 183 height 40
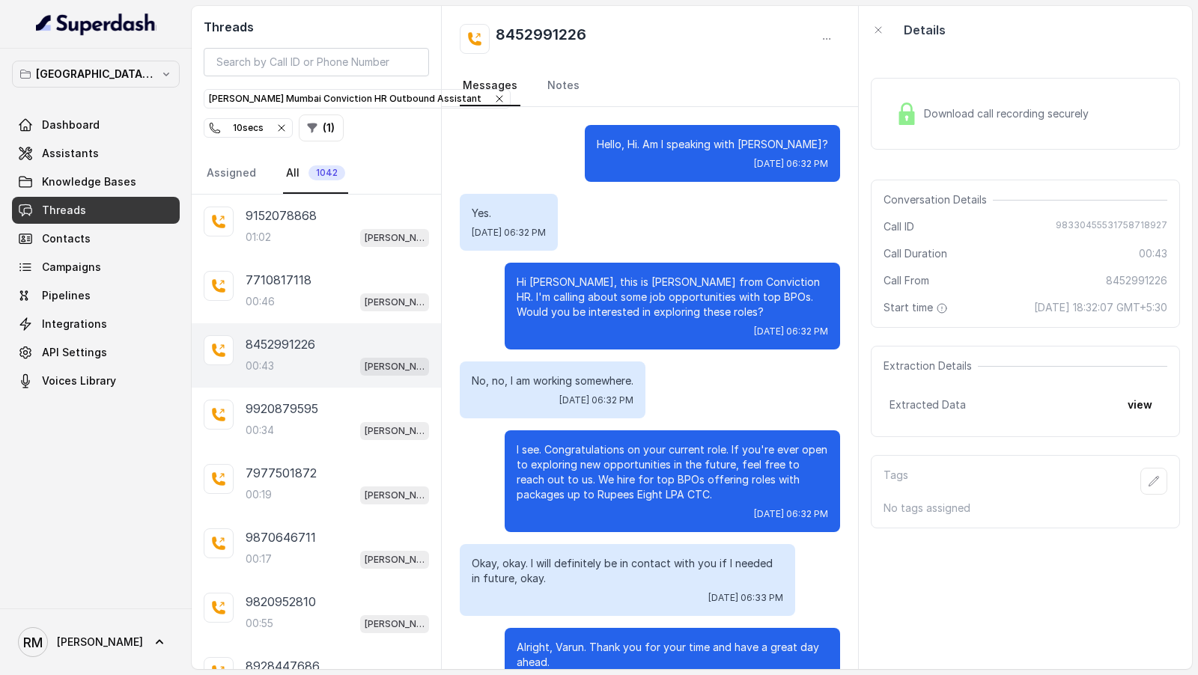
scroll to position [47, 0]
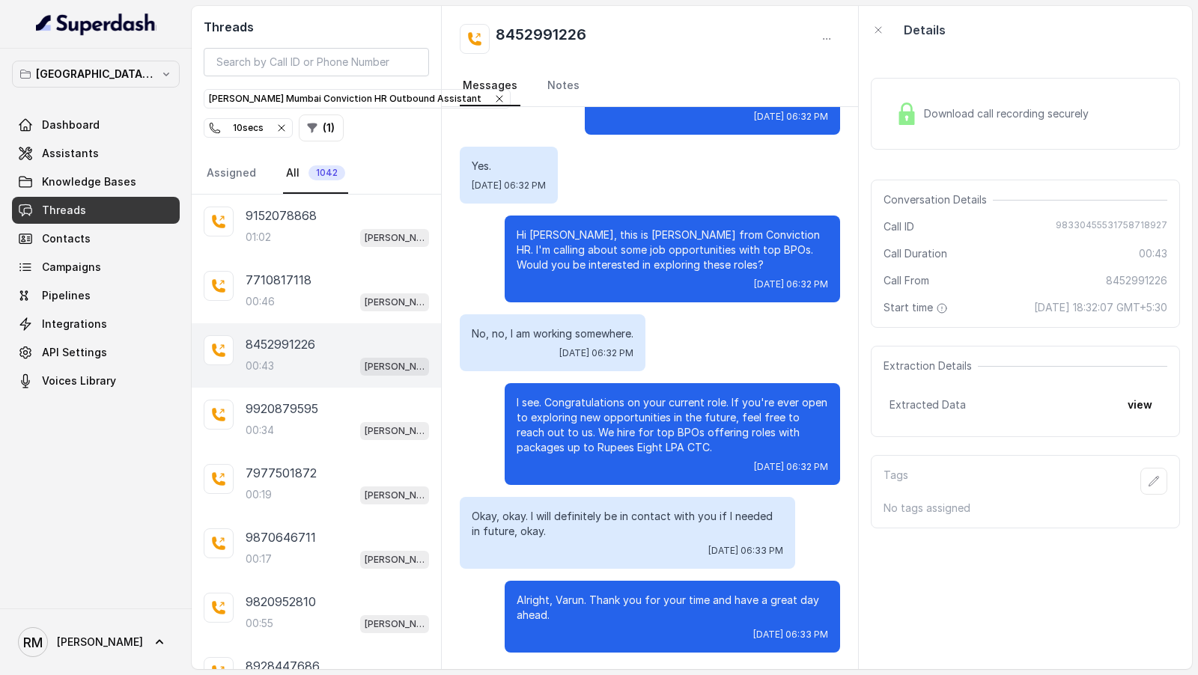
click at [279, 123] on icon "button" at bounding box center [282, 128] width 12 height 12
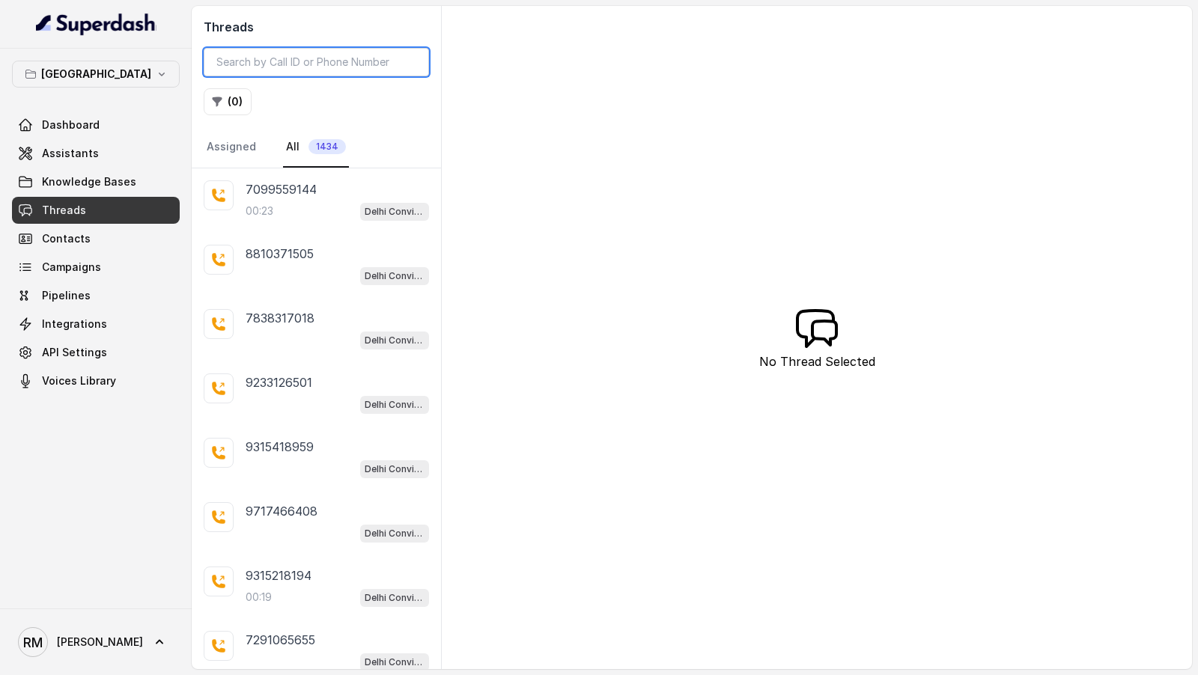
click at [298, 58] on input "search" at bounding box center [316, 62] width 225 height 28
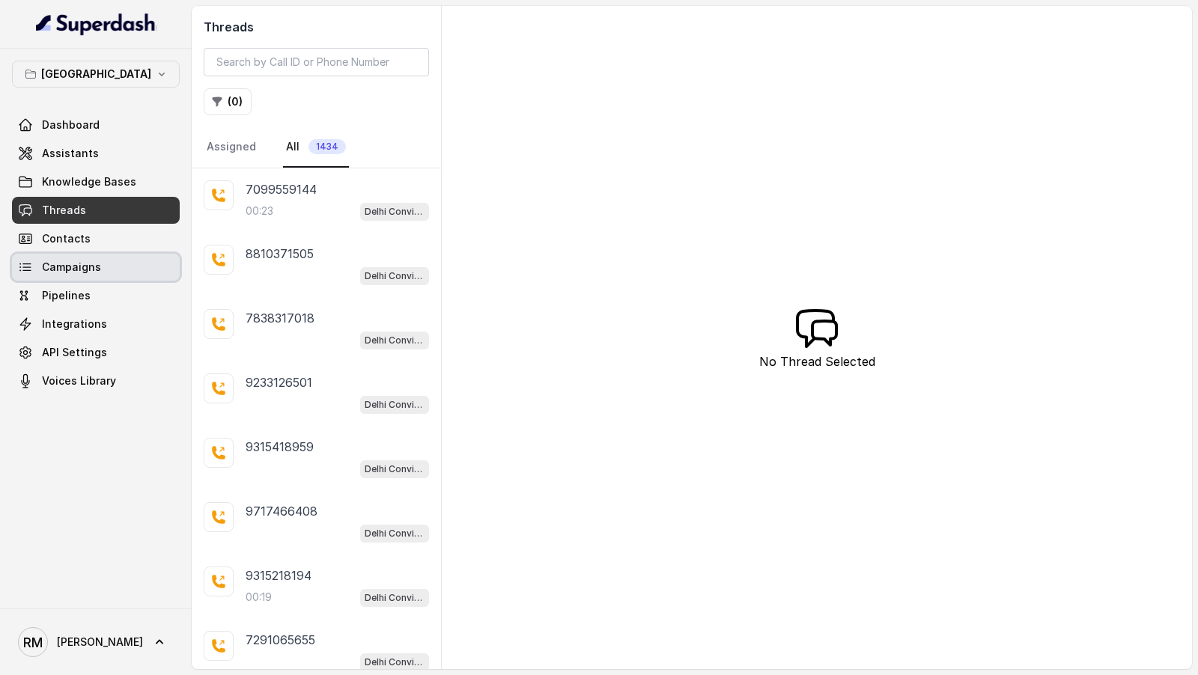
click at [117, 261] on link "Campaigns" at bounding box center [96, 267] width 168 height 27
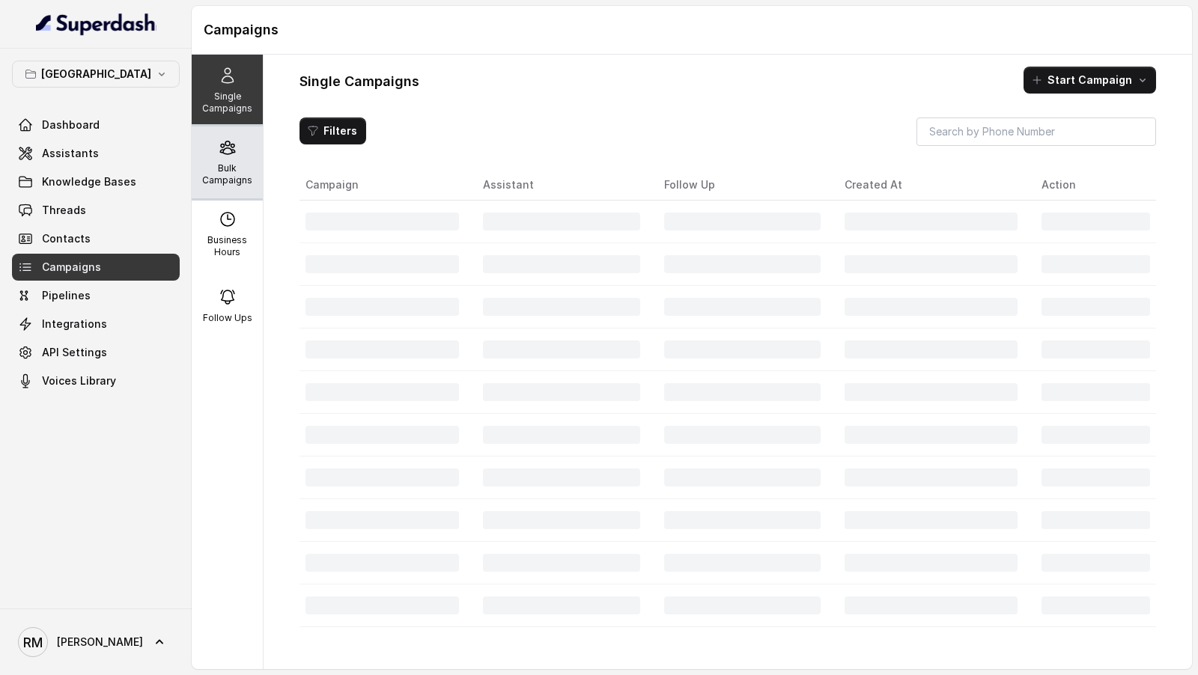
click at [226, 188] on div "Bulk Campaigns" at bounding box center [227, 163] width 71 height 72
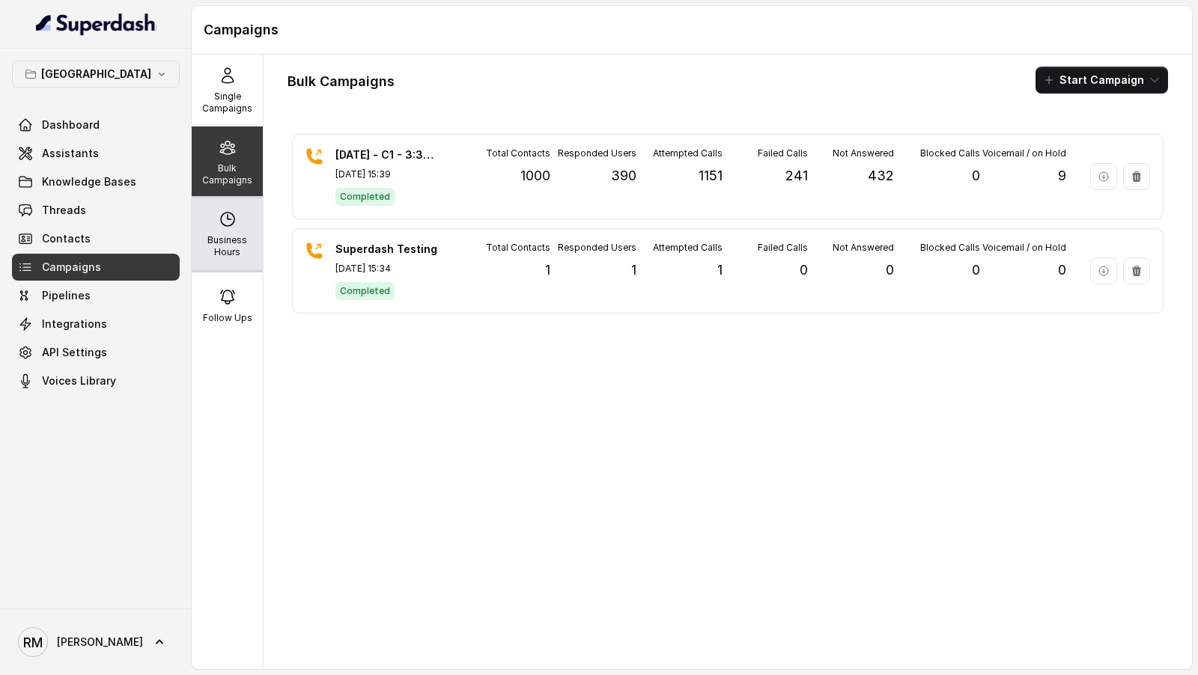
click at [226, 243] on p "Business Hours" at bounding box center [227, 246] width 59 height 24
select select "[GEOGRAPHIC_DATA]/[GEOGRAPHIC_DATA]"
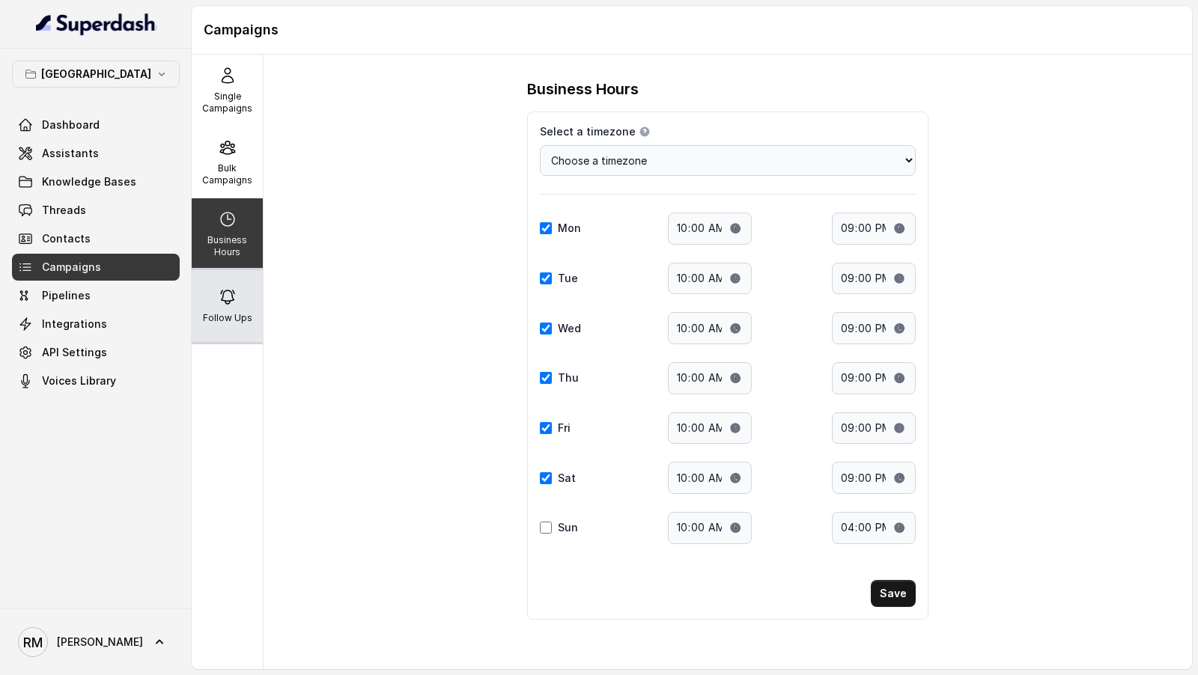
click at [260, 290] on div "Follow Ups" at bounding box center [227, 306] width 71 height 72
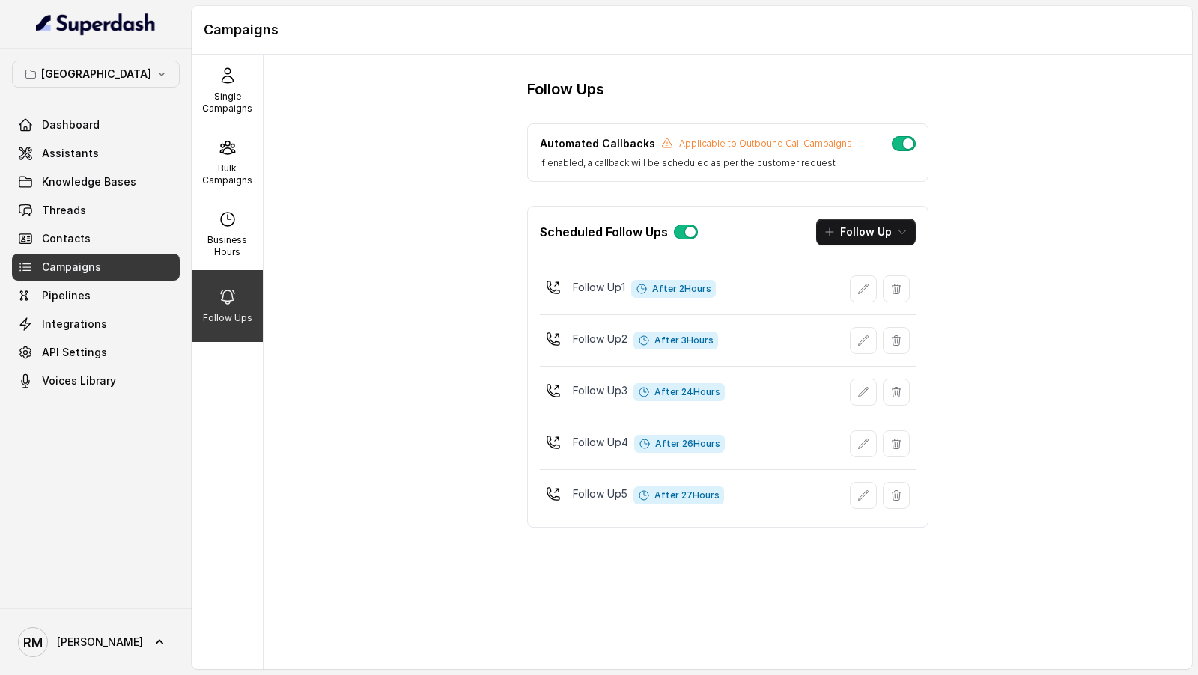
click at [112, 67] on button "[GEOGRAPHIC_DATA]" at bounding box center [96, 74] width 168 height 27
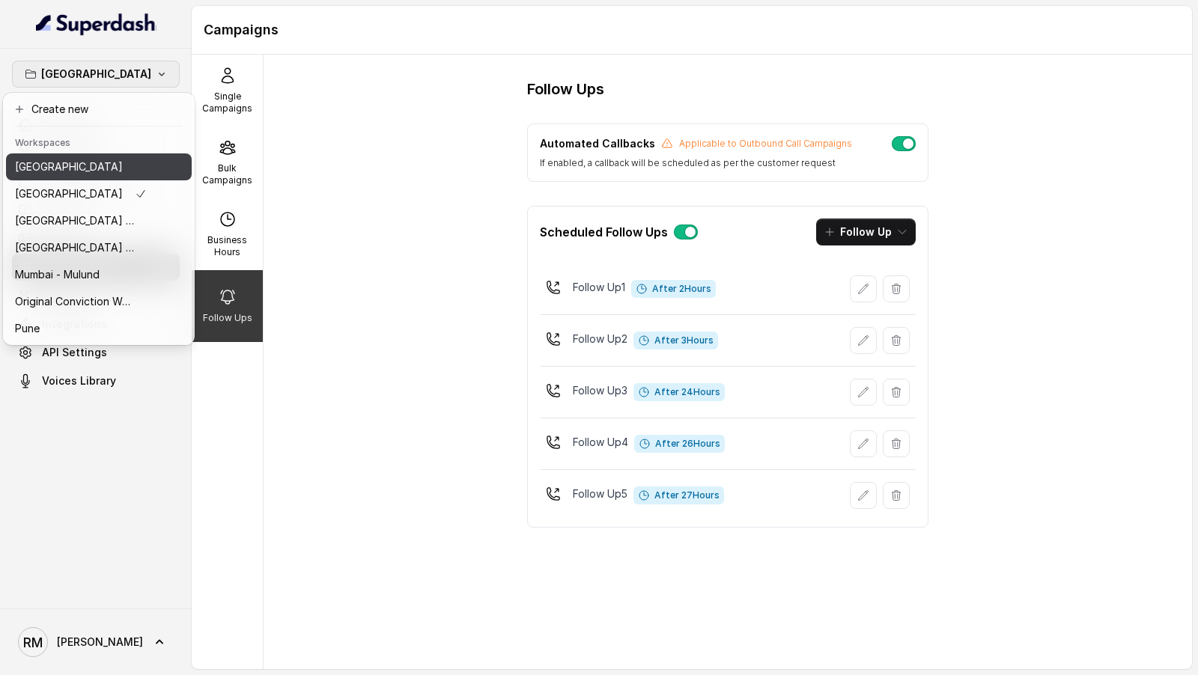
click at [113, 170] on div "[GEOGRAPHIC_DATA]" at bounding box center [81, 167] width 132 height 18
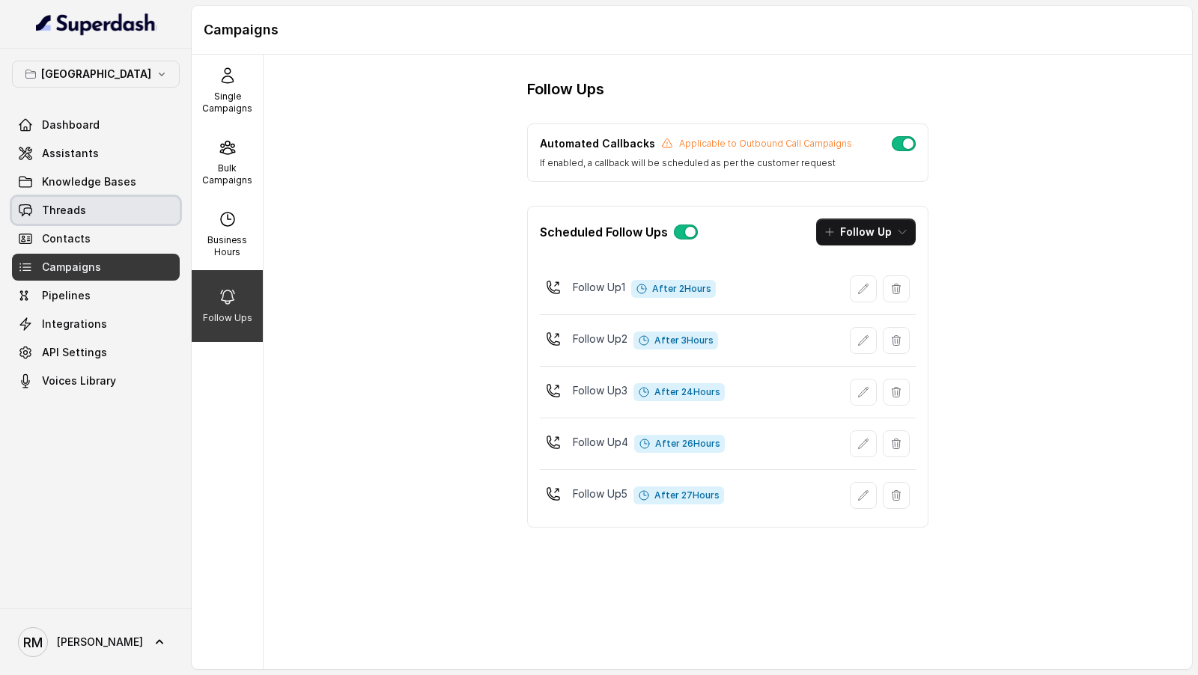
click at [108, 210] on link "Threads" at bounding box center [96, 210] width 168 height 27
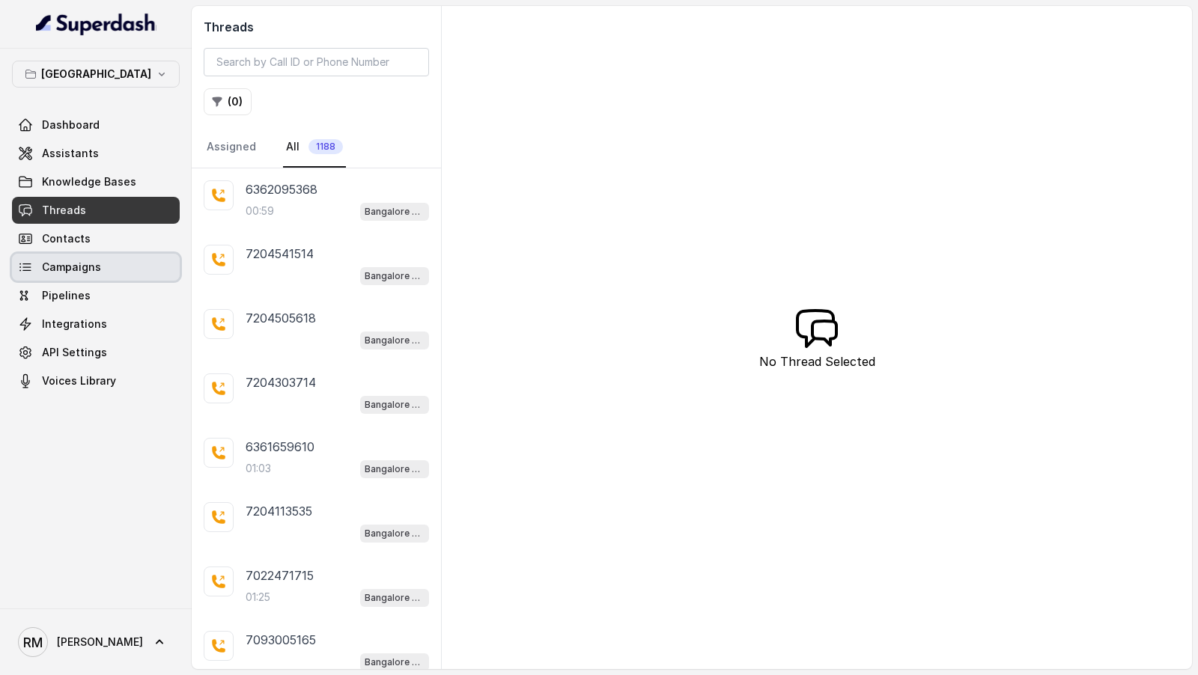
click at [94, 275] on link "Campaigns" at bounding box center [96, 267] width 168 height 27
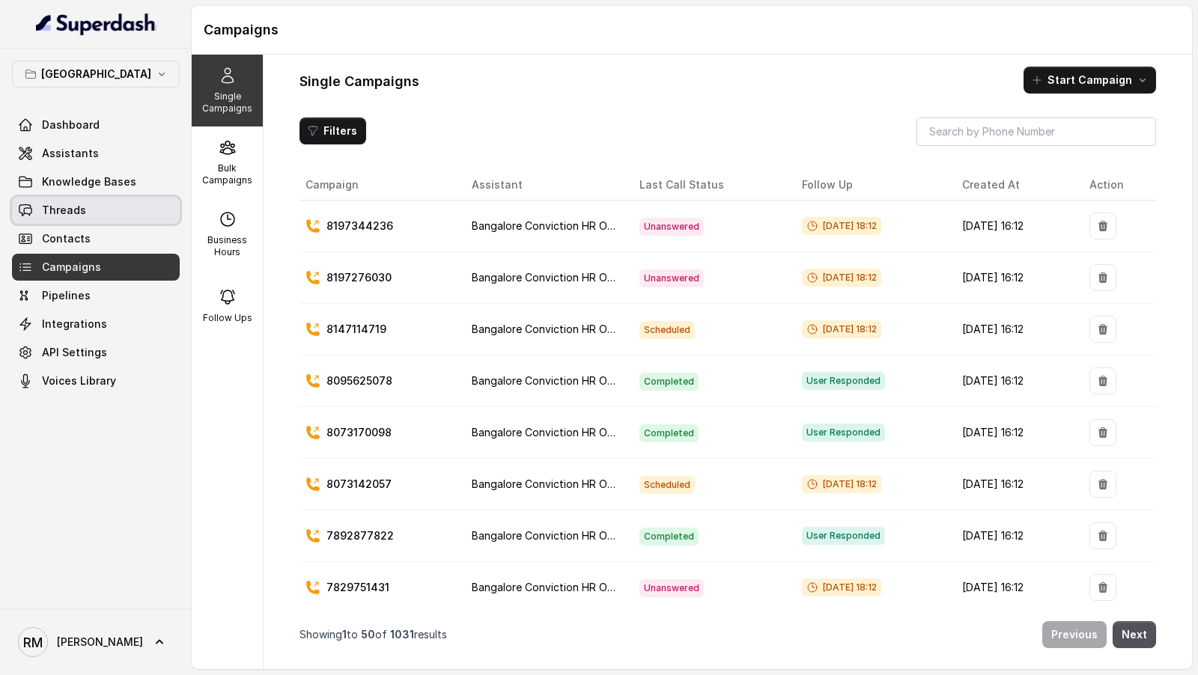
click at [56, 206] on span "Threads" at bounding box center [64, 210] width 44 height 15
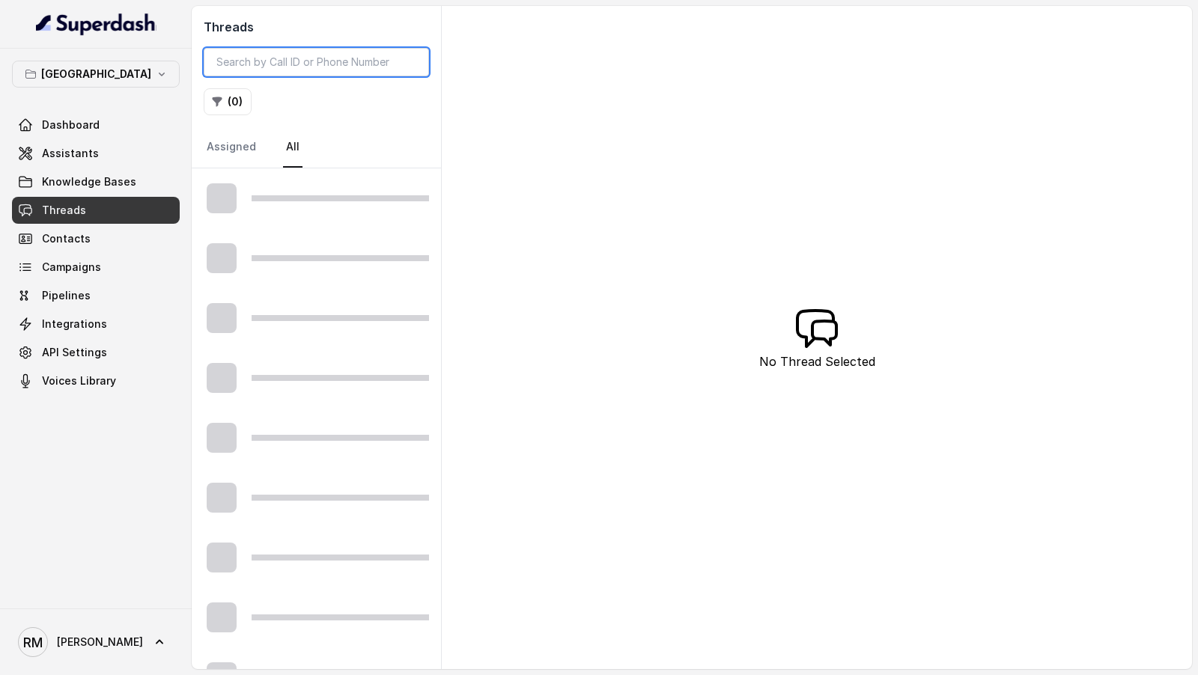
click at [283, 58] on input "search" at bounding box center [316, 62] width 225 height 28
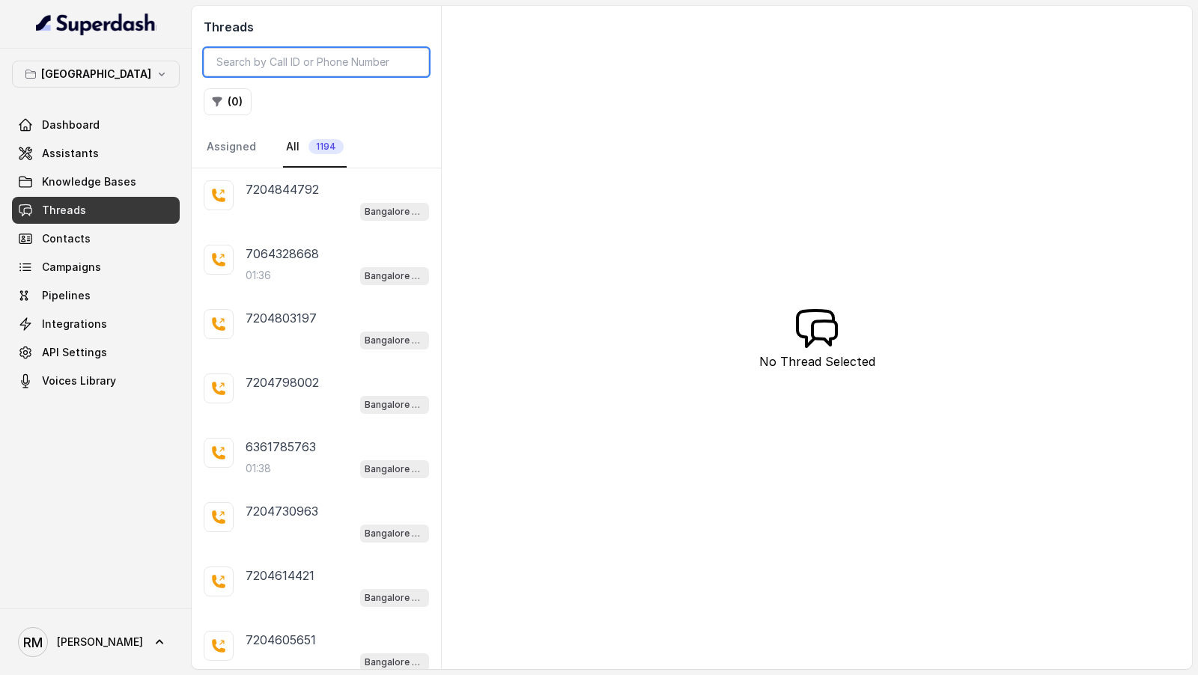
paste input "7795469292"
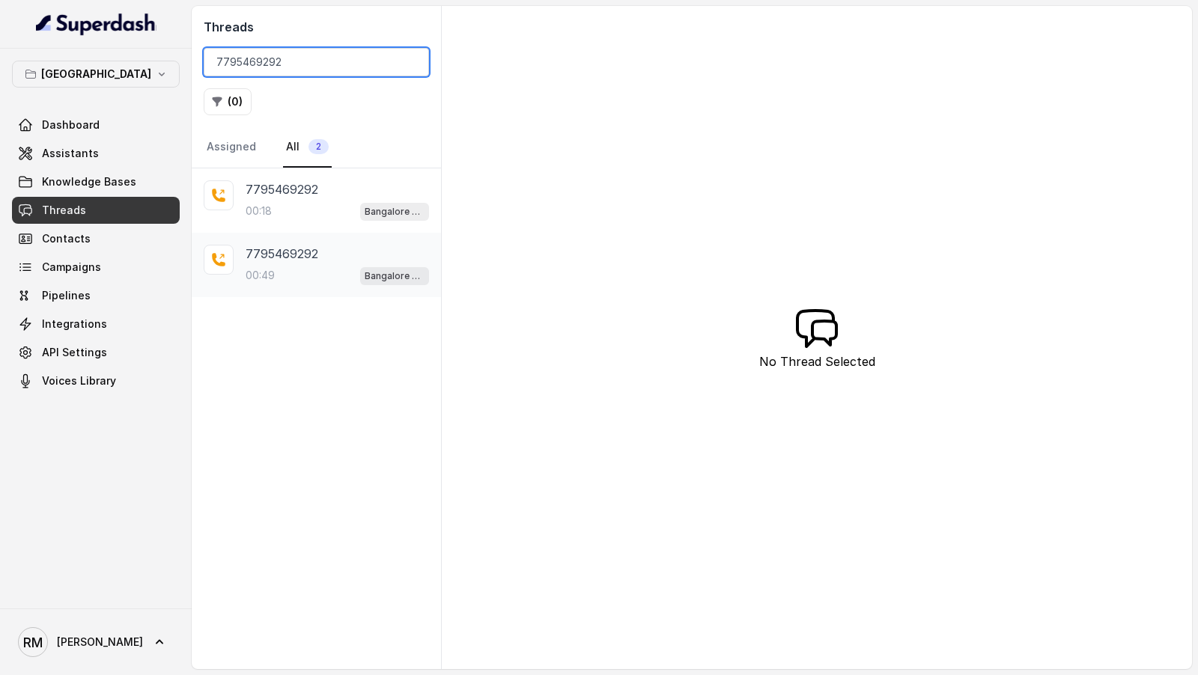
type input "7795469292"
click at [348, 239] on div "7795469292 00:49 Bangalore Conviction HR Outbound Assistant" at bounding box center [316, 265] width 249 height 64
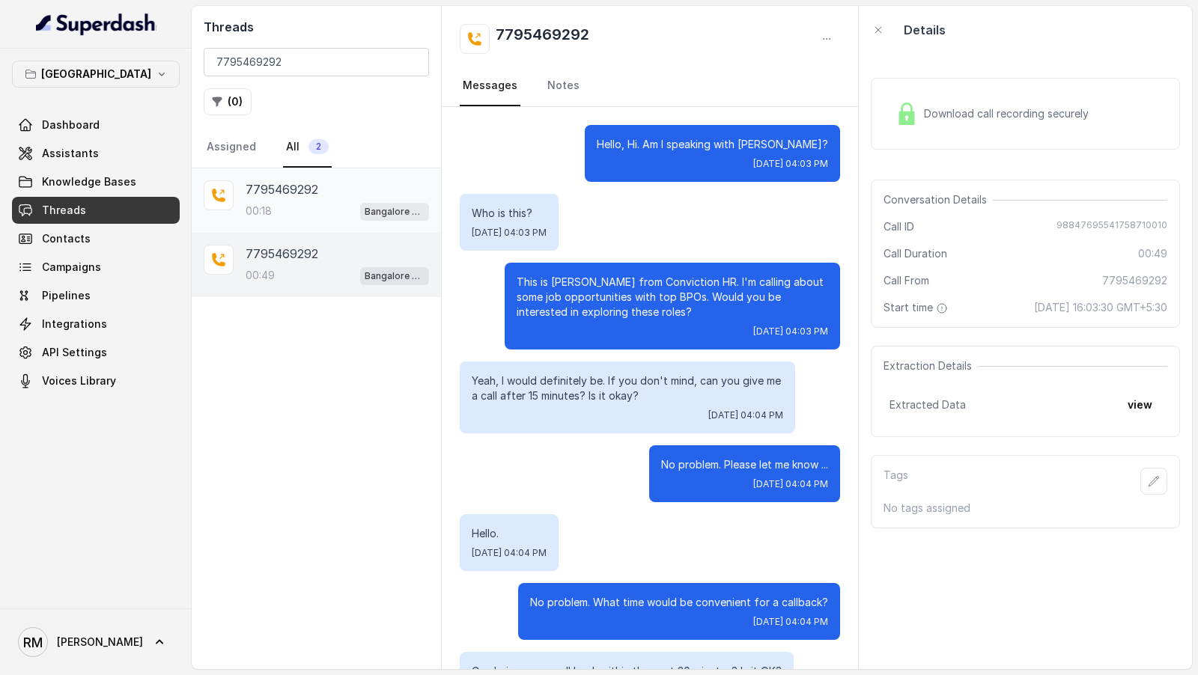
click at [305, 190] on p "7795469292" at bounding box center [282, 189] width 73 height 18
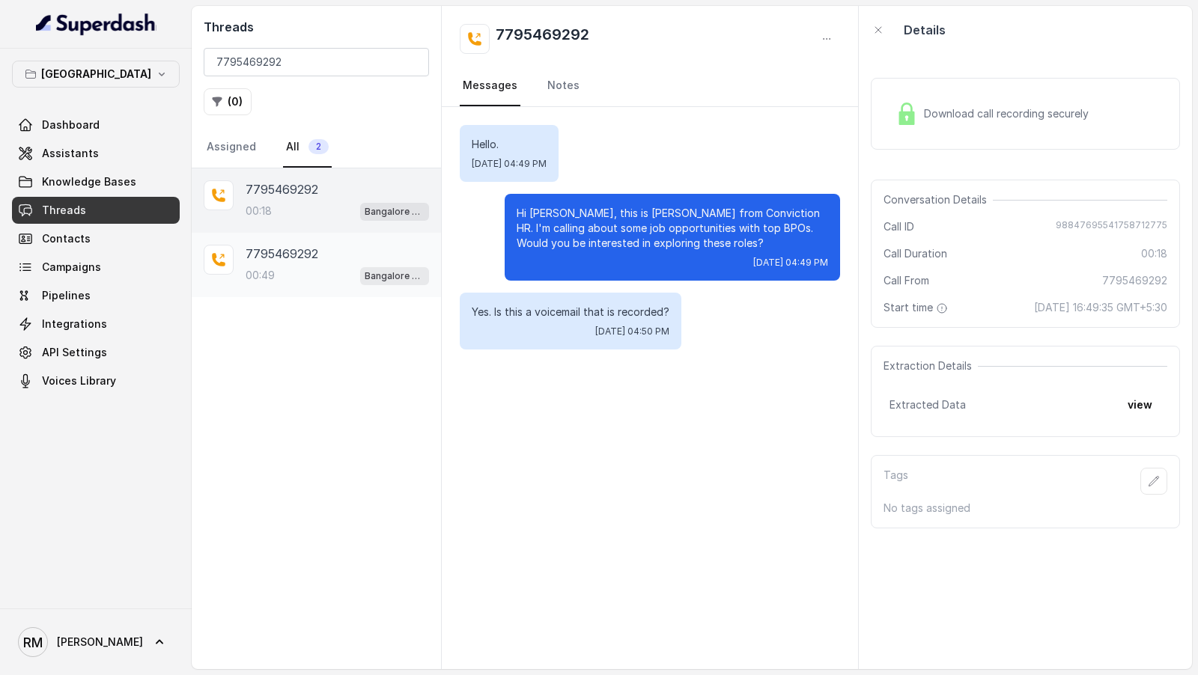
click at [311, 289] on div "7795469292 00:49 Bangalore Conviction HR Outbound Assistant" at bounding box center [316, 265] width 249 height 64
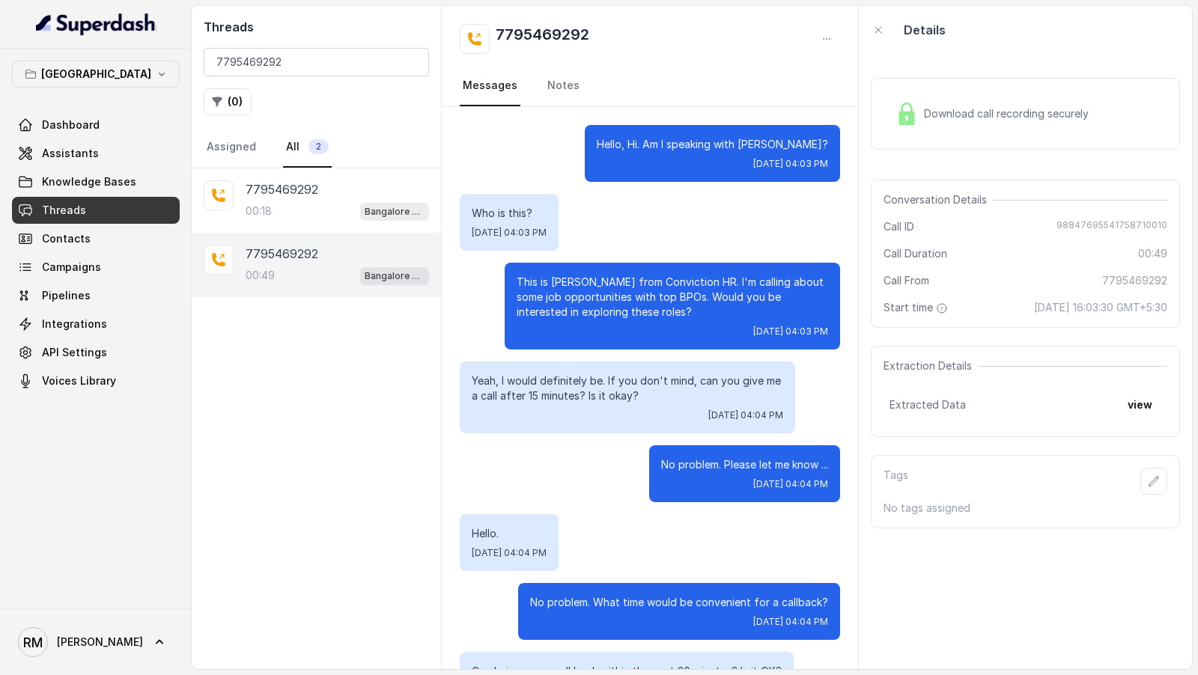
scroll to position [278, 0]
